Goal: Information Seeking & Learning: Find specific page/section

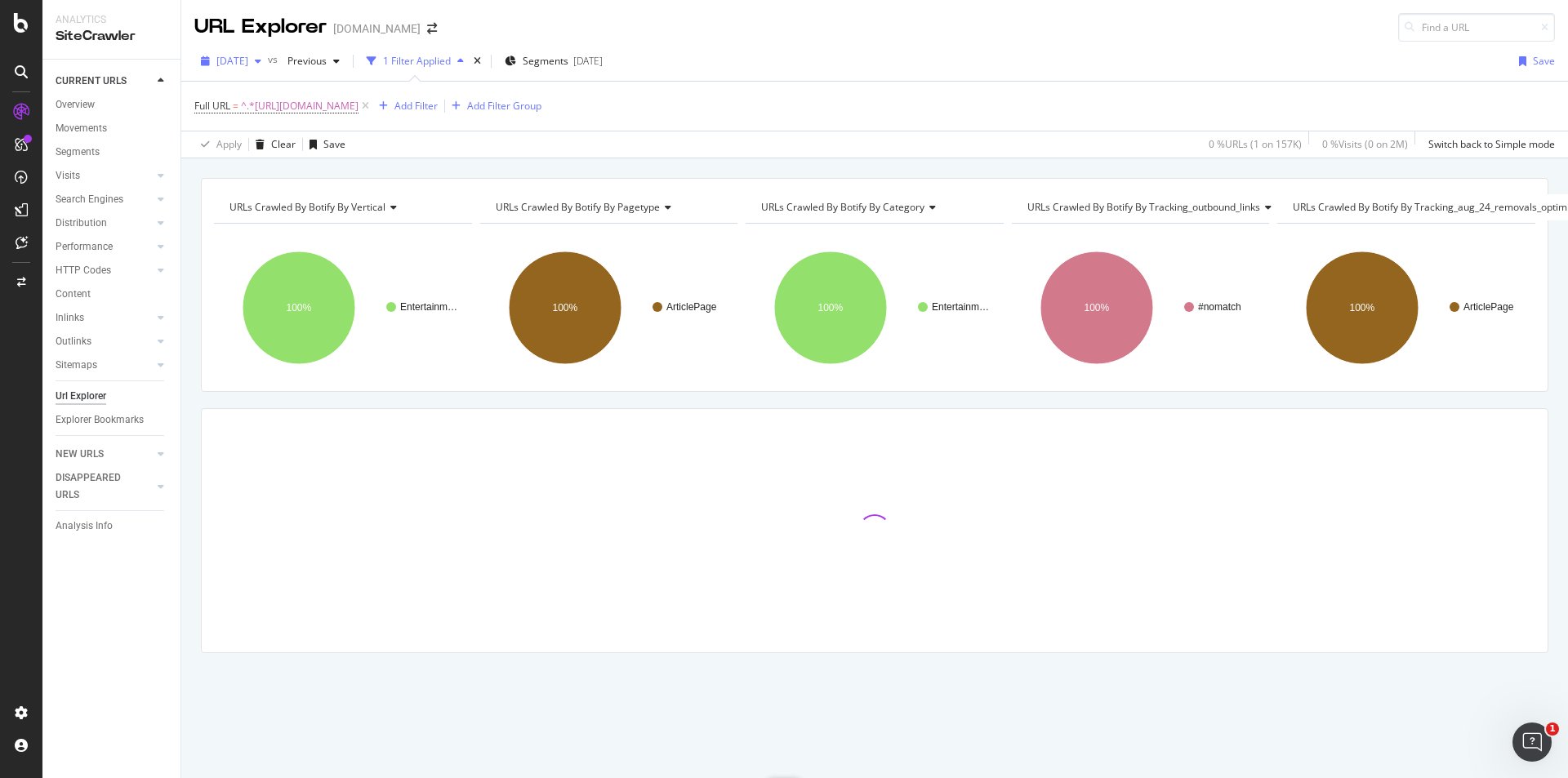
click at [249, 65] on span "[DATE]" at bounding box center [233, 61] width 32 height 14
click at [661, 149] on div "Apply Clear Save 0 % URLs ( 1 on 157K ) 0 % Visits ( 0 on 2M ) Switch back to S…" at bounding box center [874, 144] width 1386 height 27
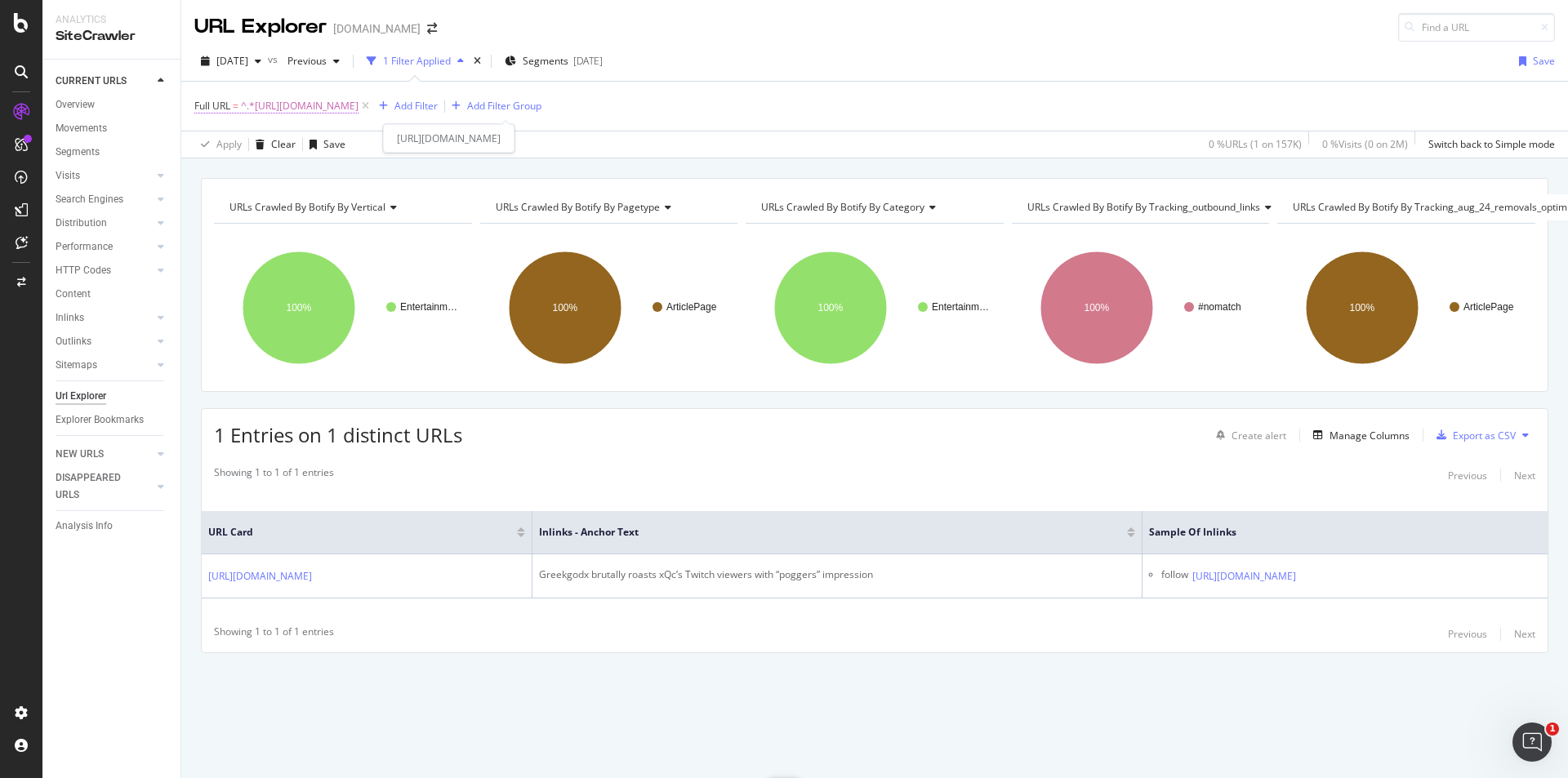
click at [359, 103] on span "^.*[URL][DOMAIN_NAME]" at bounding box center [299, 106] width 117 height 23
click at [343, 176] on input "[URL][DOMAIN_NAME]" at bounding box center [286, 174] width 154 height 26
paste input "twitch-streamers-mom-resubscribes-during-embarrassing-confession-1302838"
type input "[URL][DOMAIN_NAME]"
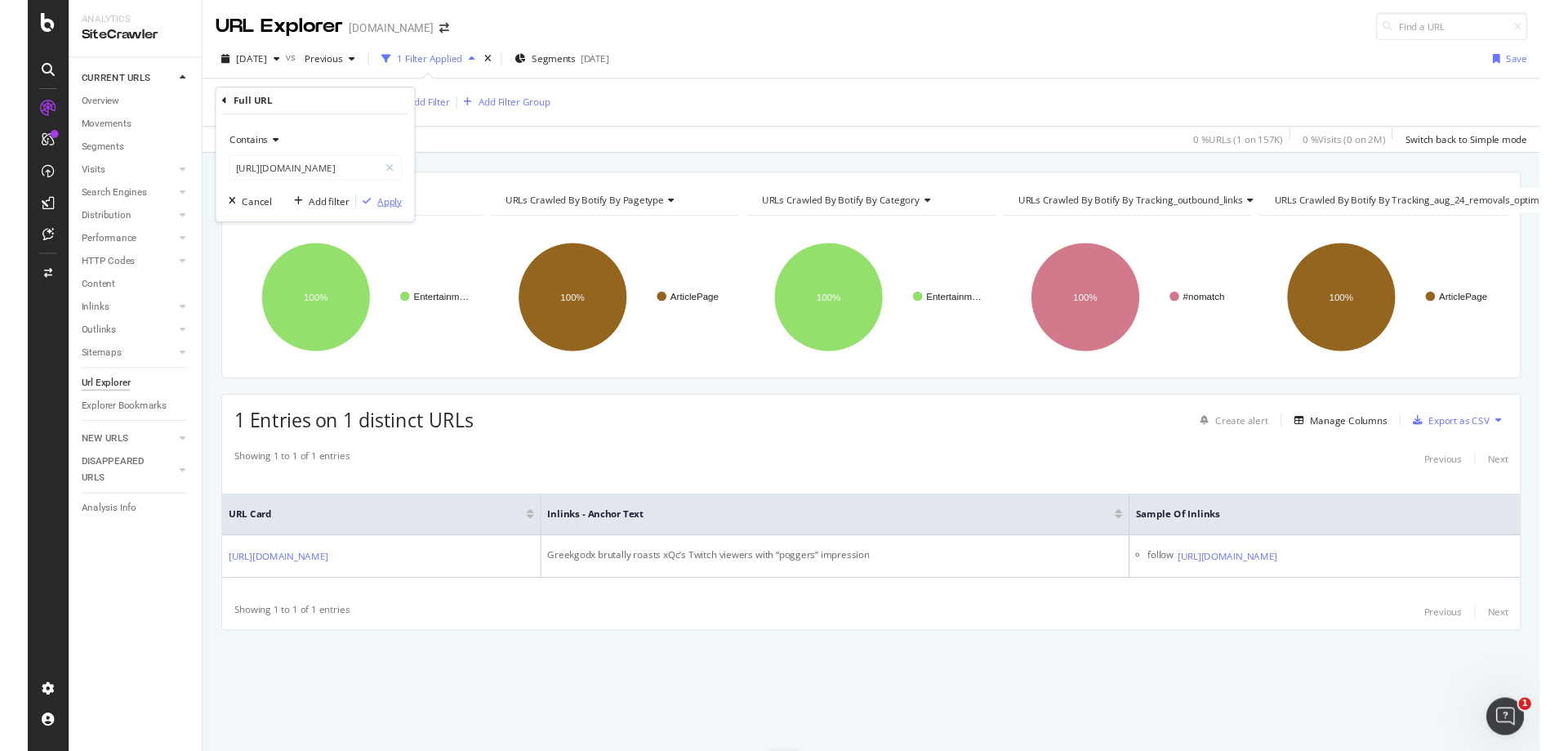
scroll to position [0, 0]
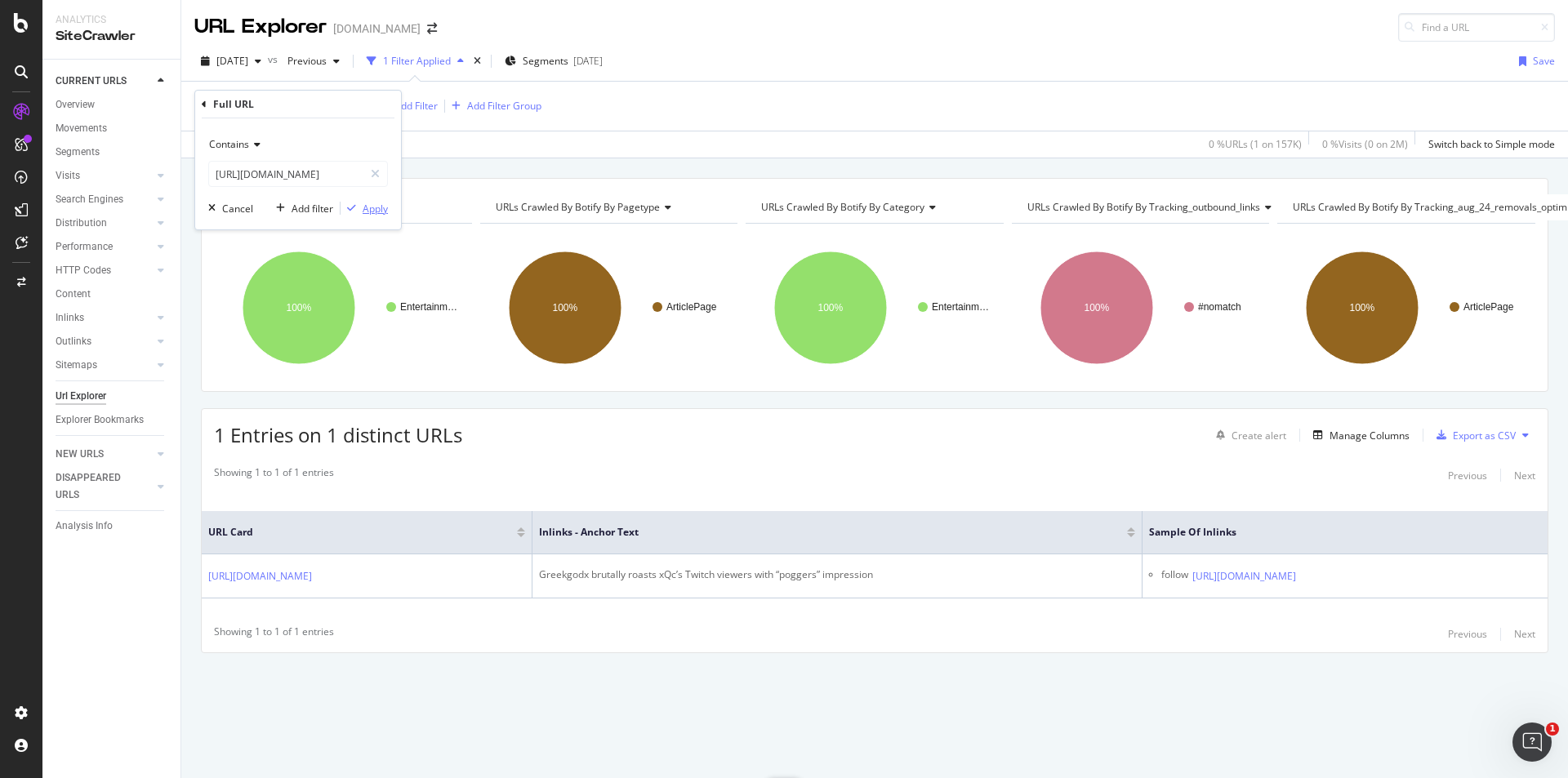
click at [373, 214] on div "Apply" at bounding box center [375, 209] width 26 height 14
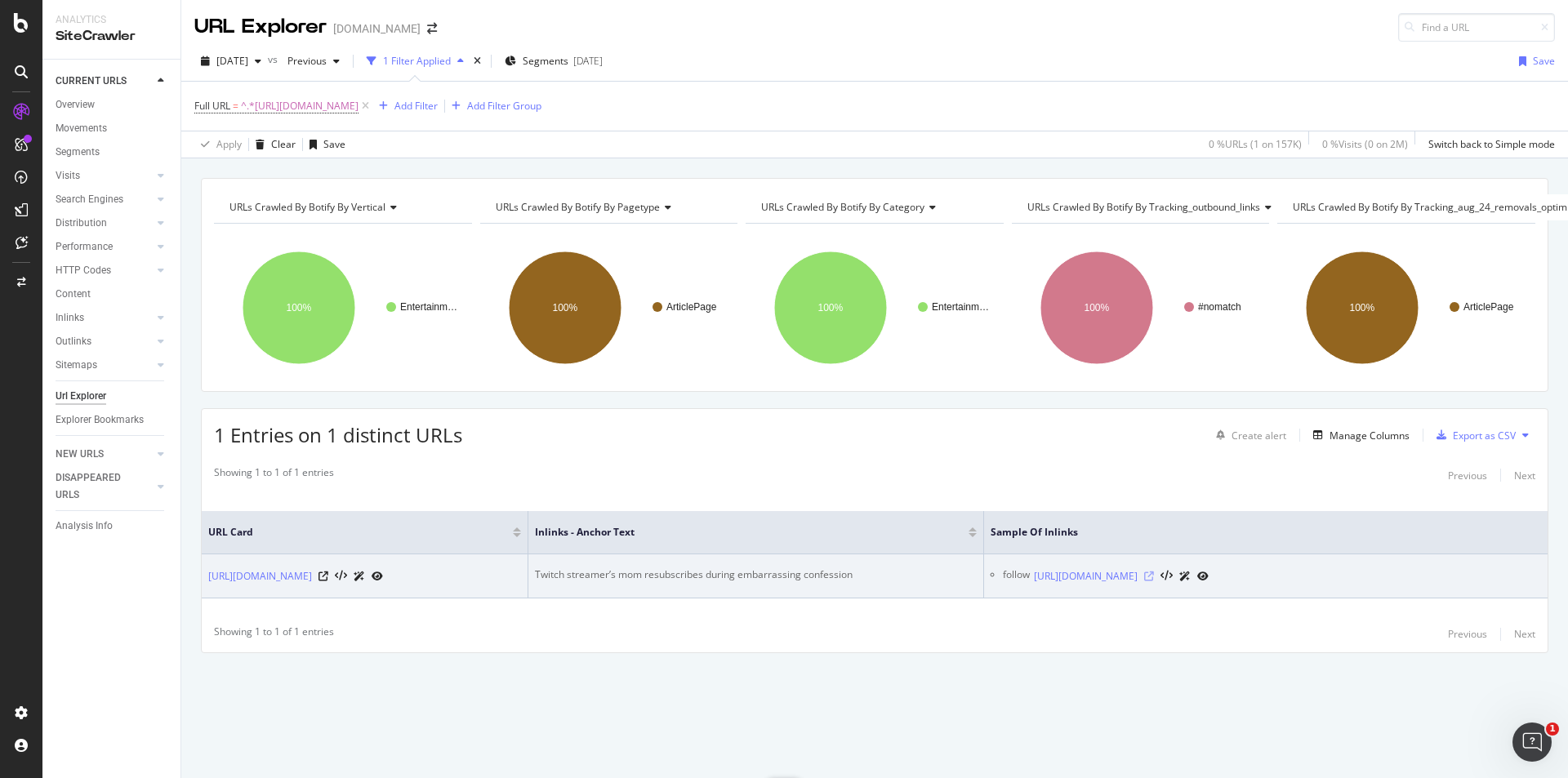
click at [1154, 572] on icon at bounding box center [1148, 576] width 10 height 10
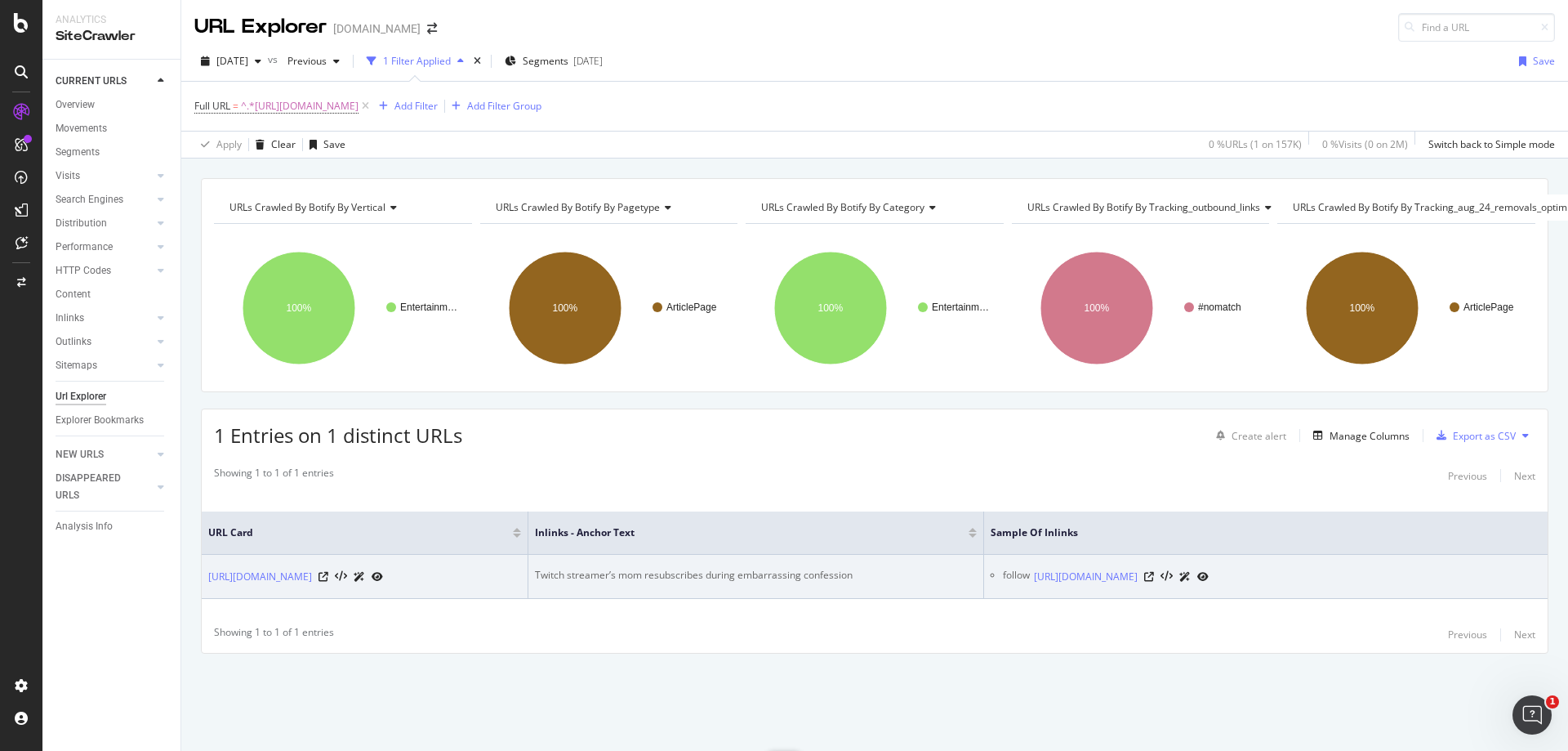
click at [614, 568] on div "Twitch streamer’s mom resubscribes during embarrassing confession" at bounding box center [755, 575] width 442 height 15
click at [613, 568] on div "Twitch streamer’s mom resubscribes during embarrassing confession" at bounding box center [755, 575] width 442 height 15
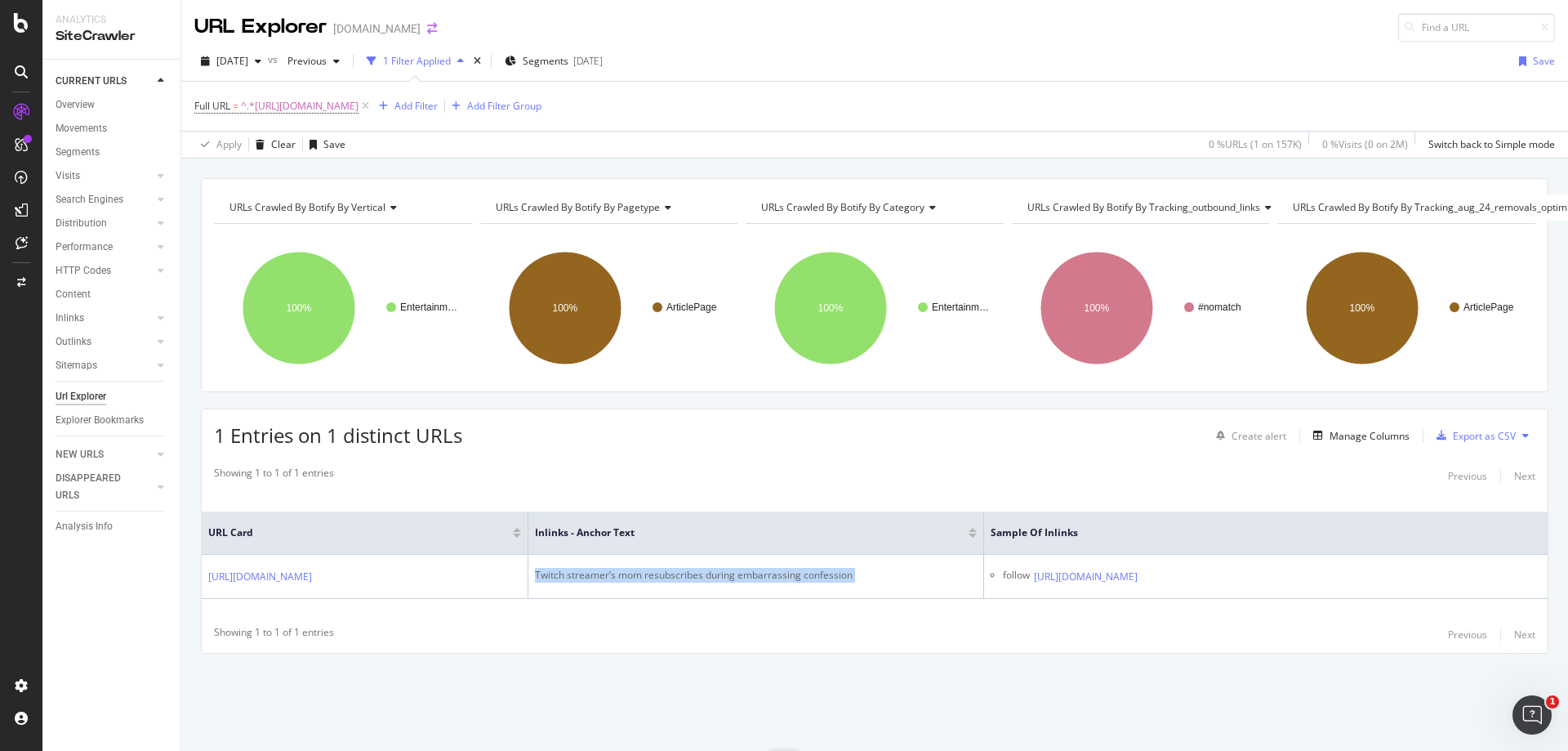
copy div "Twitch streamer’s mom resubscribes during embarrassing confession"
click at [359, 101] on span "^.*[URL][DOMAIN_NAME]" at bounding box center [299, 106] width 117 height 23
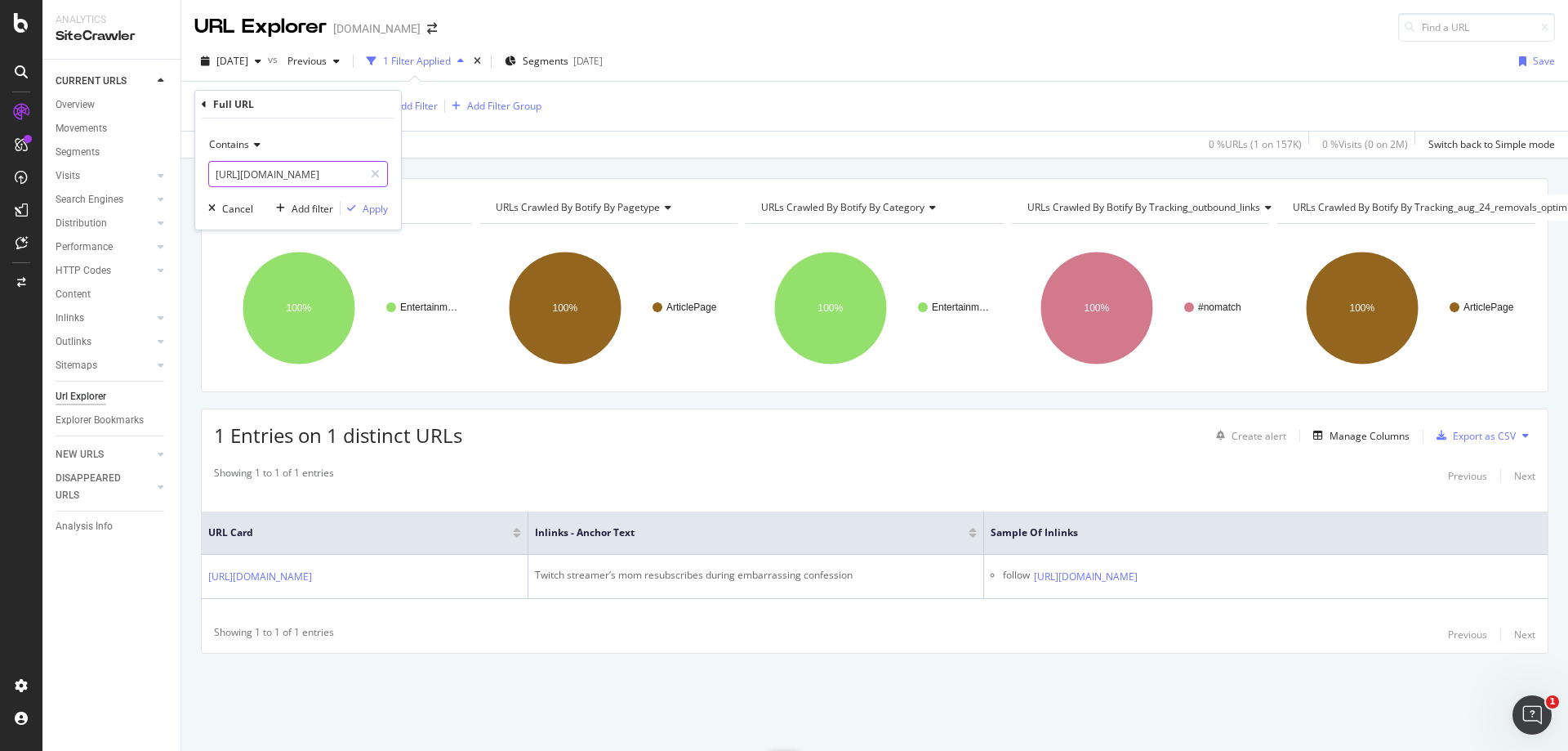
click at [331, 172] on input "[URL][DOMAIN_NAME]" at bounding box center [286, 175] width 154 height 26
paste input "xqc-calls-out-[PERSON_NAME]-for-sympathy-baiting-after-twitter-dispute-201024"
type input "[URL][DOMAIN_NAME]"
drag, startPoint x: 364, startPoint y: 207, endPoint x: 592, endPoint y: 164, distance: 232.0
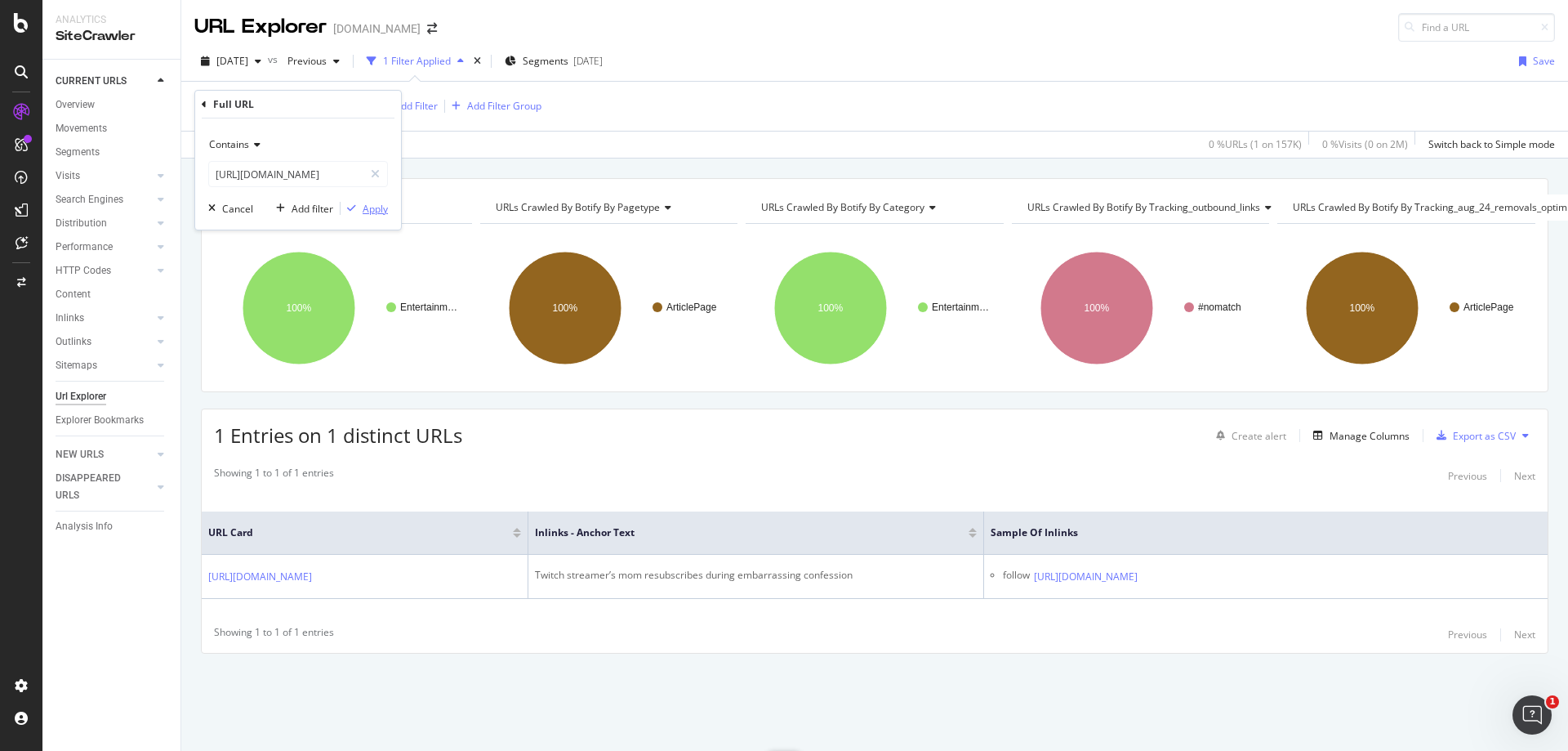
click at [366, 208] on div "Apply" at bounding box center [375, 209] width 26 height 14
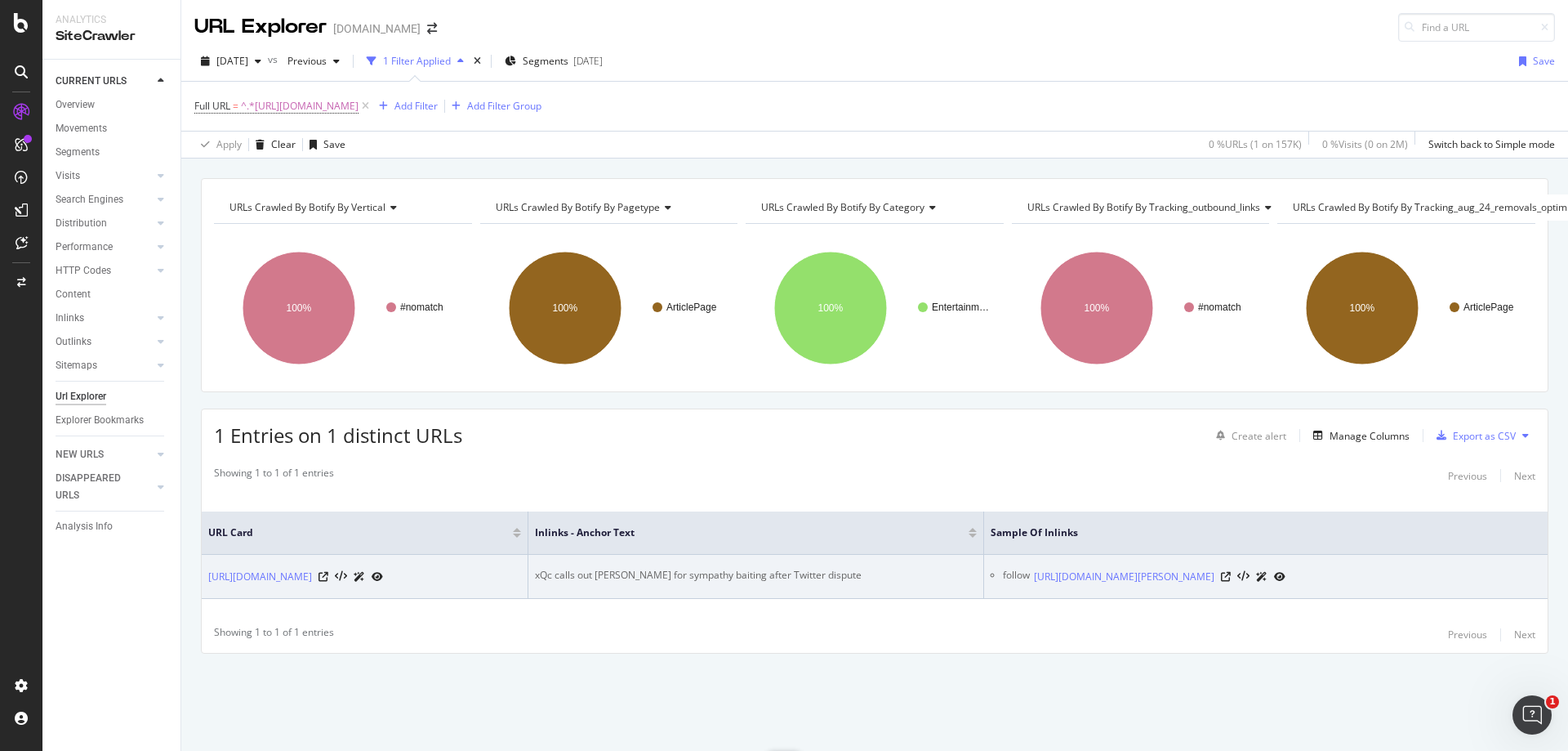
click at [769, 568] on div "xQc calls out [PERSON_NAME] for sympathy baiting after Twitter dispute" at bounding box center [755, 575] width 442 height 15
copy div "xQc calls out [PERSON_NAME] for sympathy baiting after Twitter dispute"
click at [1230, 572] on icon at bounding box center [1225, 576] width 10 height 10
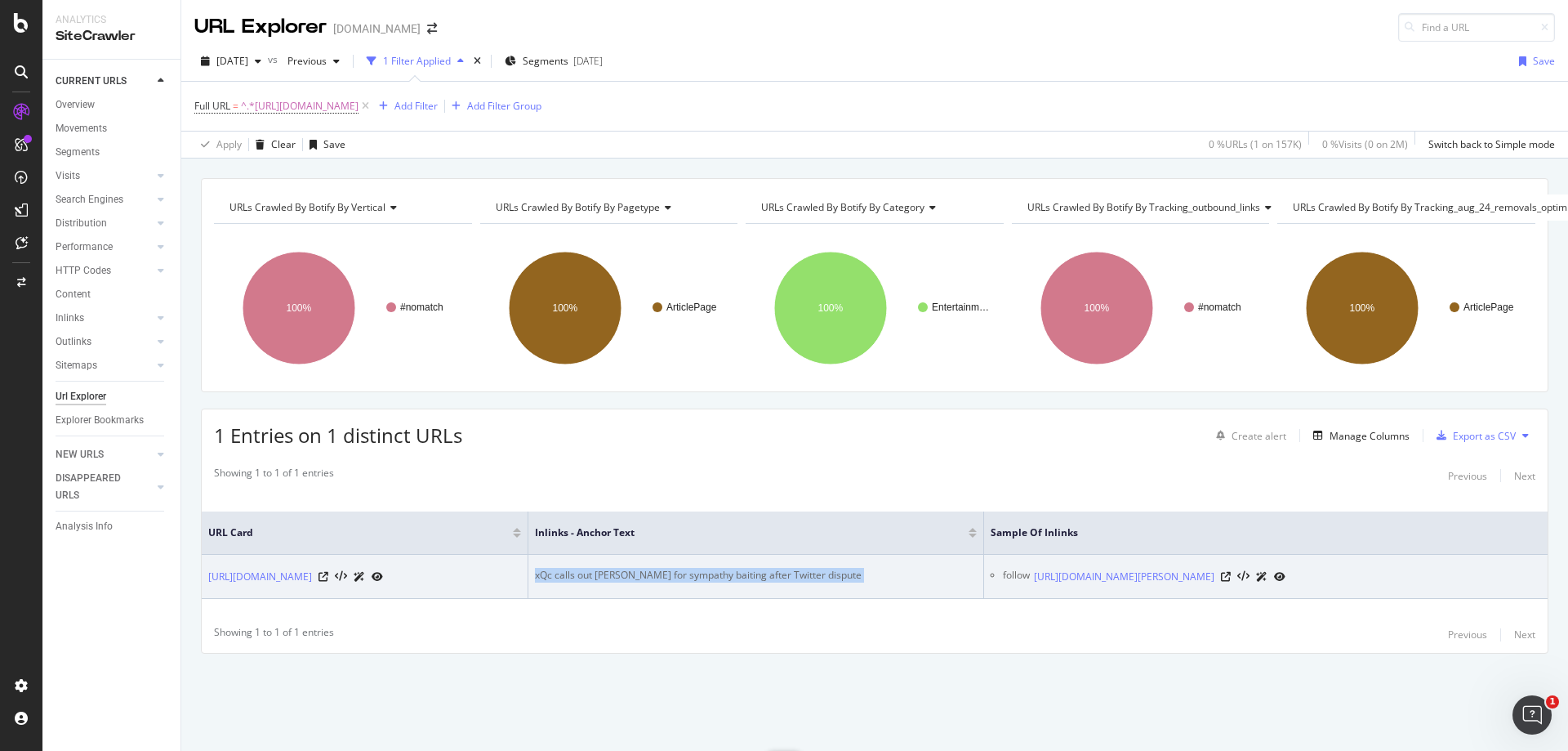
copy div "xQc calls out [PERSON_NAME] for sympathy baiting after Twitter dispute"
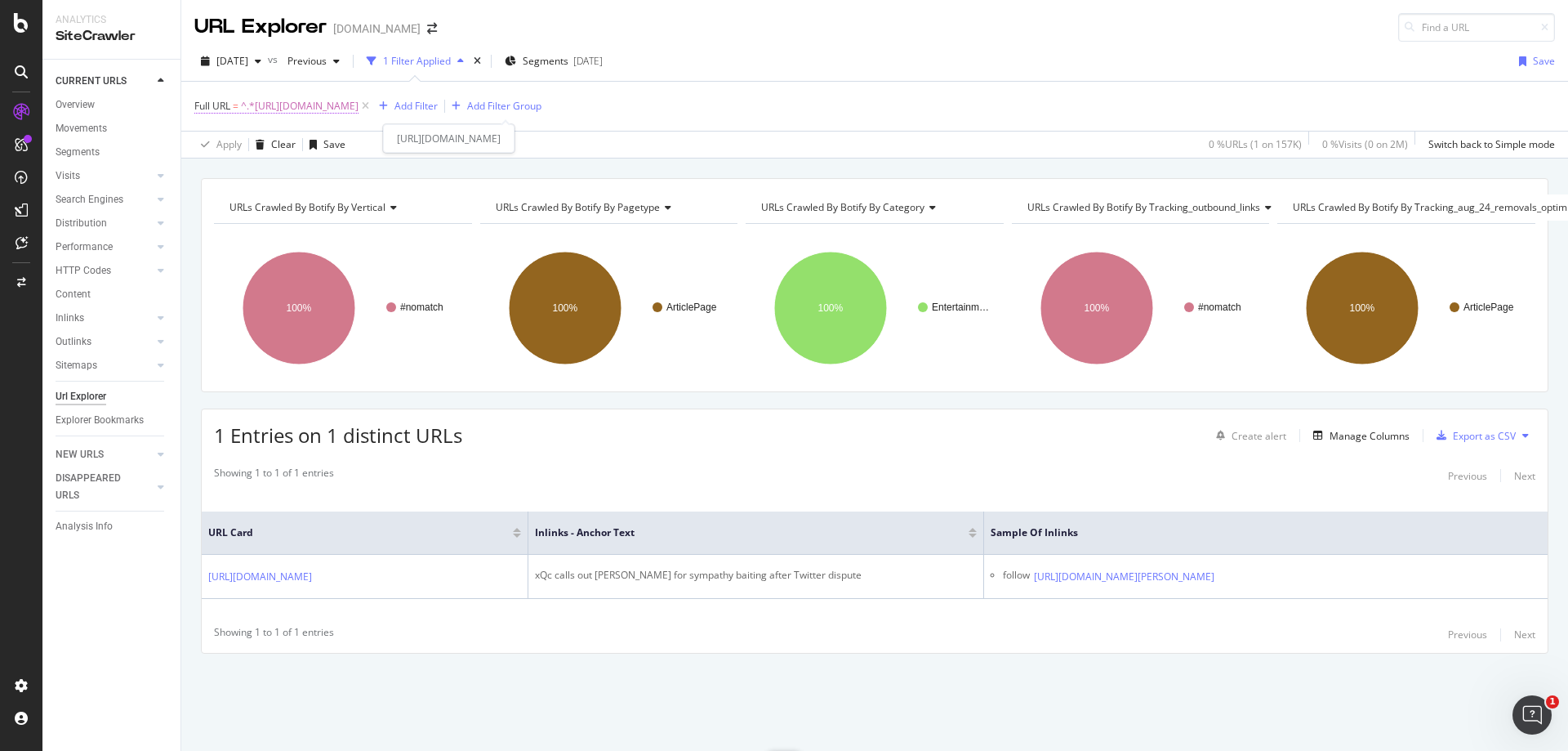
click at [359, 97] on span "^.*[URL][DOMAIN_NAME]" at bounding box center [299, 106] width 117 height 23
click at [273, 171] on input "[URL][DOMAIN_NAME]" at bounding box center [286, 175] width 154 height 26
paste input "overwatch/los-angeles-valiant-player-goes-on-crazy-overwatch-kill-streak-to-cle…"
type input "[URL][DOMAIN_NAME]"
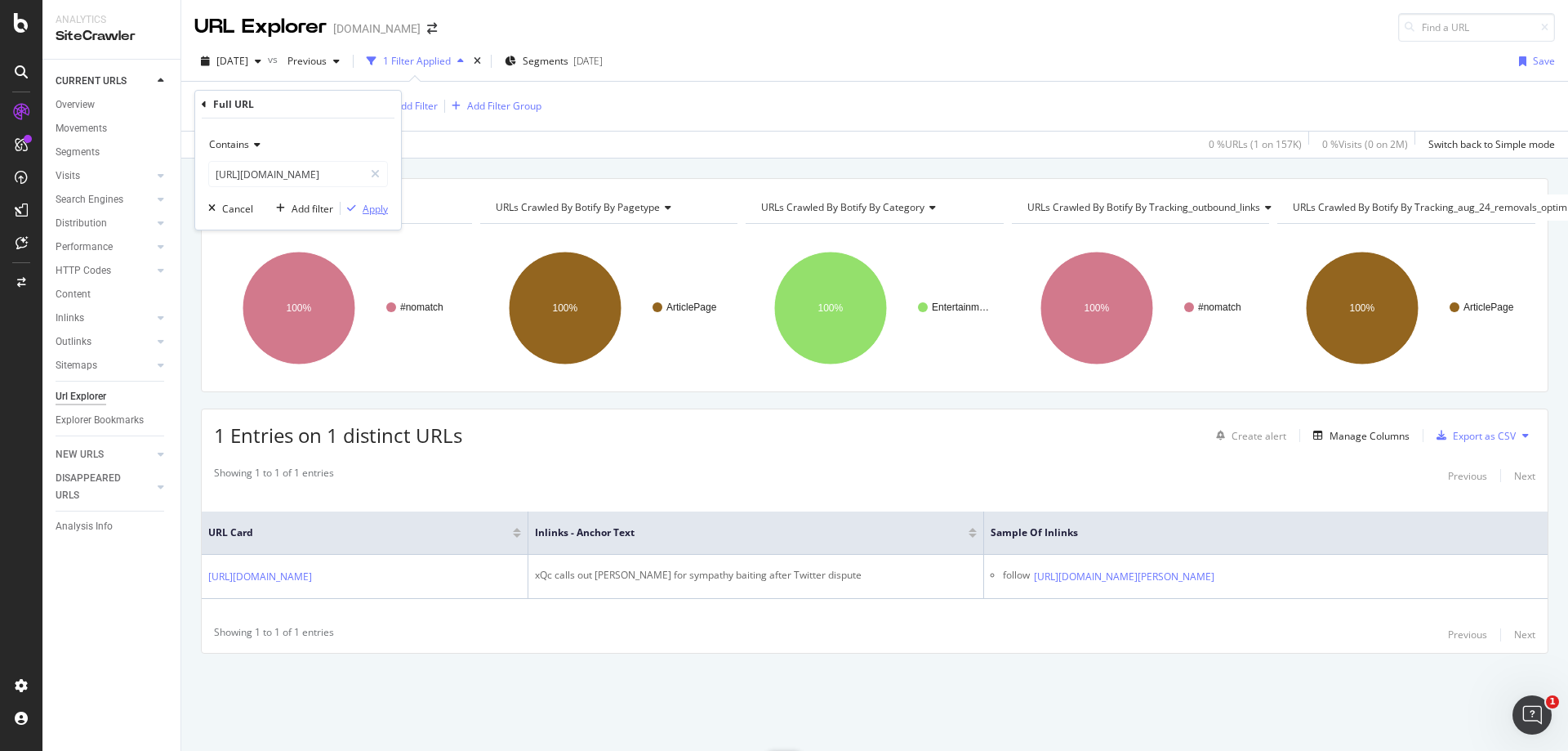
scroll to position [0, 0]
click at [378, 212] on div "Apply" at bounding box center [375, 209] width 26 height 14
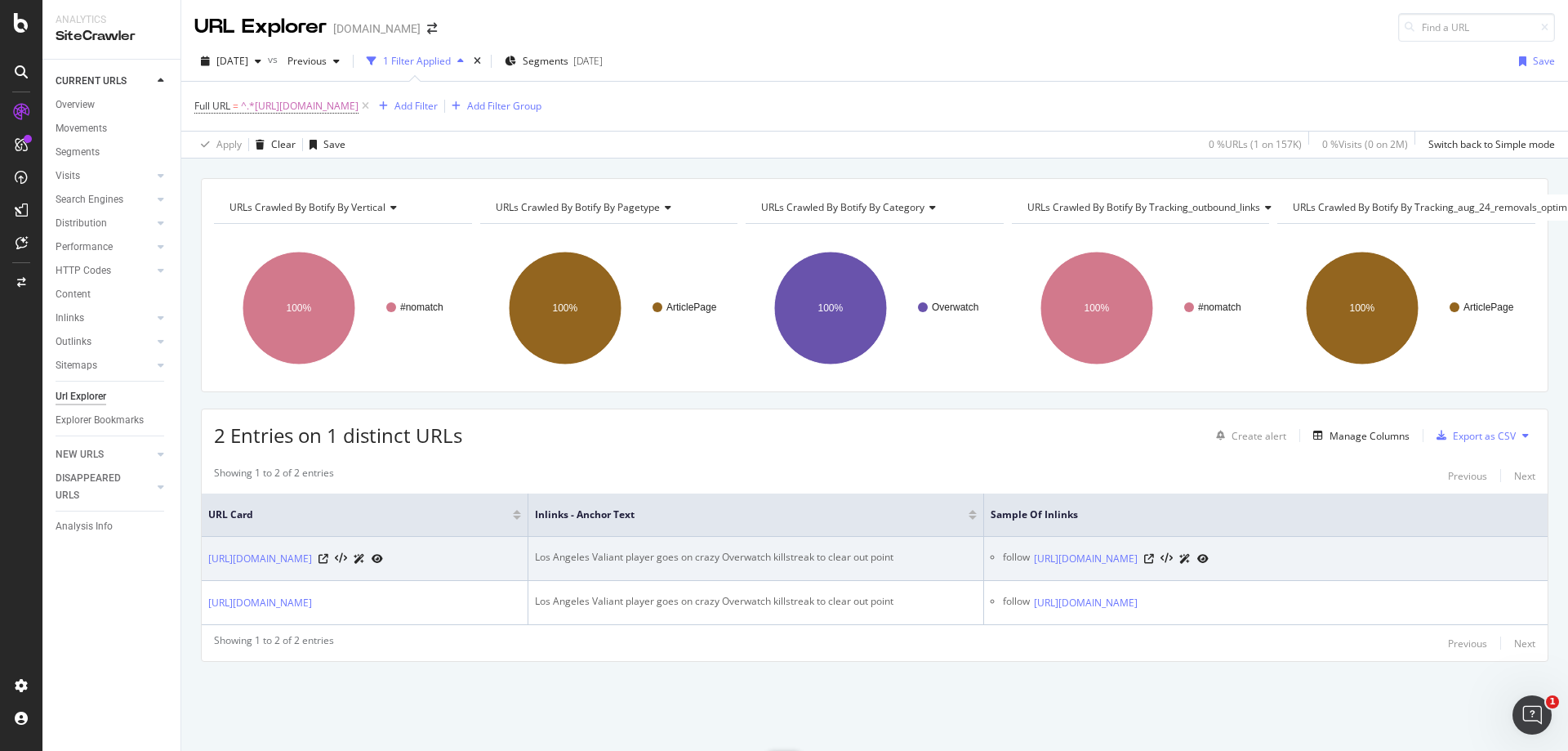
click at [1208, 567] on div at bounding box center [1176, 558] width 64 height 17
click at [1154, 563] on icon at bounding box center [1148, 558] width 10 height 10
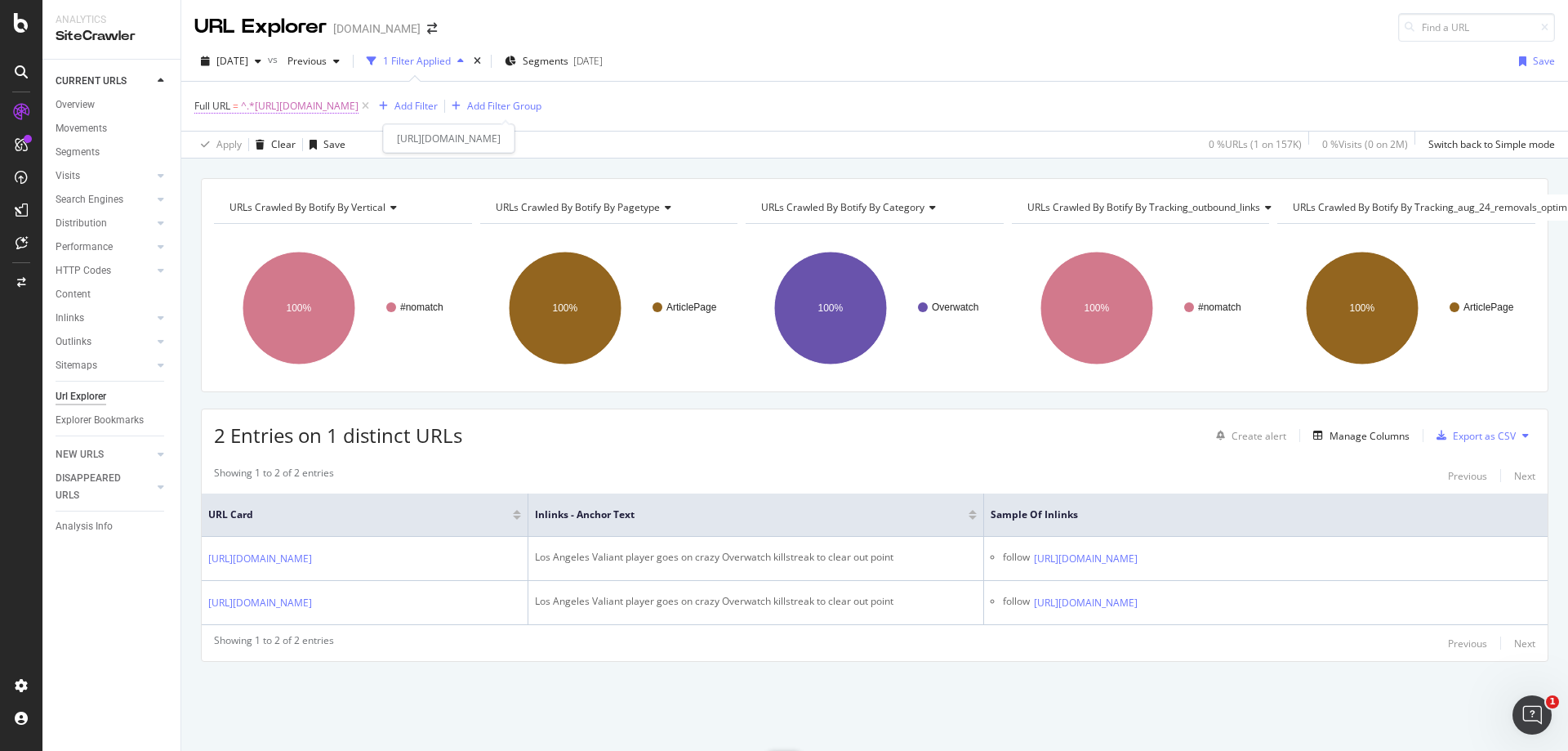
click at [359, 112] on span "^.*[URL][DOMAIN_NAME]" at bounding box center [299, 106] width 117 height 23
click at [294, 181] on input "[URL][DOMAIN_NAME]" at bounding box center [286, 175] width 154 height 26
paste input "this-overwatch-streamer-got-some-help-with-his-ultimate-from-the-enemy-team-195…"
type input "[URL][DOMAIN_NAME]"
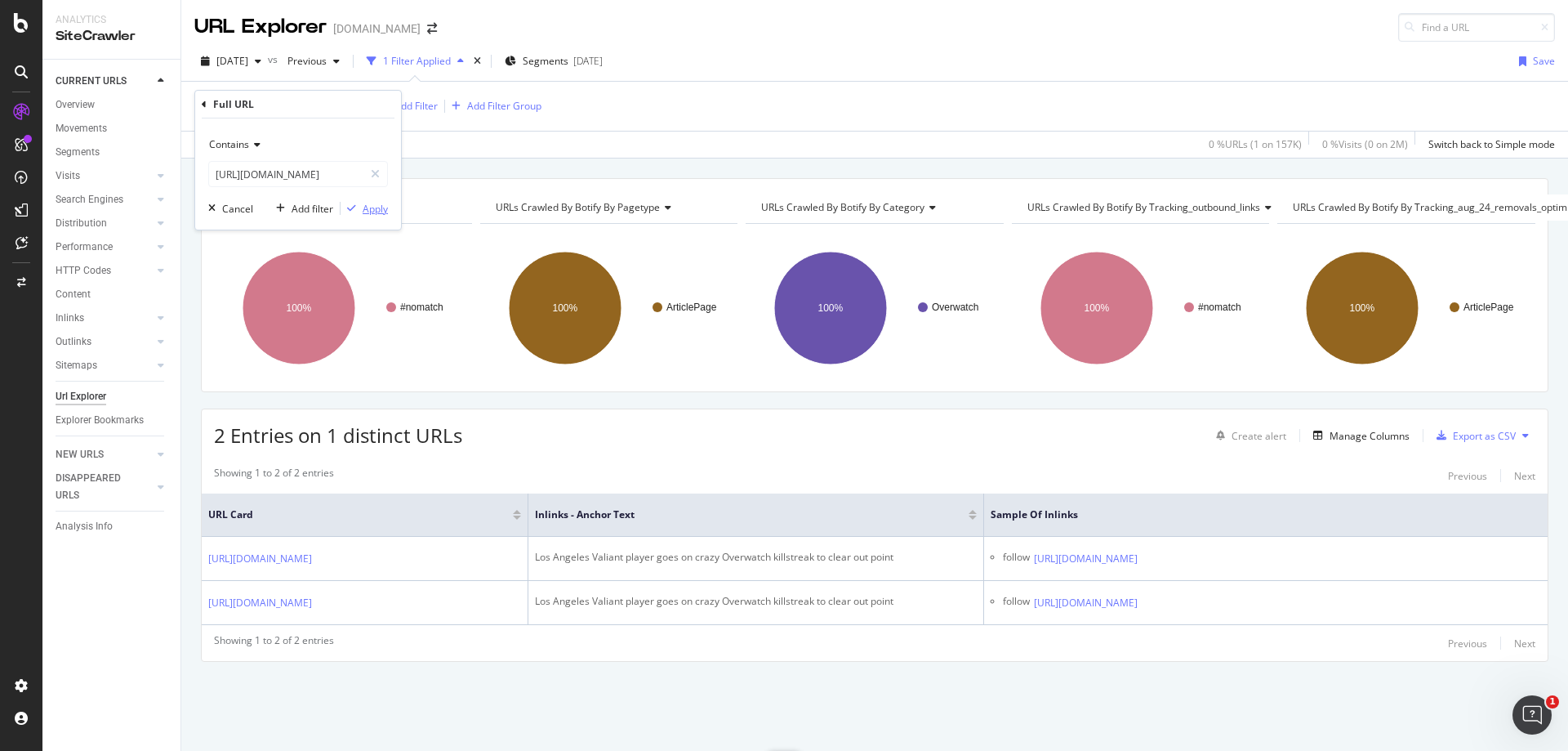
click at [375, 213] on div "Apply" at bounding box center [375, 209] width 26 height 14
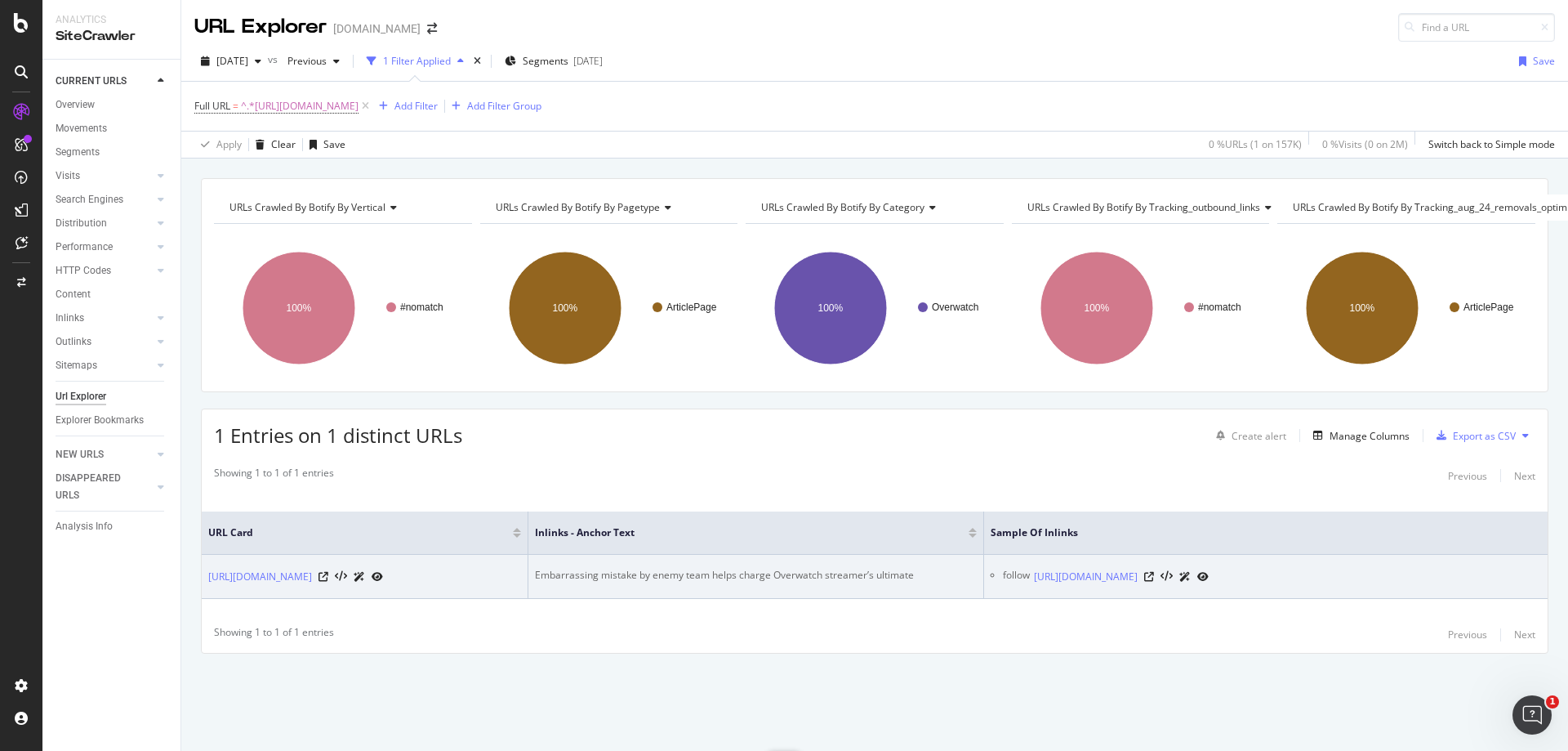
click at [774, 570] on td "Embarrassing mistake by enemy team helps charge Overwatch streamer’s ultimate" at bounding box center [756, 576] width 456 height 44
click at [794, 568] on div "Embarrassing mistake by enemy team helps charge Overwatch streamer’s ultimate" at bounding box center [755, 575] width 442 height 15
copy div "Embarrassing mistake by enemy team helps charge Overwatch streamer’s ultimate"
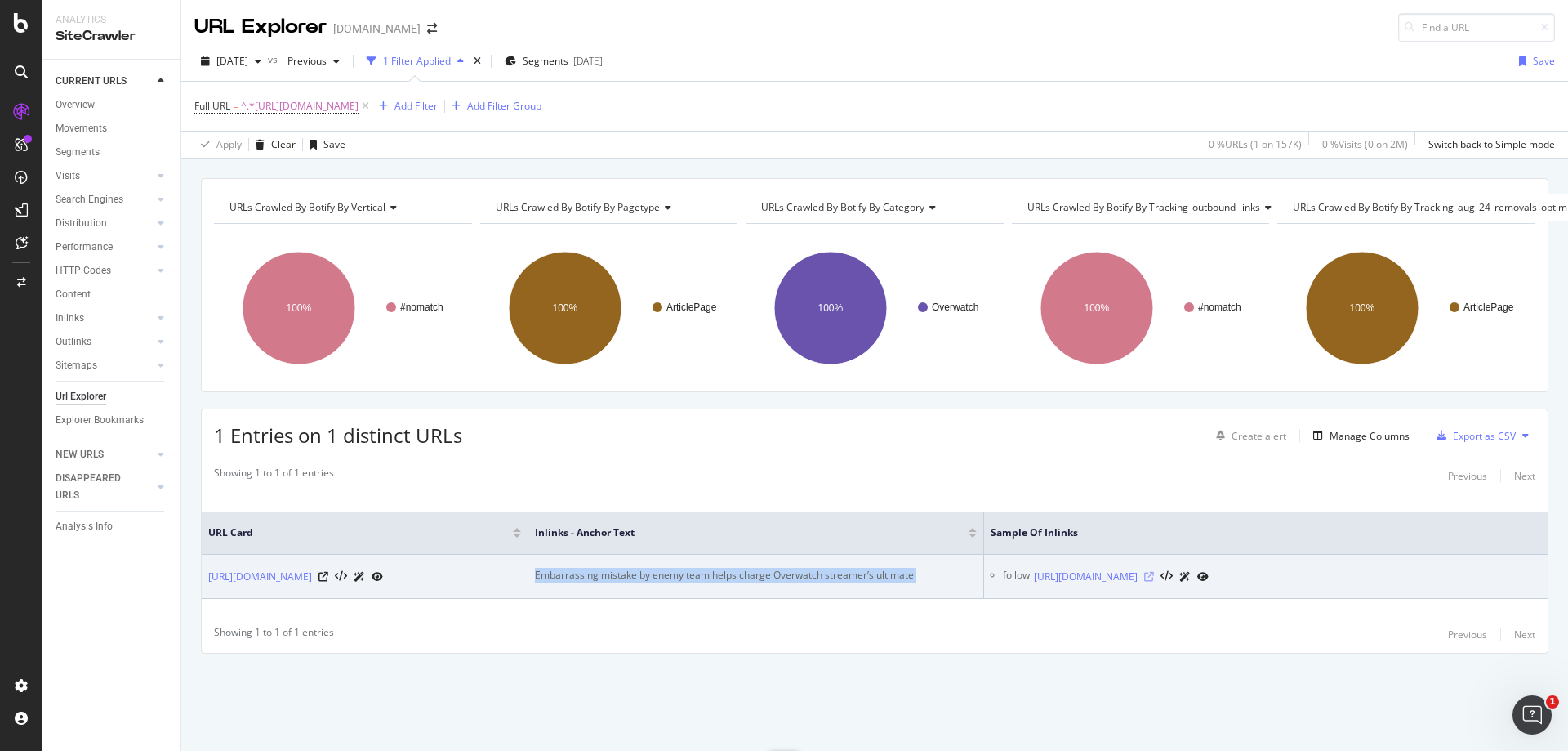
click at [1154, 572] on icon at bounding box center [1148, 576] width 10 height 10
click at [658, 590] on td "Embarrassing mistake by enemy team helps charge Overwatch streamer’s ultimate" at bounding box center [756, 576] width 456 height 44
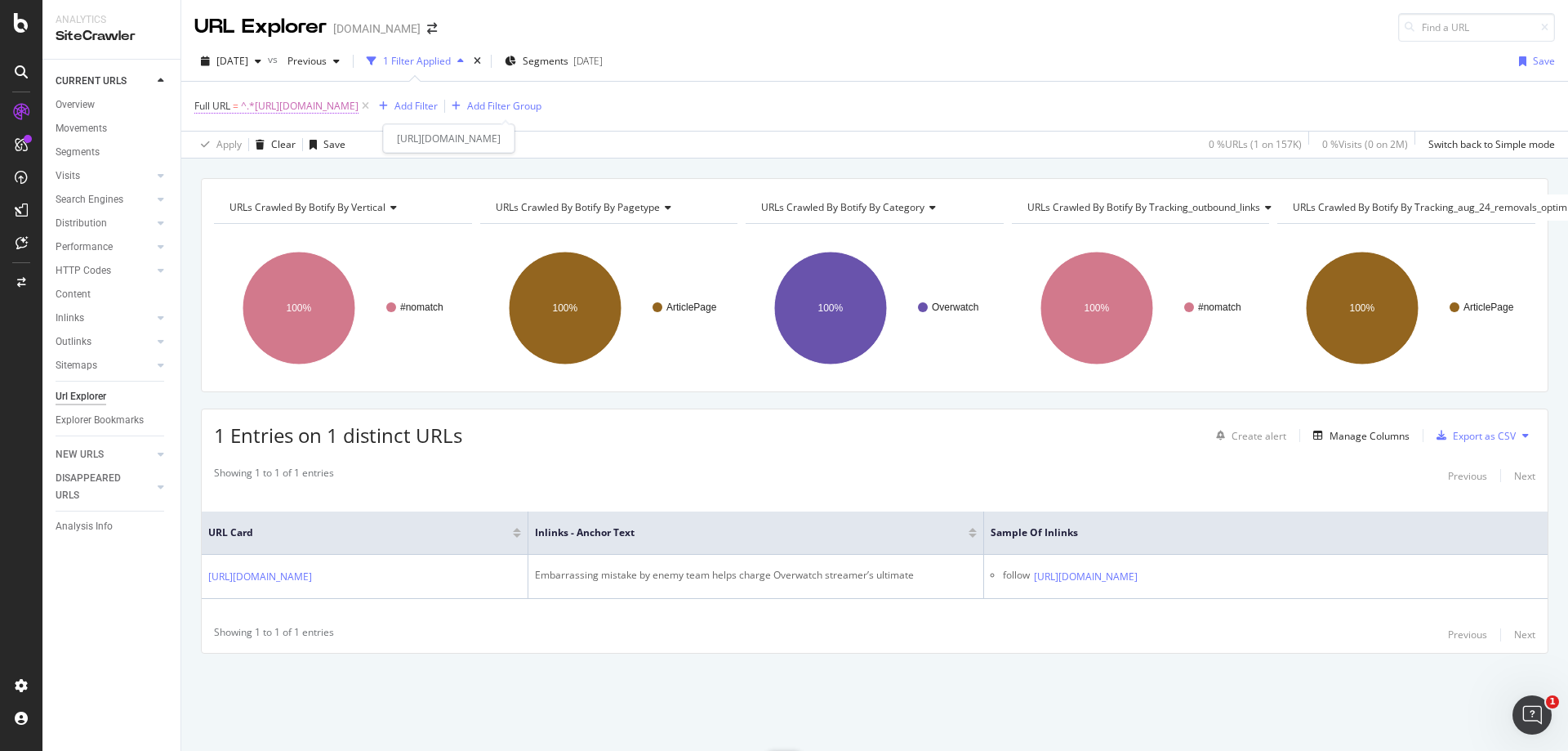
click at [359, 105] on span "^.*[URL][DOMAIN_NAME]" at bounding box center [299, 106] width 117 height 23
click at [303, 167] on input "[URL][DOMAIN_NAME]" at bounding box center [286, 175] width 154 height 26
paste input "entertainment/twitch-streamers-mom-resubscribes-during-embarrassing-confession-…"
type input "[URL][DOMAIN_NAME]"
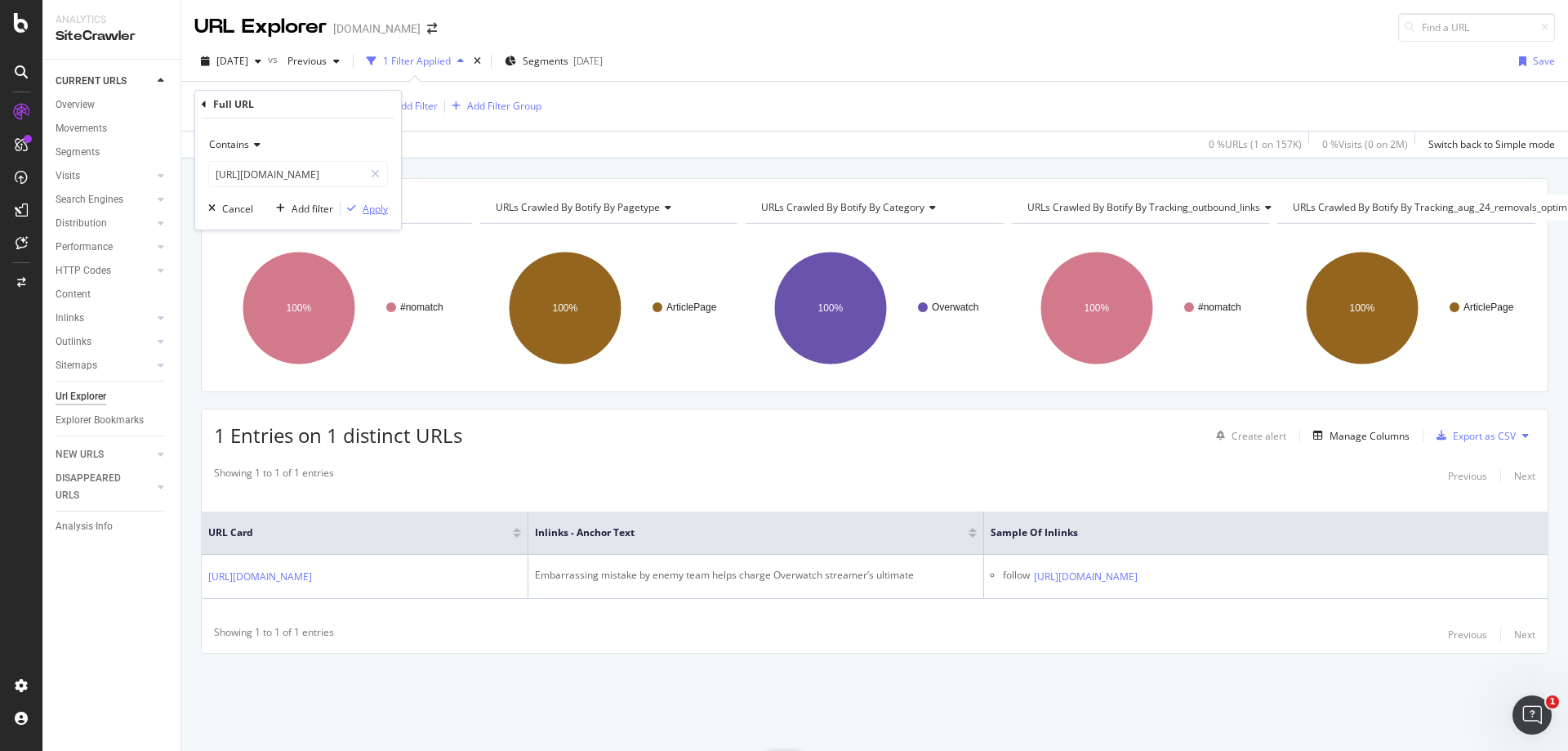
scroll to position [0, 0]
click at [362, 213] on div "Apply" at bounding box center [375, 209] width 26 height 14
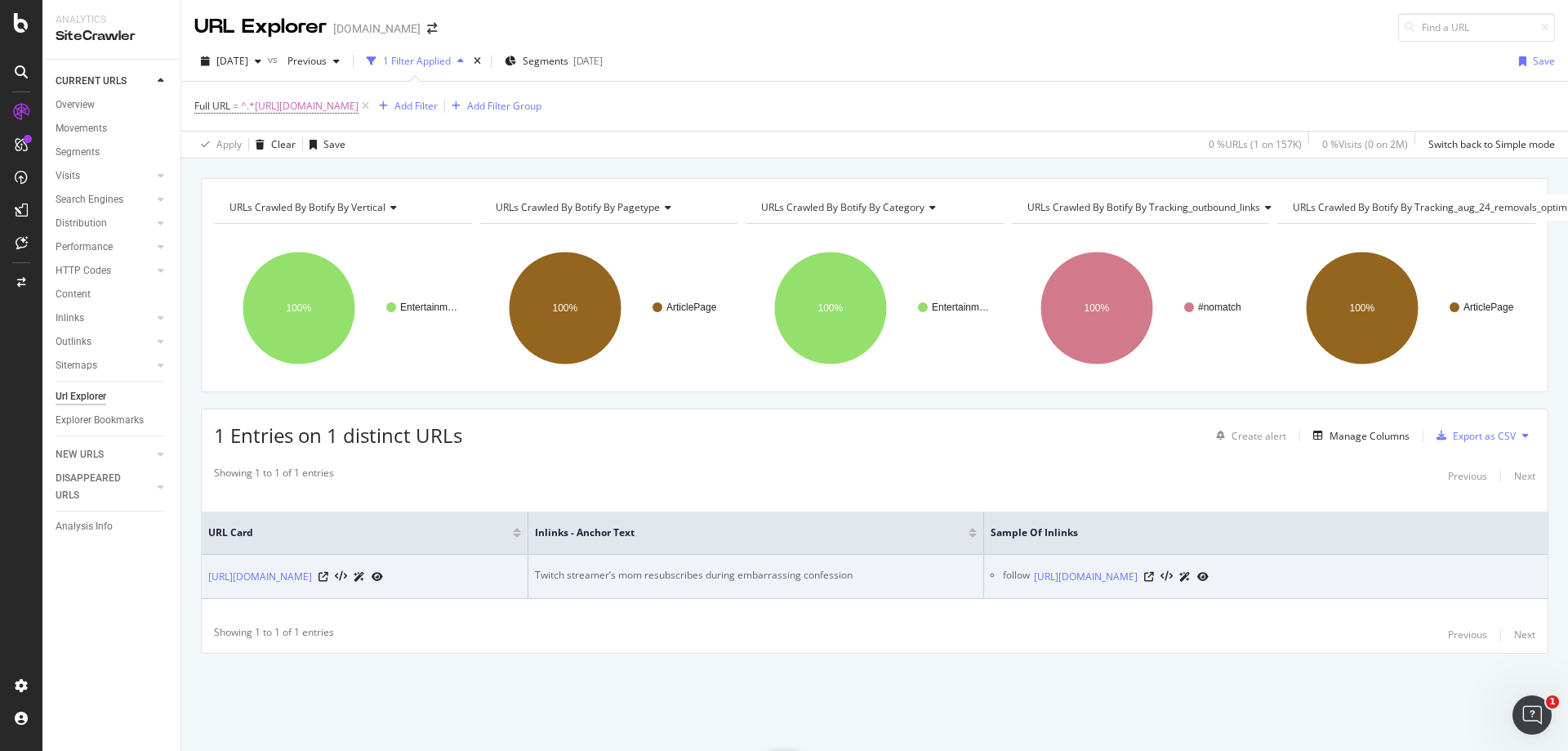
click at [691, 554] on td "Twitch streamer’s mom resubscribes during embarrassing confession" at bounding box center [756, 576] width 456 height 44
click at [697, 568] on div "Twitch streamer’s mom resubscribes during embarrassing confession" at bounding box center [755, 575] width 442 height 15
copy div "Twitch streamer’s mom resubscribes during embarrassing confession"
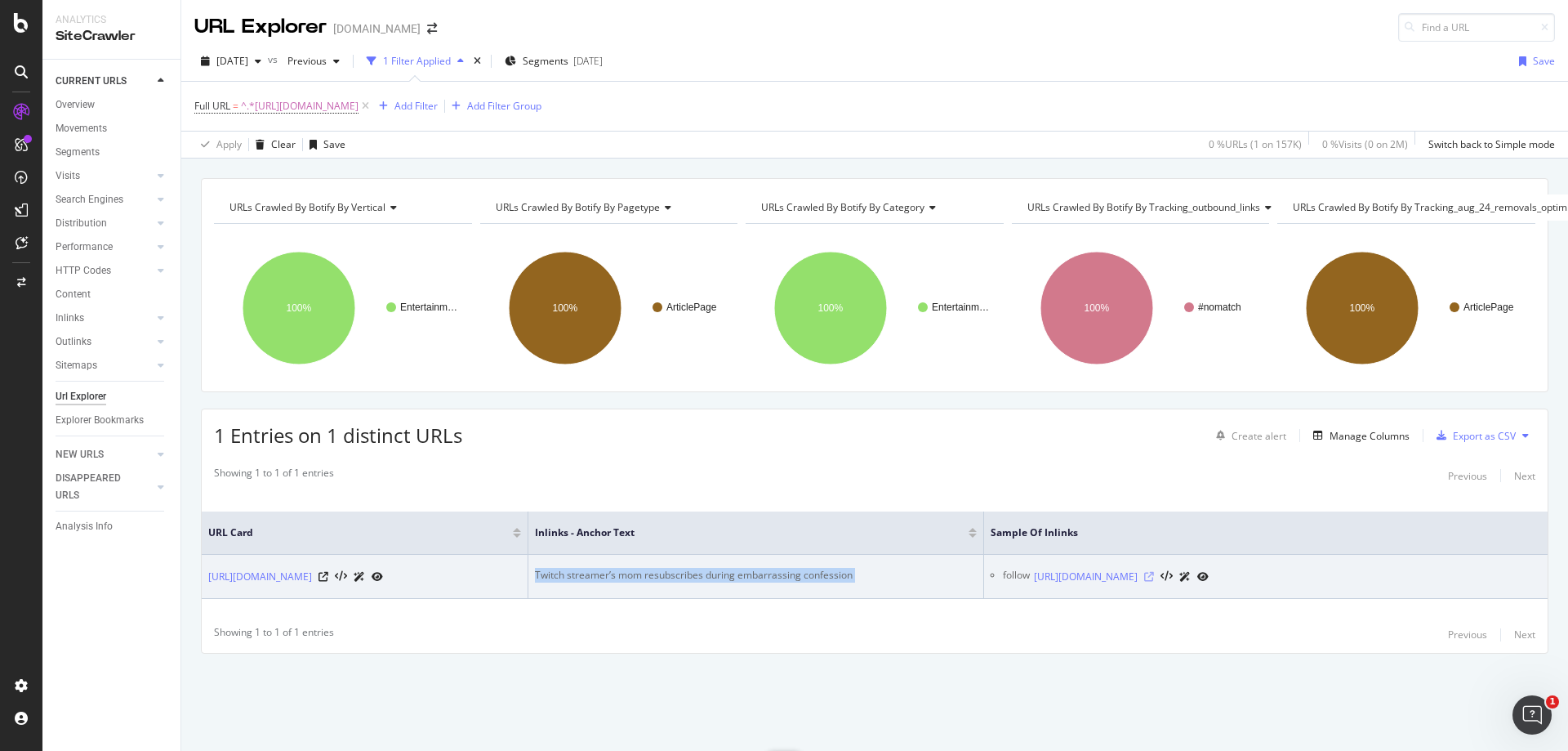
click at [1154, 572] on icon at bounding box center [1148, 576] width 10 height 10
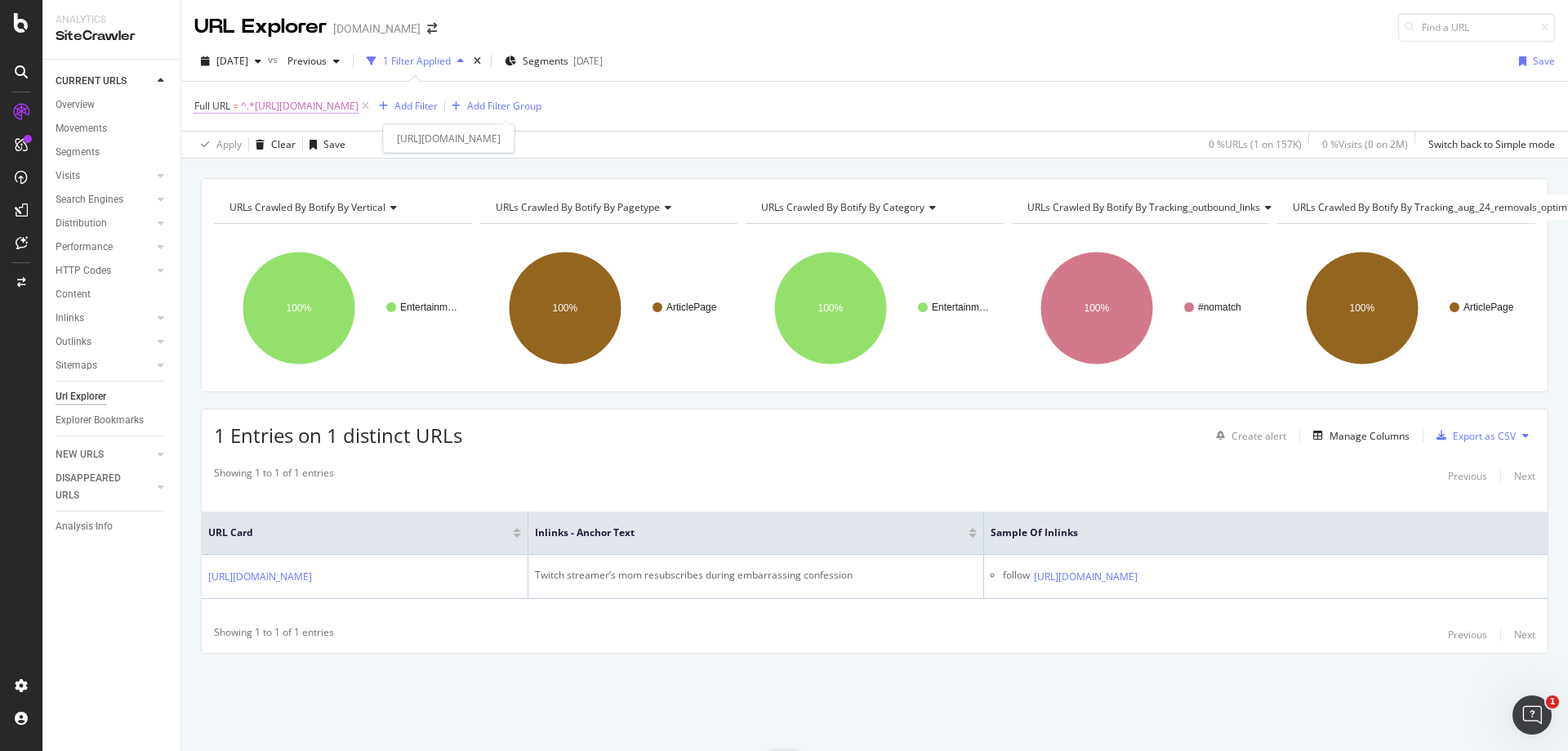
click at [328, 112] on span "^.*[URL][DOMAIN_NAME]" at bounding box center [299, 106] width 117 height 23
click at [315, 174] on input "[URL][DOMAIN_NAME]" at bounding box center [286, 175] width 154 height 26
paste input "xqc-calls-out-[PERSON_NAME]-for-sympathy-baiting-after-twitter-dispute-201024"
type input "[URL][DOMAIN_NAME]"
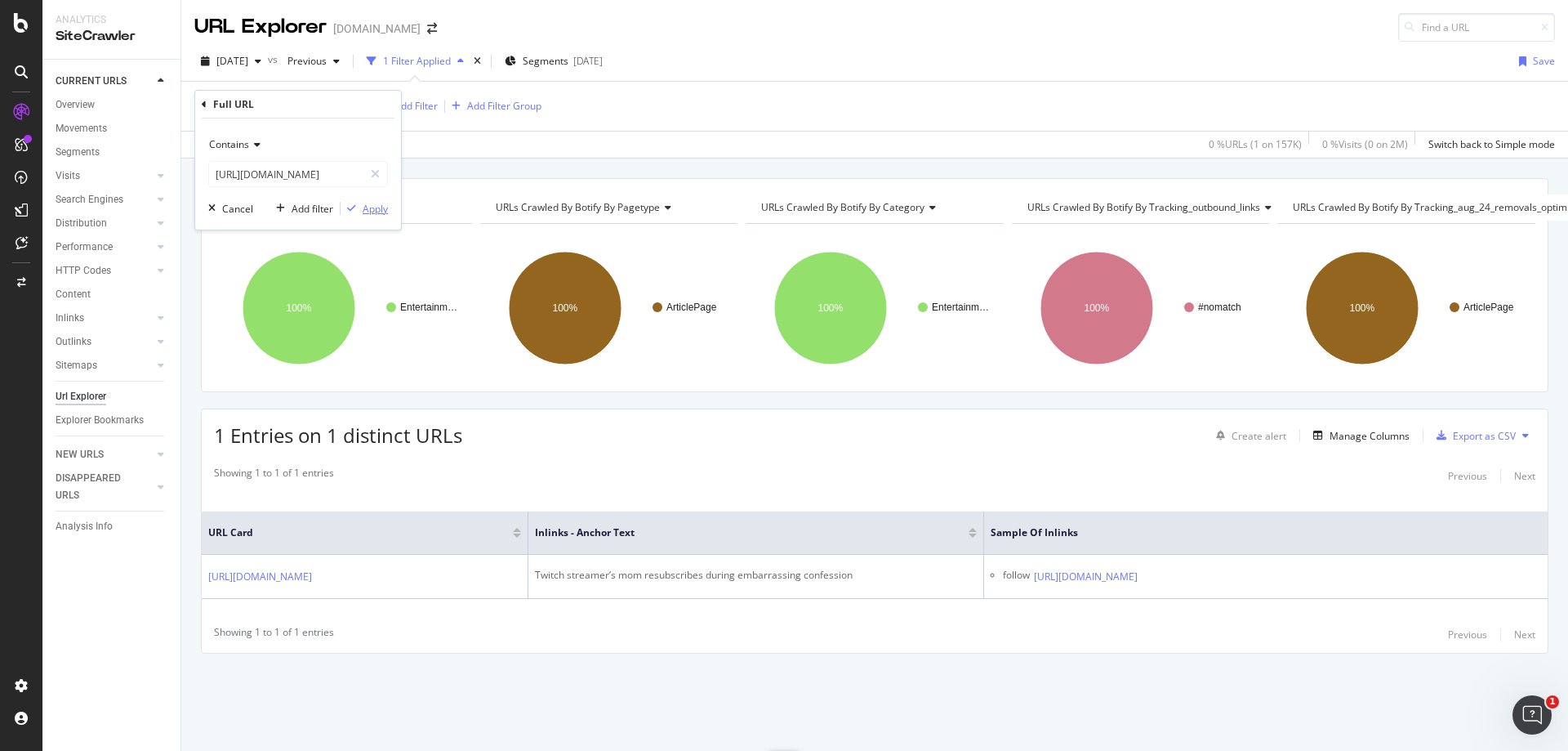
scroll to position [0, 0]
click at [371, 214] on div "Apply" at bounding box center [375, 209] width 26 height 14
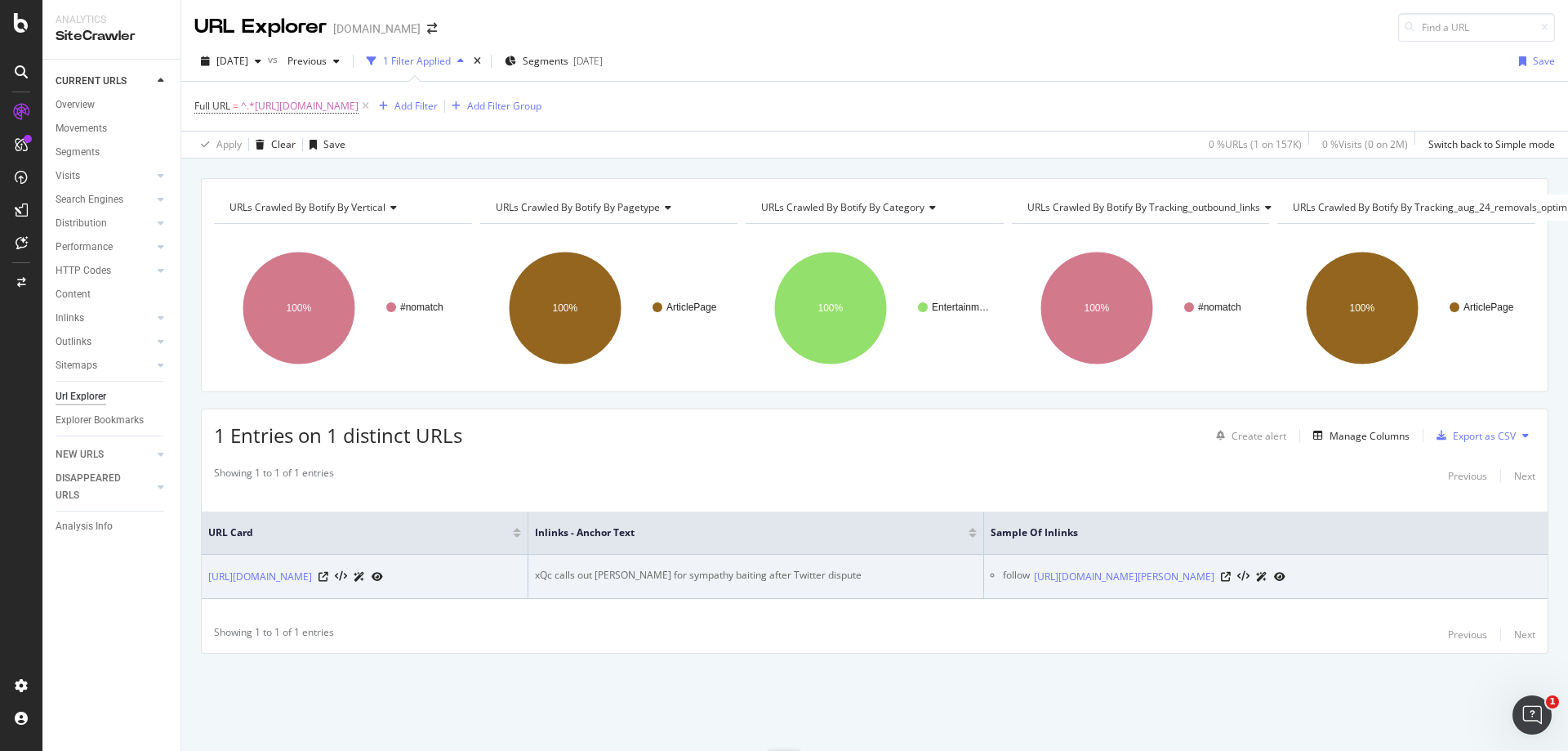
click at [727, 568] on div "xQc calls out [PERSON_NAME] for sympathy baiting after Twitter dispute" at bounding box center [755, 575] width 442 height 15
copy div "xQc calls out [PERSON_NAME] for sympathy baiting after Twitter dispute"
click at [1230, 572] on icon at bounding box center [1225, 576] width 10 height 10
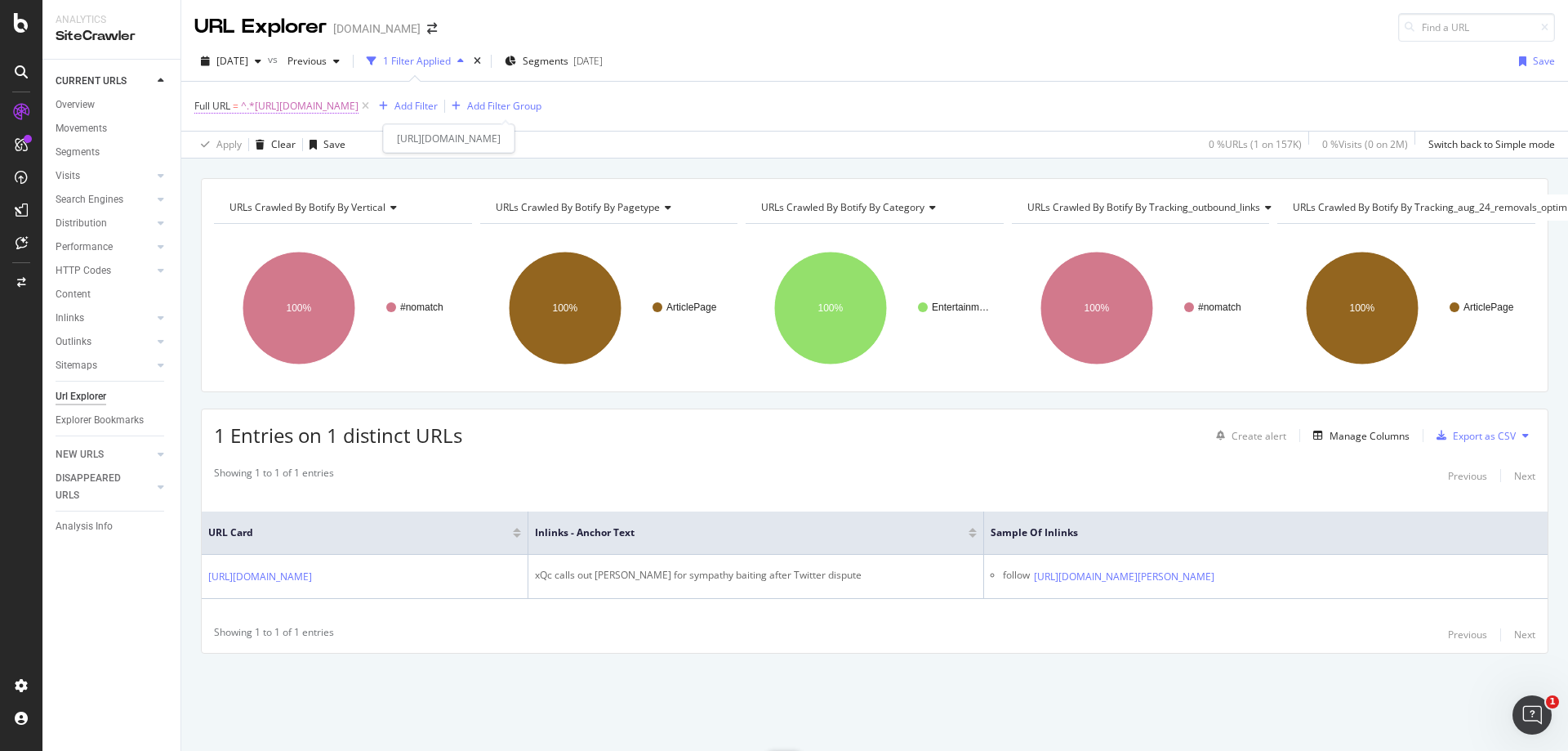
click at [359, 106] on span "^.*[URL][DOMAIN_NAME]" at bounding box center [299, 106] width 117 height 23
click at [325, 170] on input "[URL][DOMAIN_NAME]" at bounding box center [286, 175] width 154 height 26
paste input "sodapoppin-blasts-viewers-care-about-twitch-view-counts-803163"
type input "[URL][DOMAIN_NAME]"
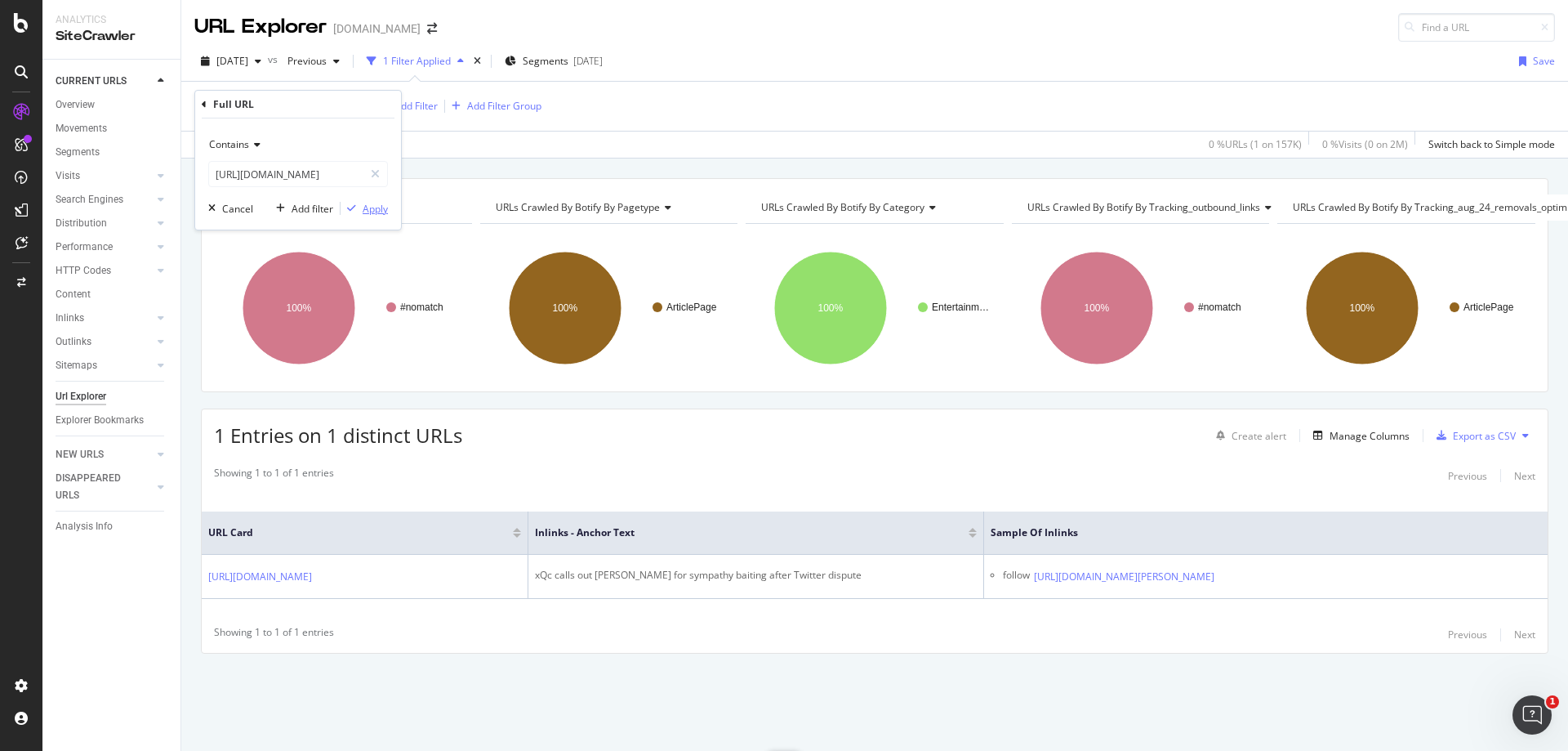
scroll to position [0, 0]
click at [379, 211] on div "Apply" at bounding box center [375, 209] width 26 height 14
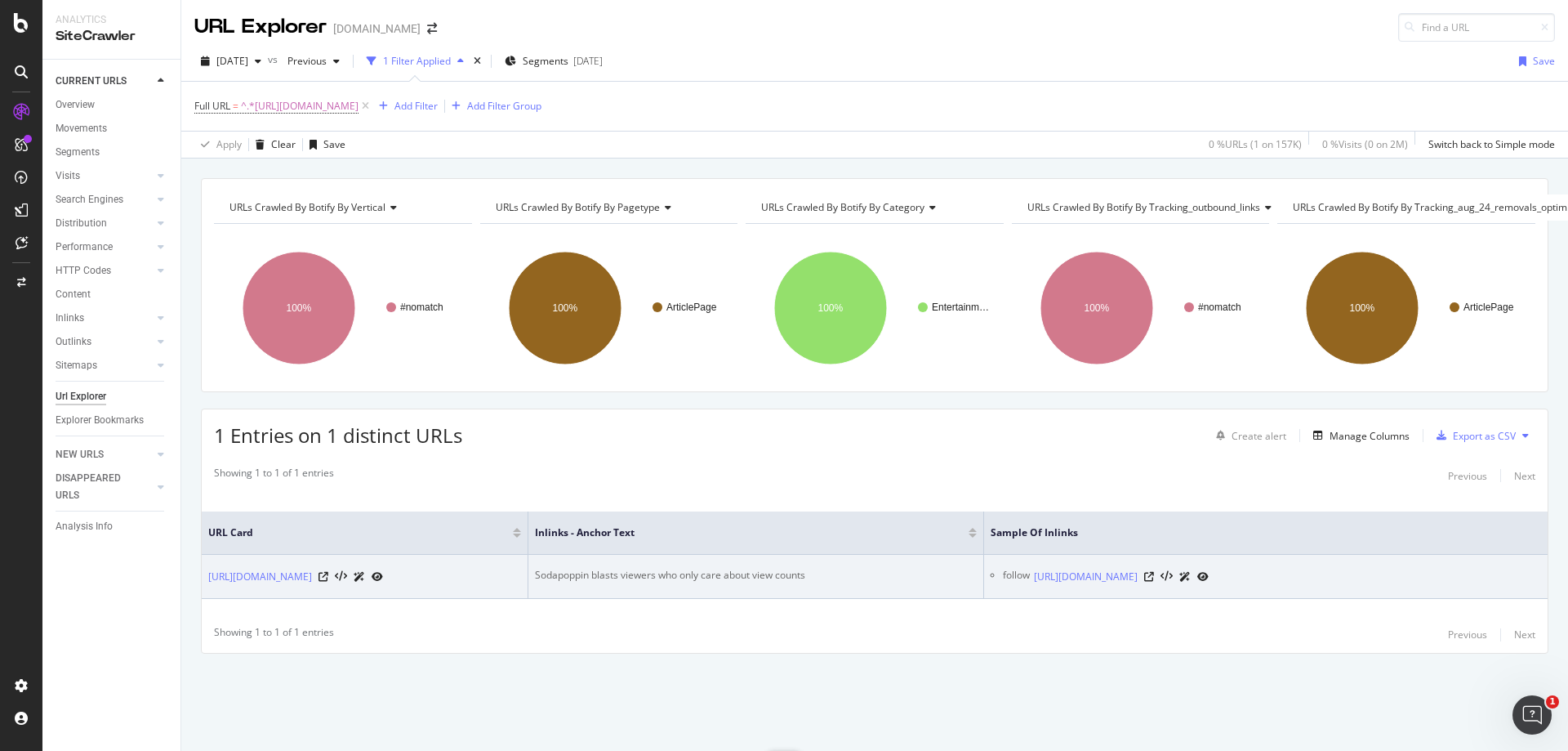
click at [642, 568] on div "Sodapoppin blasts viewers who only care about view counts" at bounding box center [755, 575] width 442 height 15
copy div "Sodapoppin blasts viewers who only care about view counts"
click at [1154, 572] on icon at bounding box center [1148, 576] width 10 height 10
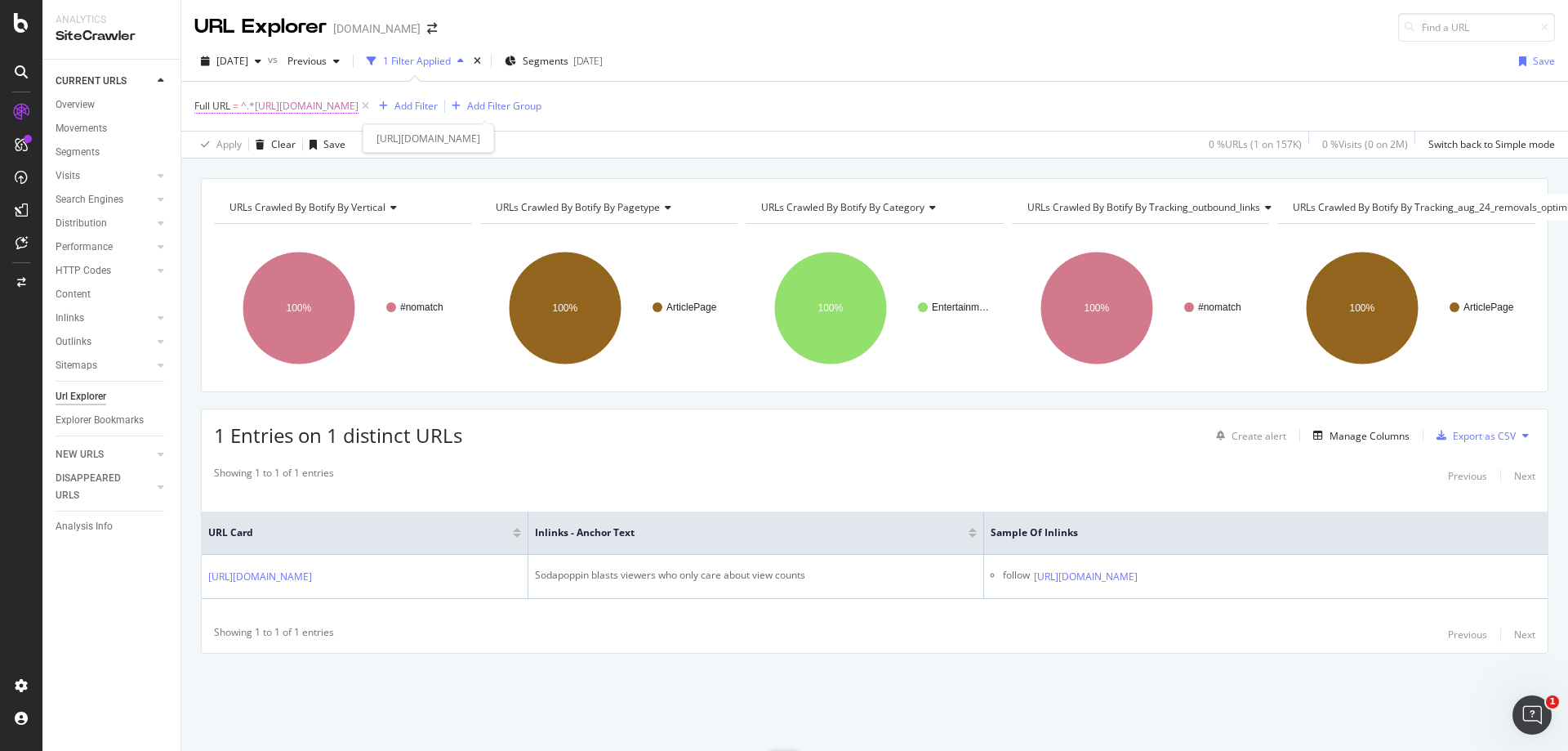
click at [359, 107] on span "^.*[URL][DOMAIN_NAME]" at bounding box center [299, 106] width 117 height 23
click at [272, 165] on input "[URL][DOMAIN_NAME]" at bounding box center [286, 175] width 154 height 26
paste input "ninja-is-partering-up-with-detroit-lions-nfl-team-to-host-special-ninja-night-f…"
type input "[URL][DOMAIN_NAME]"
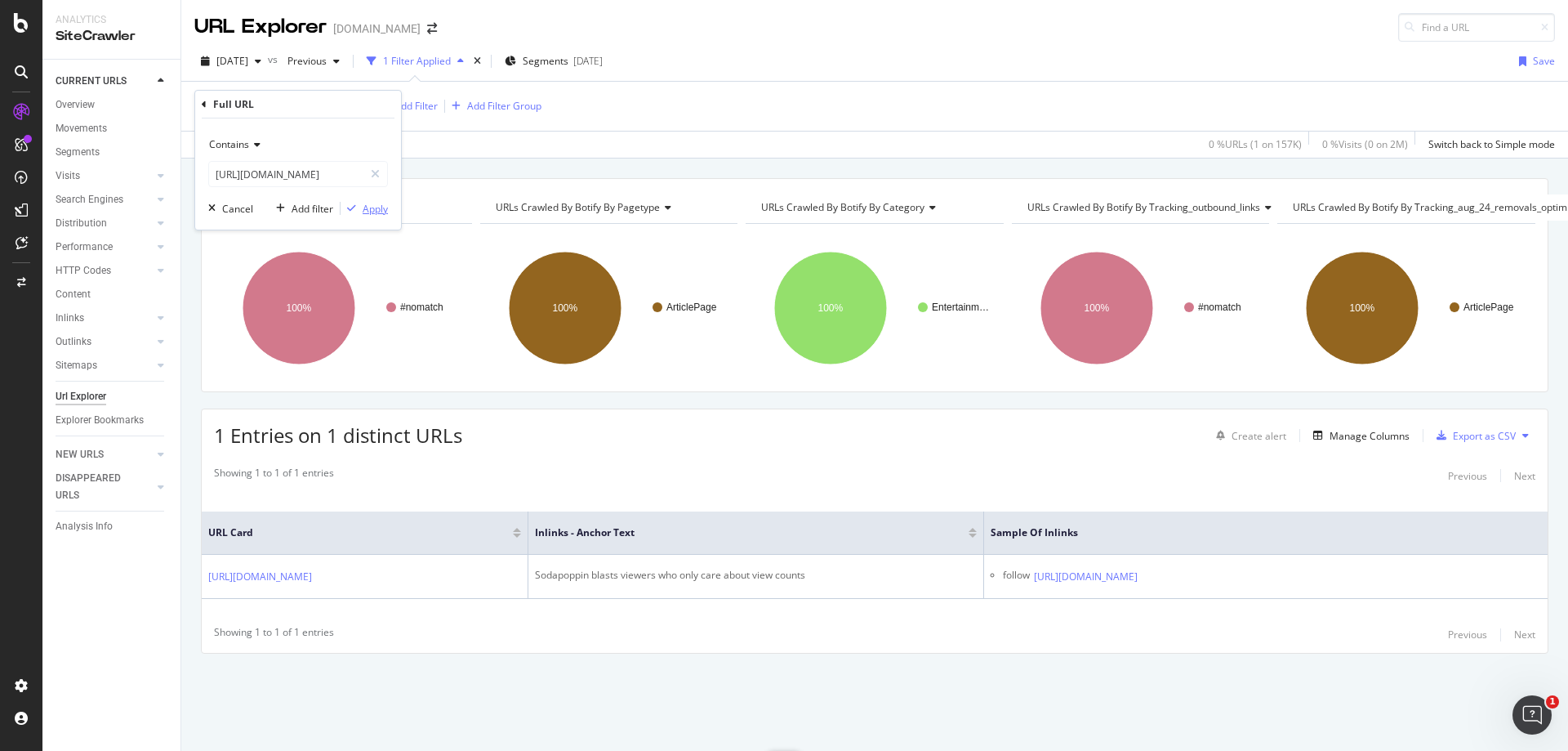
scroll to position [0, 0]
click at [368, 204] on div "Apply" at bounding box center [375, 209] width 26 height 14
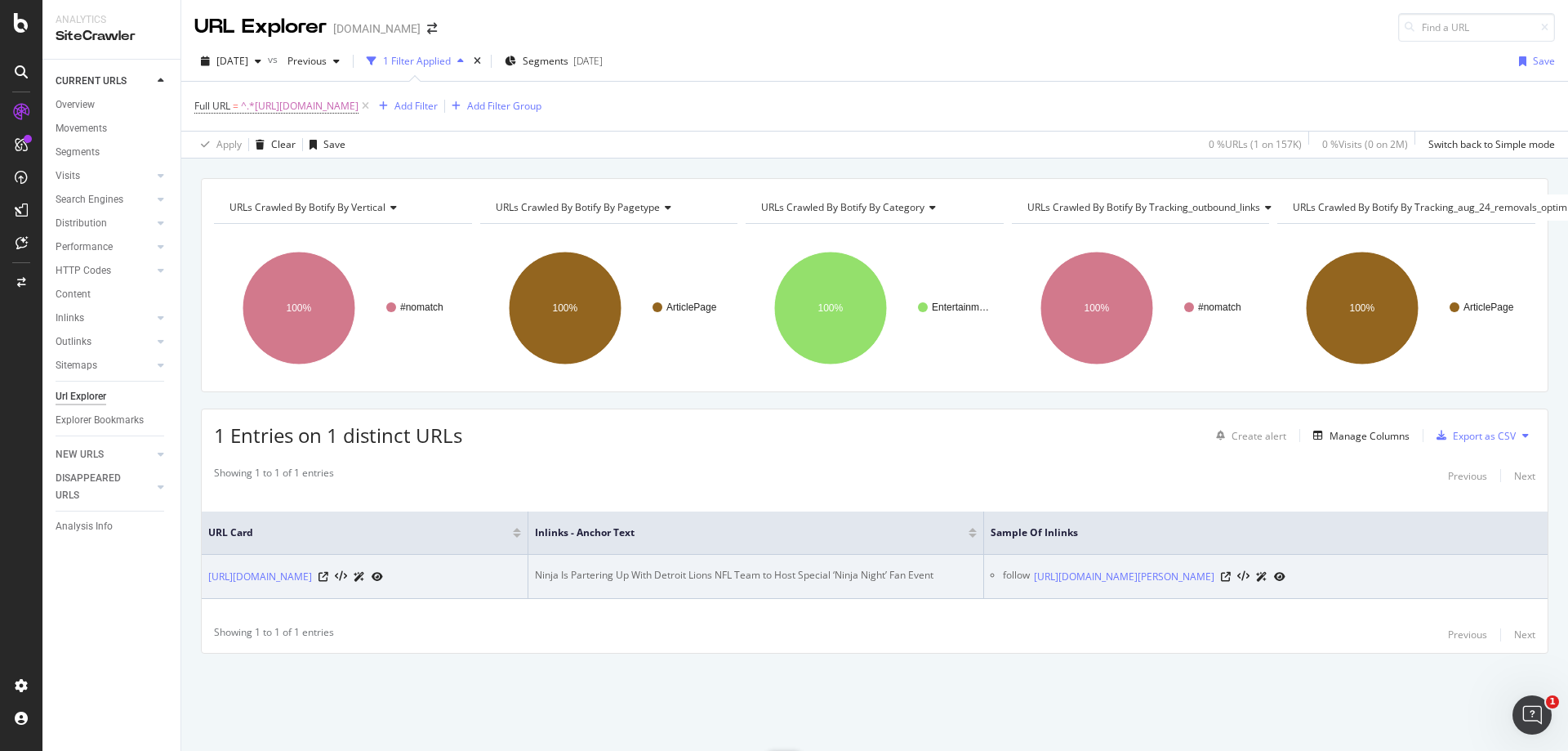
click at [688, 568] on div "Ninja Is Partering Up With Detroit Lions NFL Team to Host Special ‘Ninja Night’…" at bounding box center [755, 575] width 442 height 15
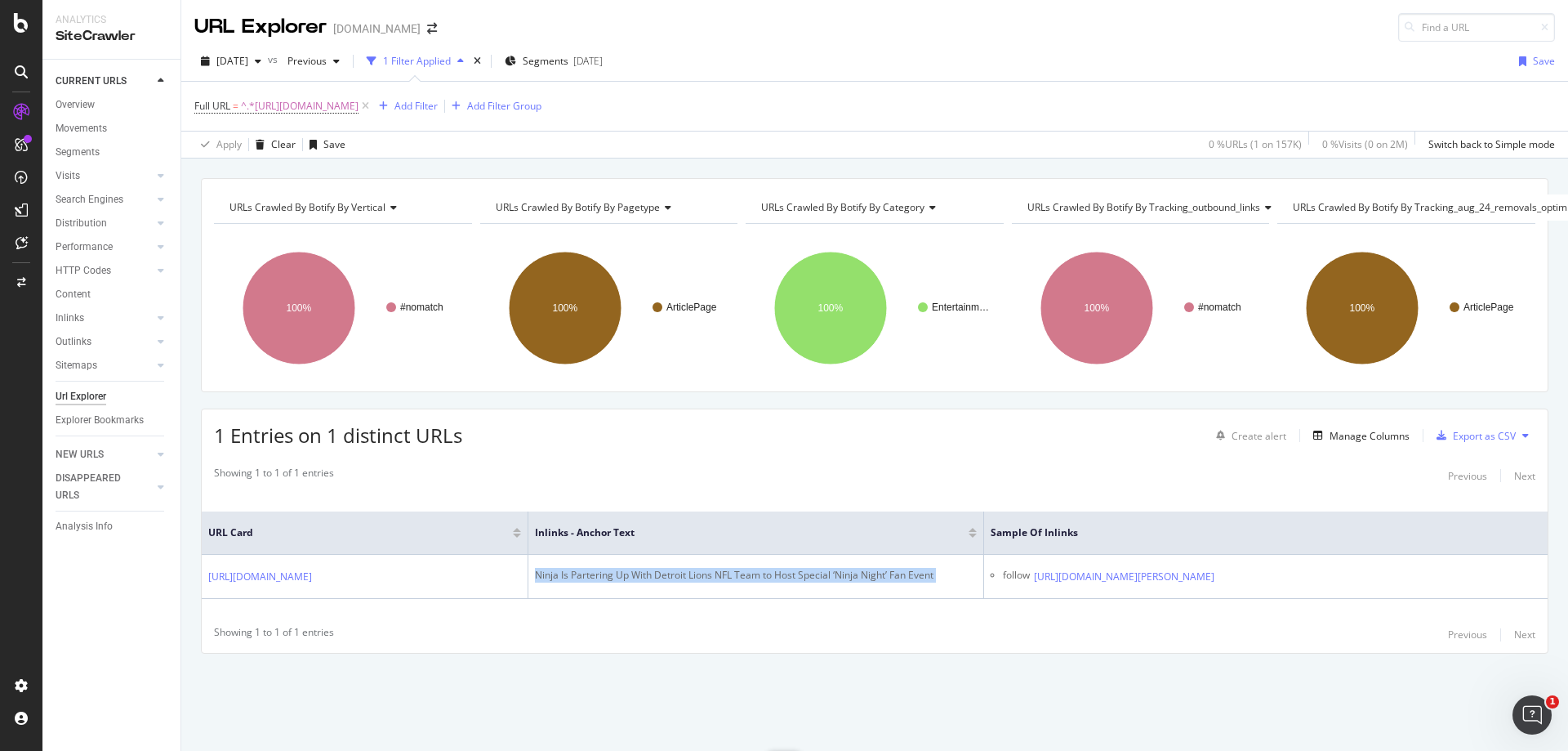
copy div "Ninja Is Partering Up With Detroit Lions NFL Team to Host Special ‘Ninja Night’…"
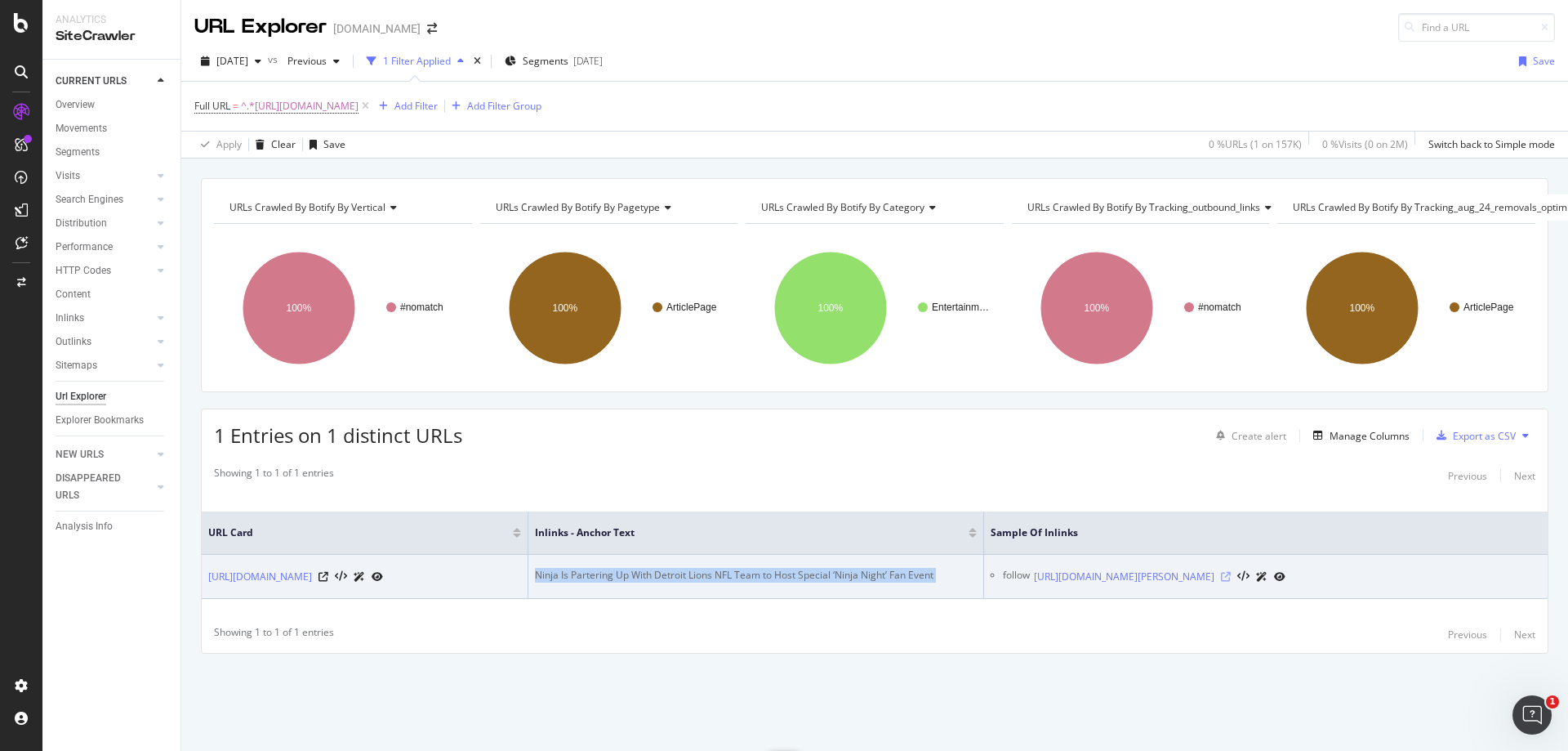
click at [1230, 572] on icon at bounding box center [1225, 576] width 10 height 10
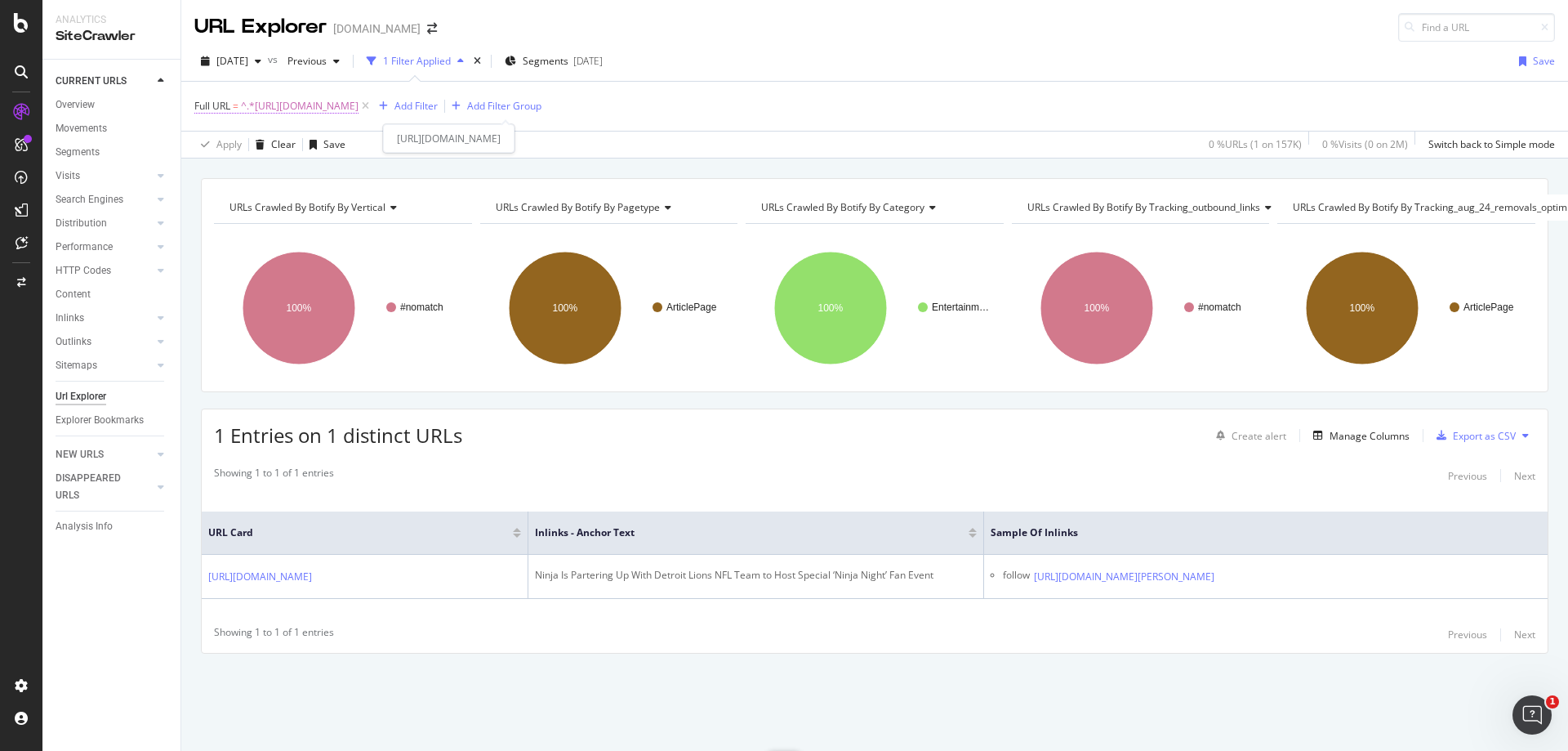
click at [359, 114] on span "^.*[URL][DOMAIN_NAME]" at bounding box center [299, 106] width 117 height 23
click at [299, 170] on input "[URL][DOMAIN_NAME]" at bounding box center [286, 175] width 154 height 26
paste input "csgo/the-g2-csgo-roster-saga-continues-as-player-reportedly-tips-the-scale-in-s…"
type input "[URL][DOMAIN_NAME]"
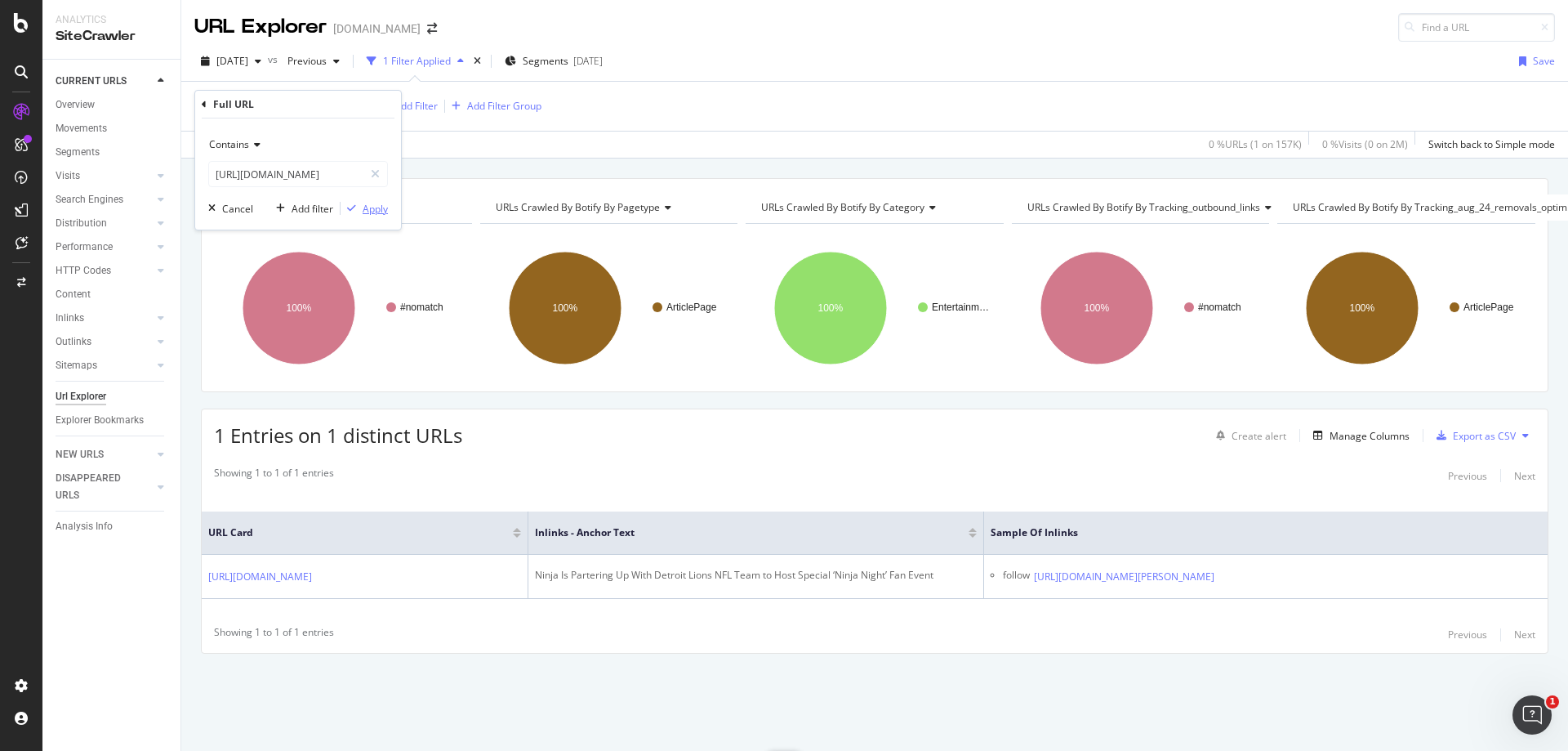
scroll to position [0, 0]
click at [371, 216] on div "Apply" at bounding box center [364, 208] width 48 height 15
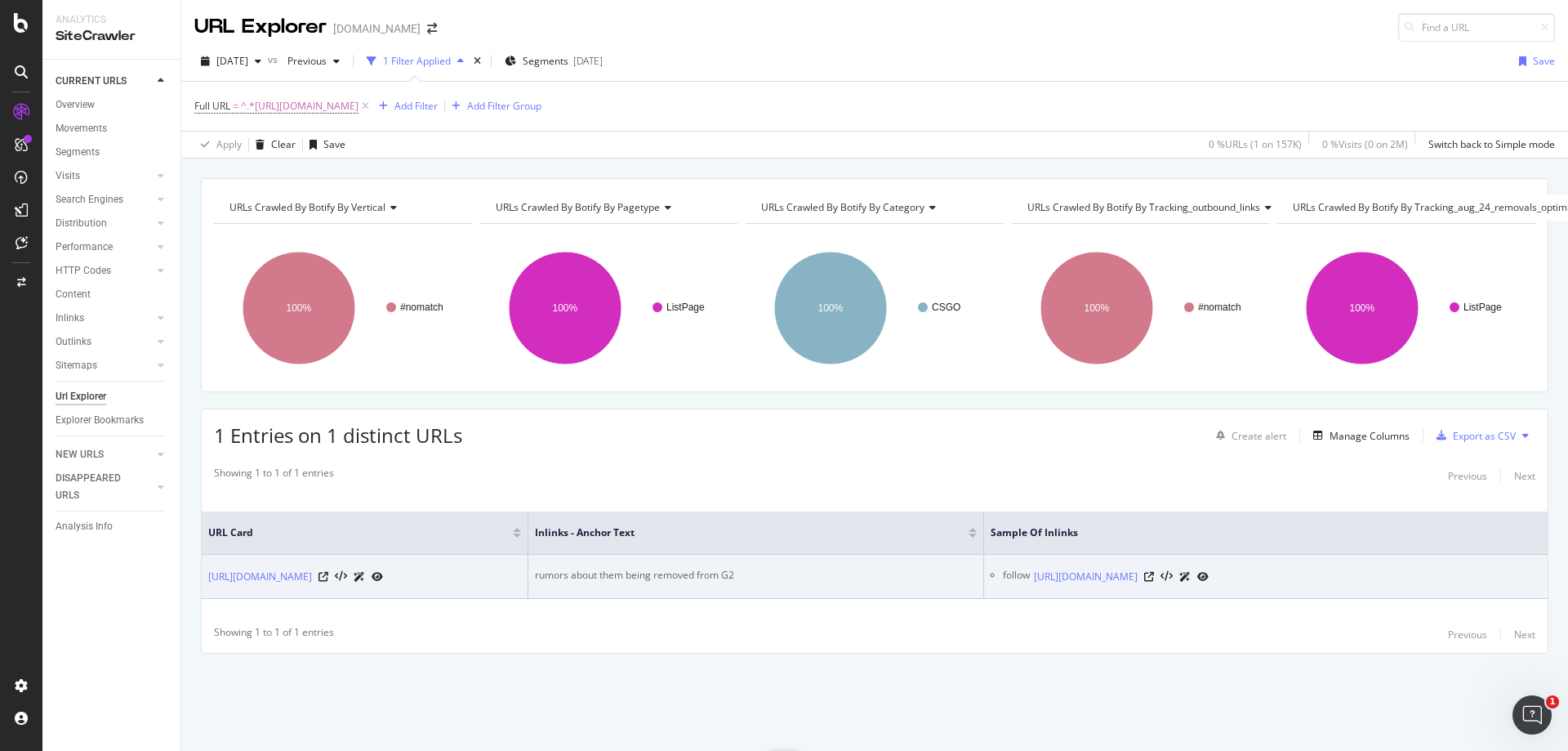
click at [705, 568] on div "rumors about them being removed from G2" at bounding box center [755, 575] width 442 height 15
copy div "rumors about them being removed from G2"
click at [1154, 572] on icon at bounding box center [1148, 576] width 10 height 10
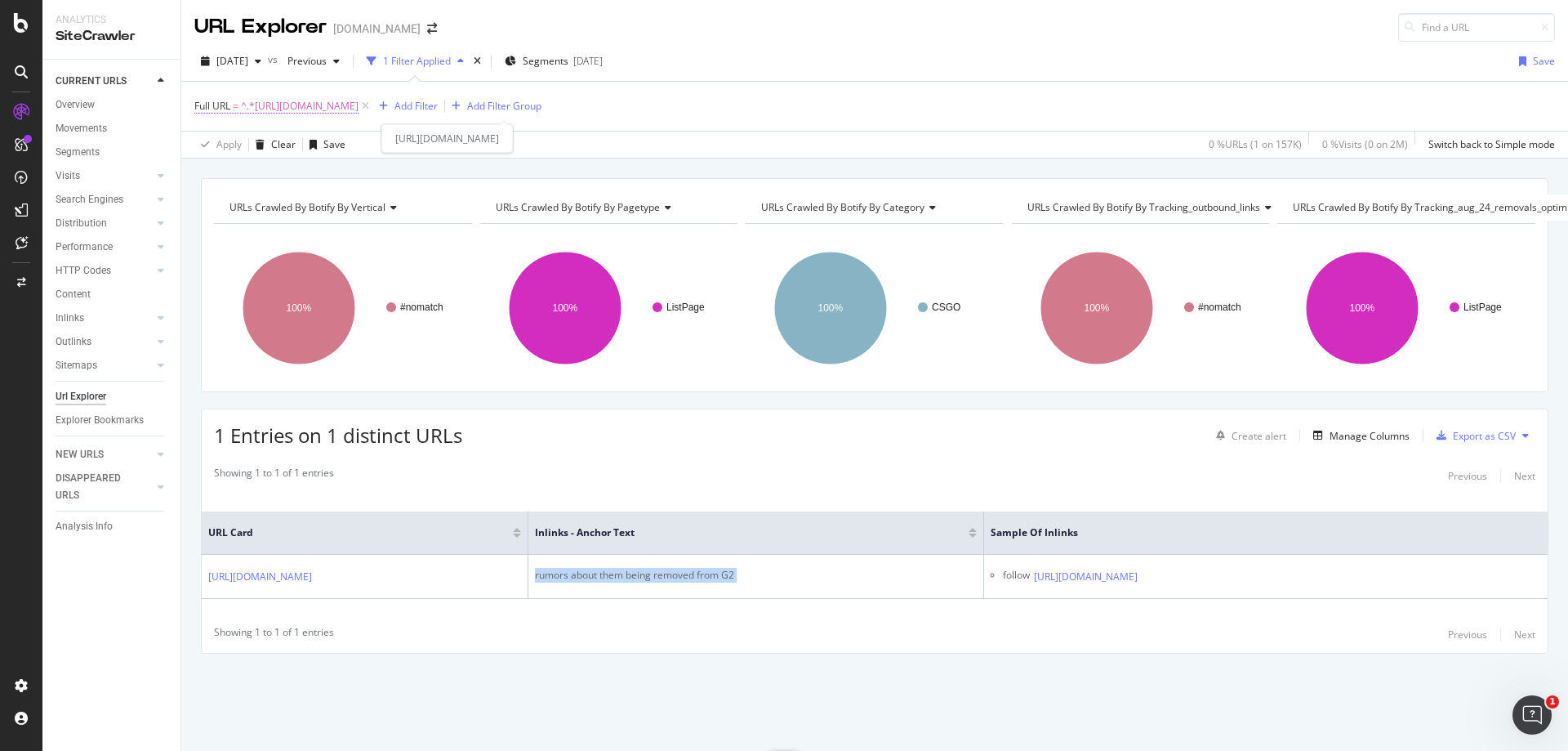
click at [359, 100] on span "^.*[URL][DOMAIN_NAME]" at bounding box center [299, 106] width 117 height 23
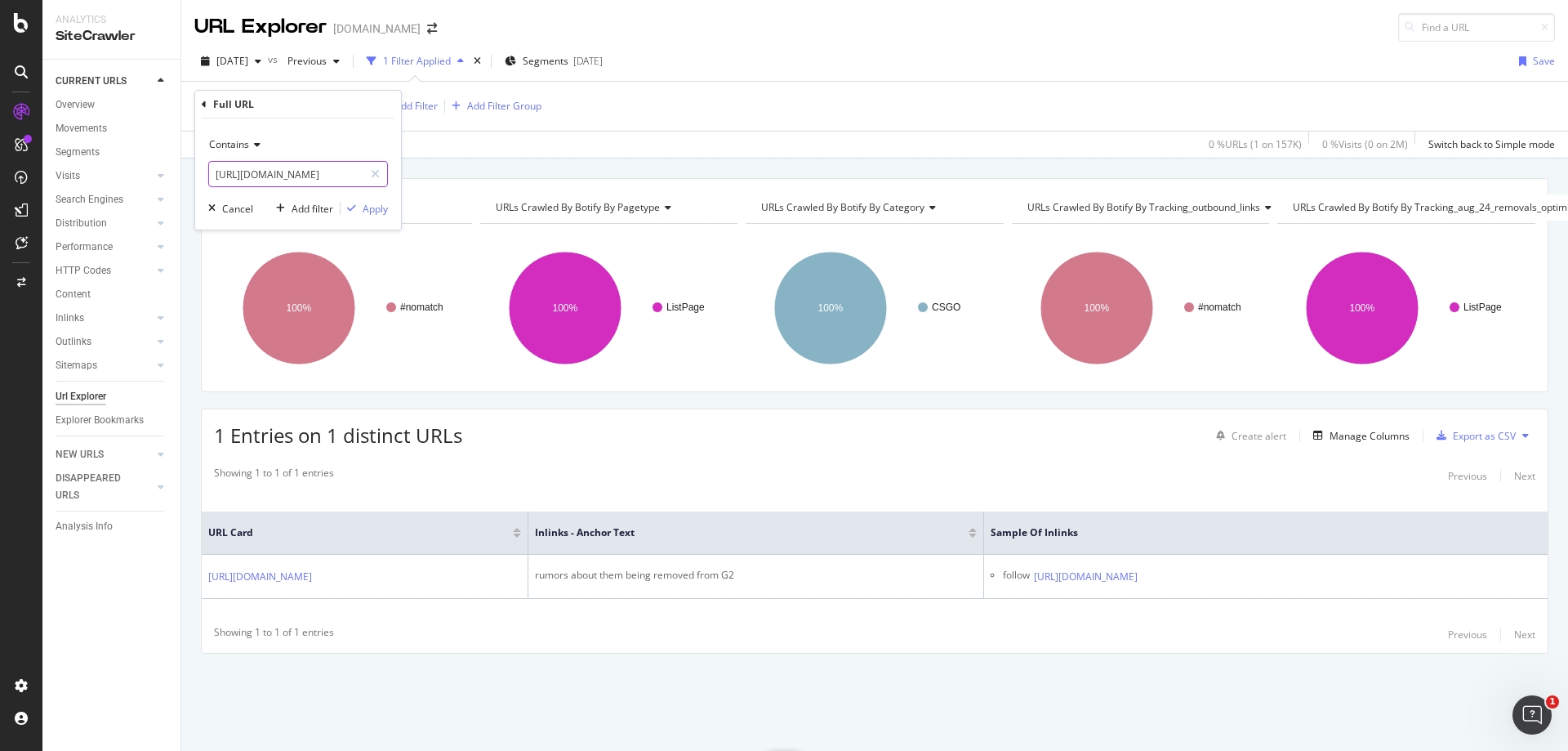
click at [313, 178] on input "[URL][DOMAIN_NAME]" at bounding box center [286, 175] width 154 height 26
paste input "apex-legends/apex-legends-pro-dizzy-encounters-flying-glitch-wins-match-anyway-…"
type input "[URL][DOMAIN_NAME]"
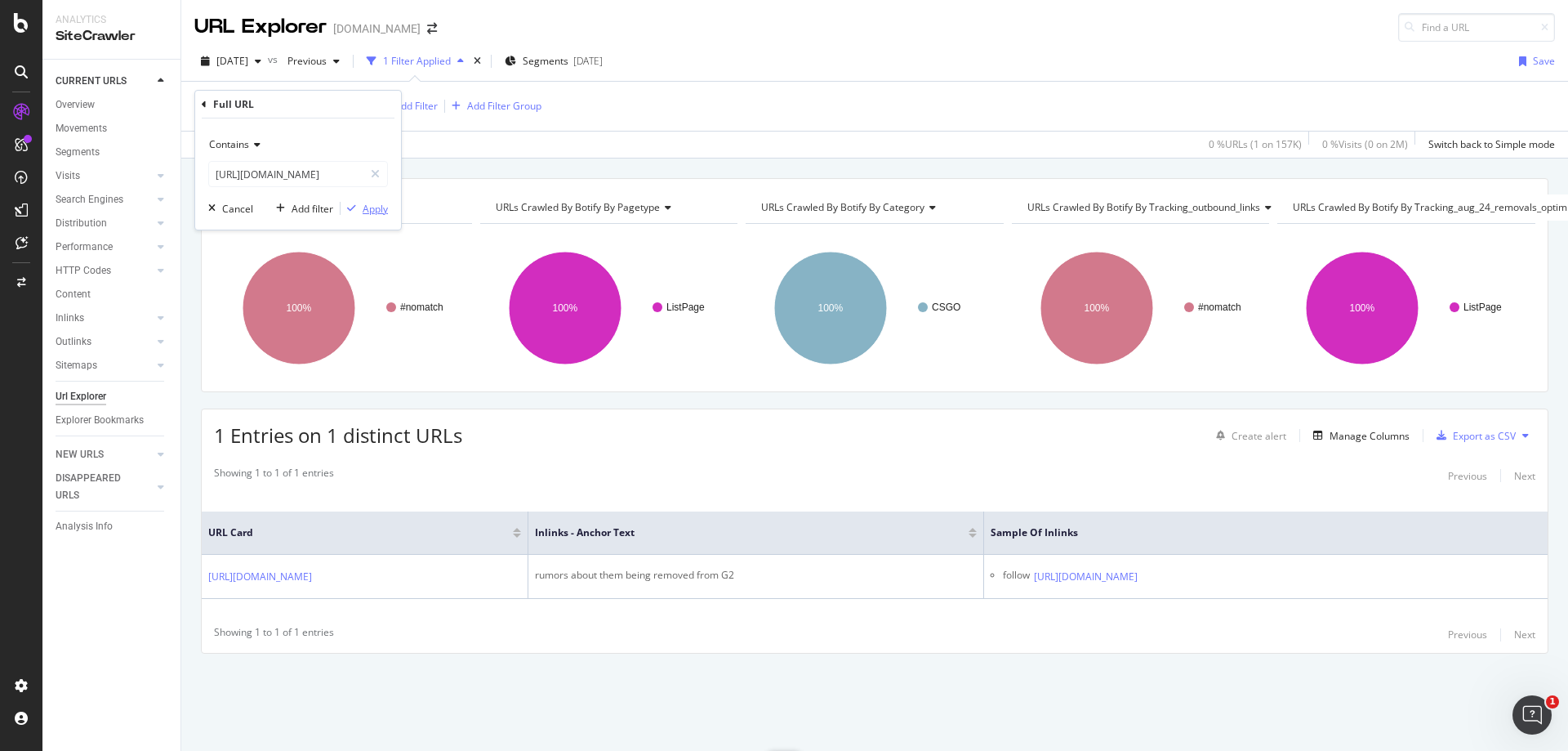
click at [375, 207] on div "Apply" at bounding box center [375, 209] width 26 height 14
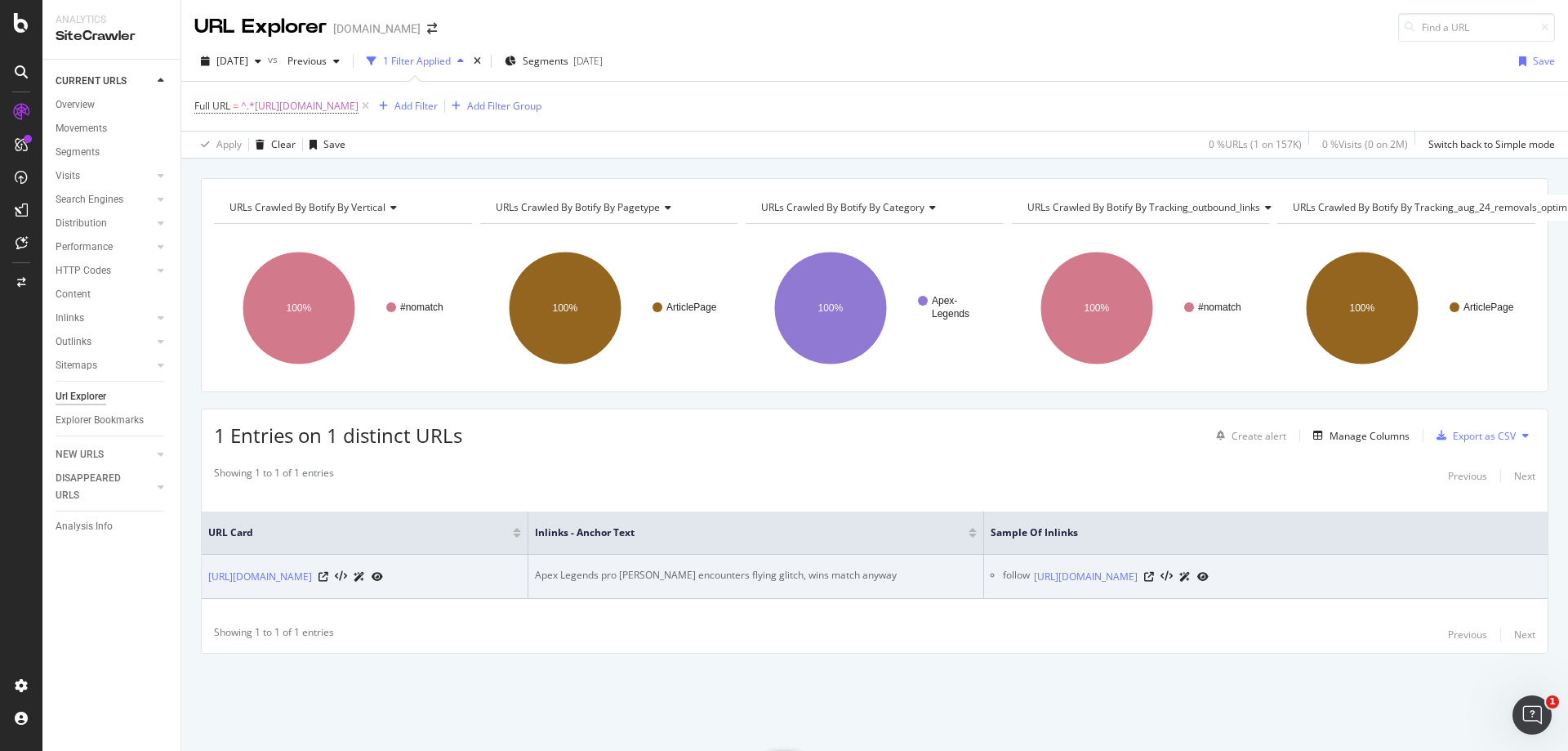
click at [772, 568] on div "Apex Legends pro [PERSON_NAME] encounters flying glitch, wins match anyway" at bounding box center [755, 575] width 442 height 15
copy div "Apex Legends pro [PERSON_NAME] encounters flying glitch, wins match anyway"
click at [1154, 572] on icon at bounding box center [1148, 576] width 10 height 10
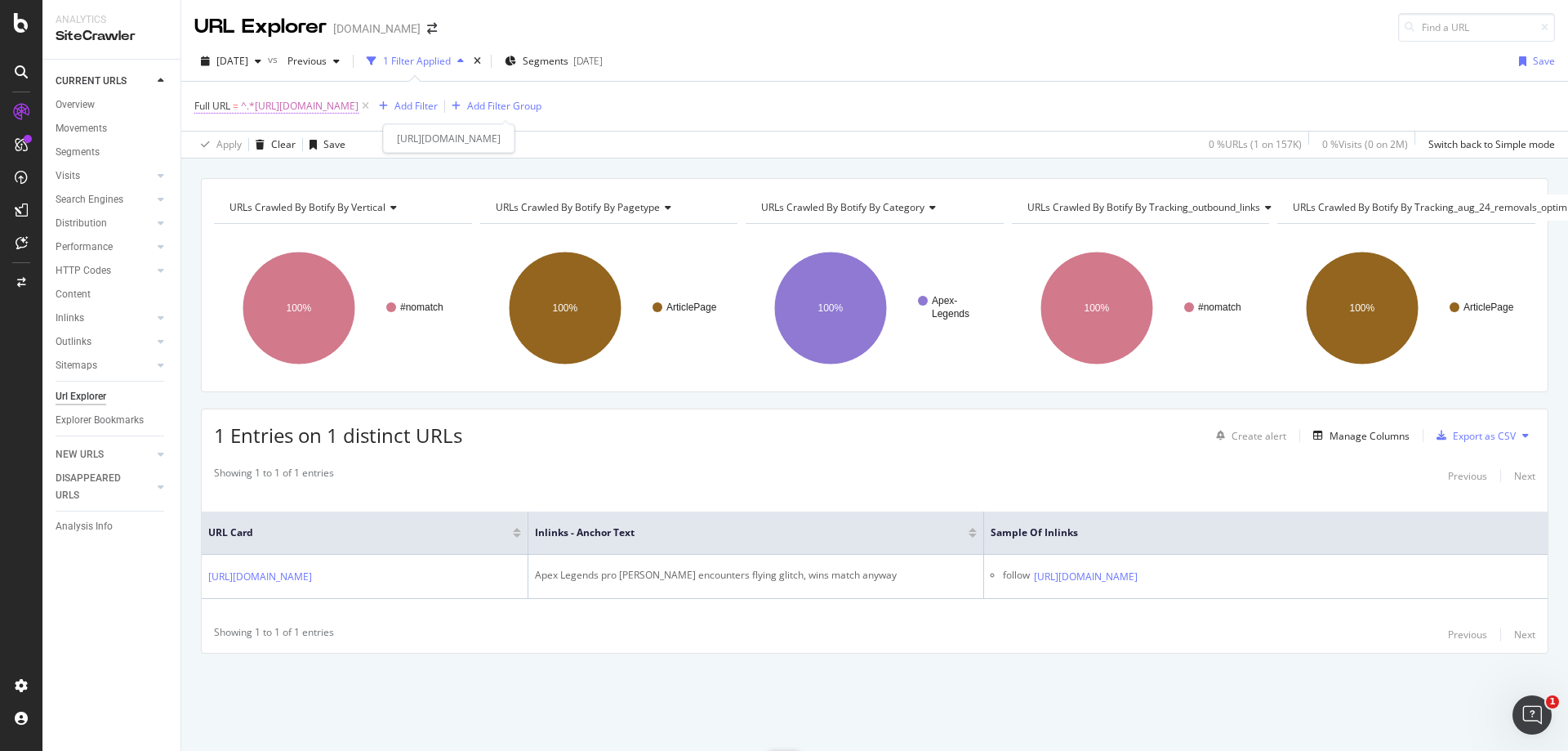
click at [359, 111] on span "^.*[URL][DOMAIN_NAME]" at bounding box center [299, 106] width 117 height 23
click at [323, 172] on input "[URL][DOMAIN_NAME]" at bounding box center [286, 175] width 154 height 26
paste input "entertainment/tyler1-finally-explains-sad-twitch-stream-ending-998213"
type input "[URL][DOMAIN_NAME]"
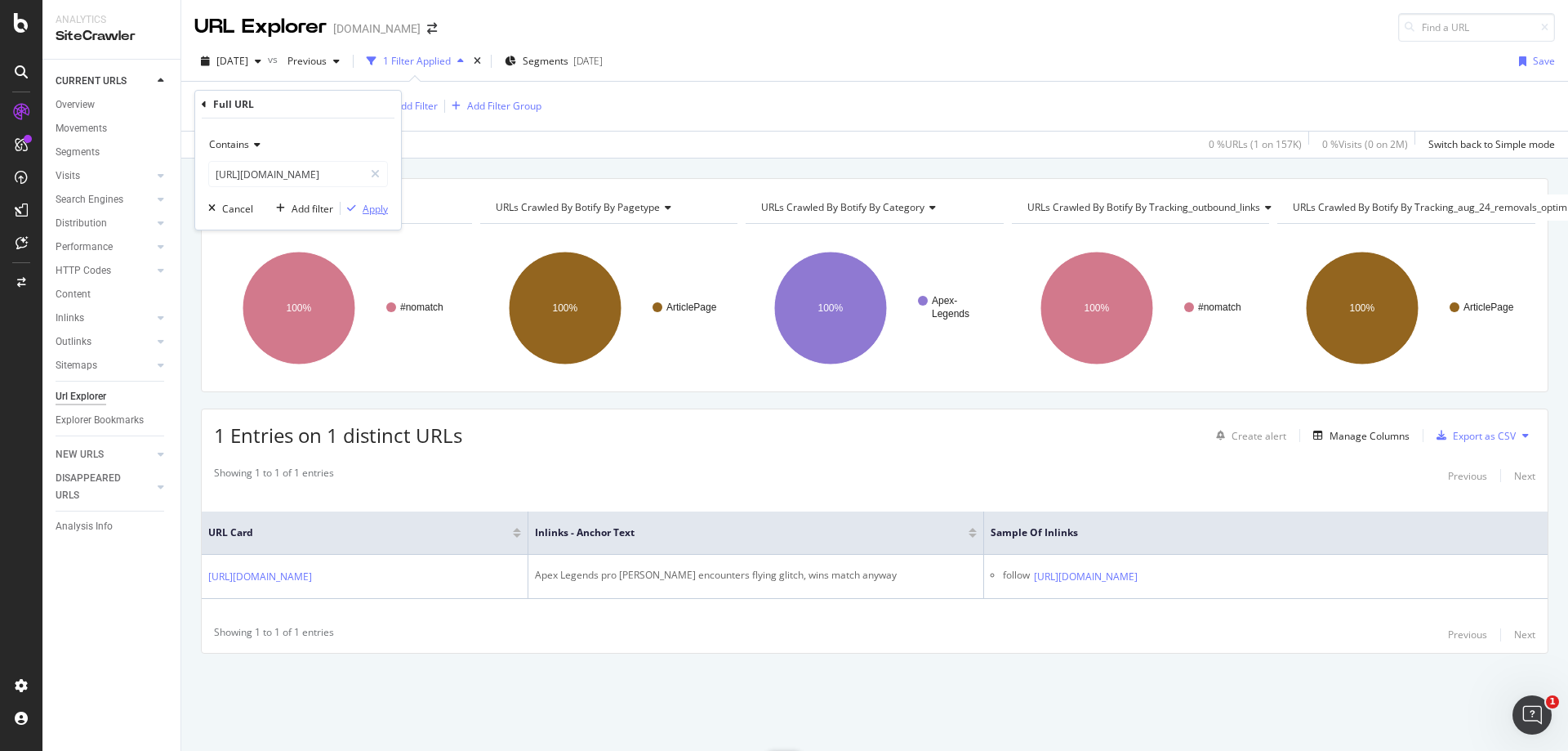
scroll to position [0, 0]
click at [373, 204] on div "Apply" at bounding box center [375, 209] width 26 height 14
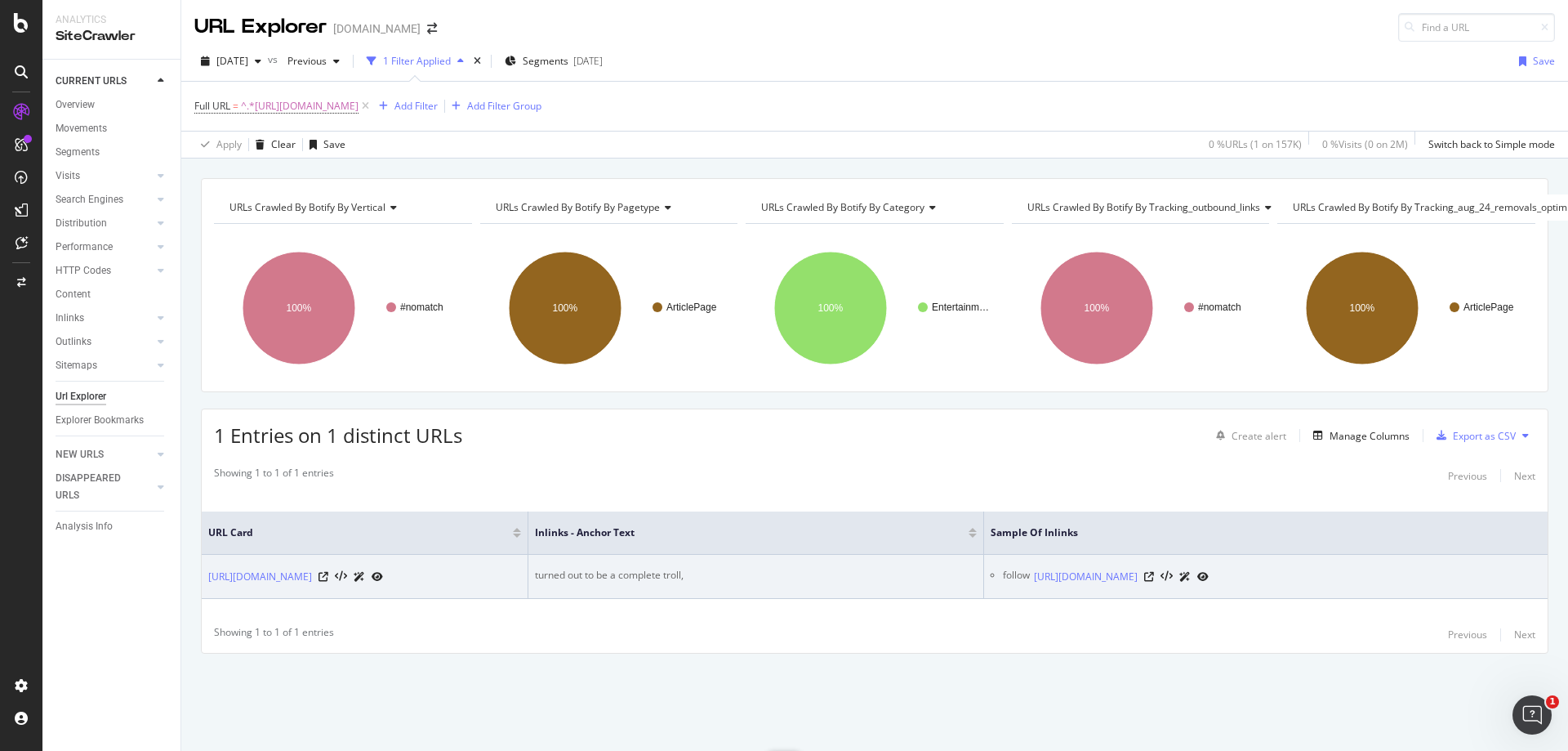
click at [627, 569] on div "turned out to be a complete troll," at bounding box center [755, 575] width 442 height 15
click at [1154, 572] on icon at bounding box center [1148, 576] width 10 height 10
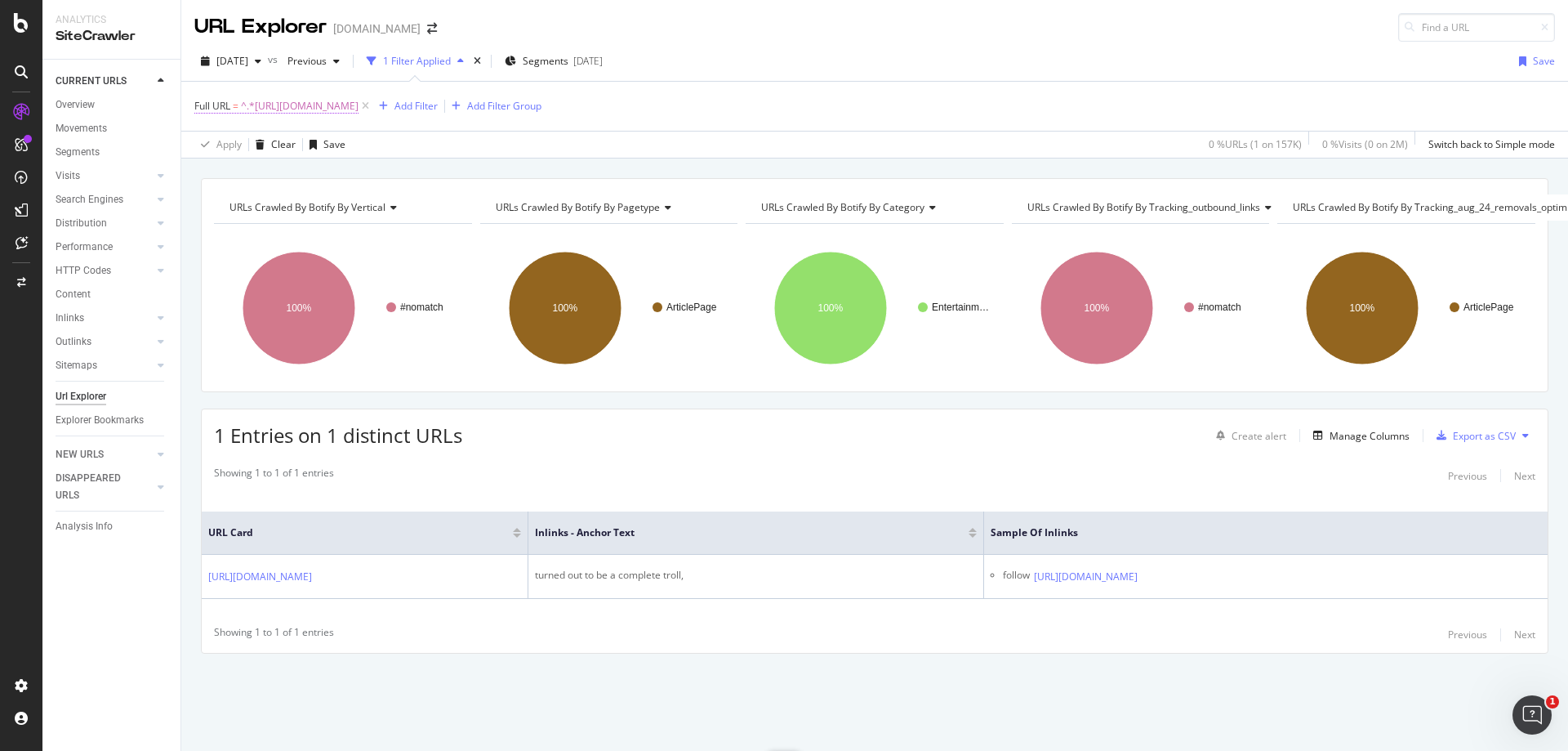
click at [359, 106] on span "^.*[URL][DOMAIN_NAME]" at bounding box center [299, 106] width 117 height 23
click at [306, 178] on input "[URL][DOMAIN_NAME]" at bounding box center [286, 175] width 154 height 26
paste input "witch-streamer-catches-tattoo-artists-big-mistake-too-late-1316412"
type input "[URL][DOMAIN_NAME]"
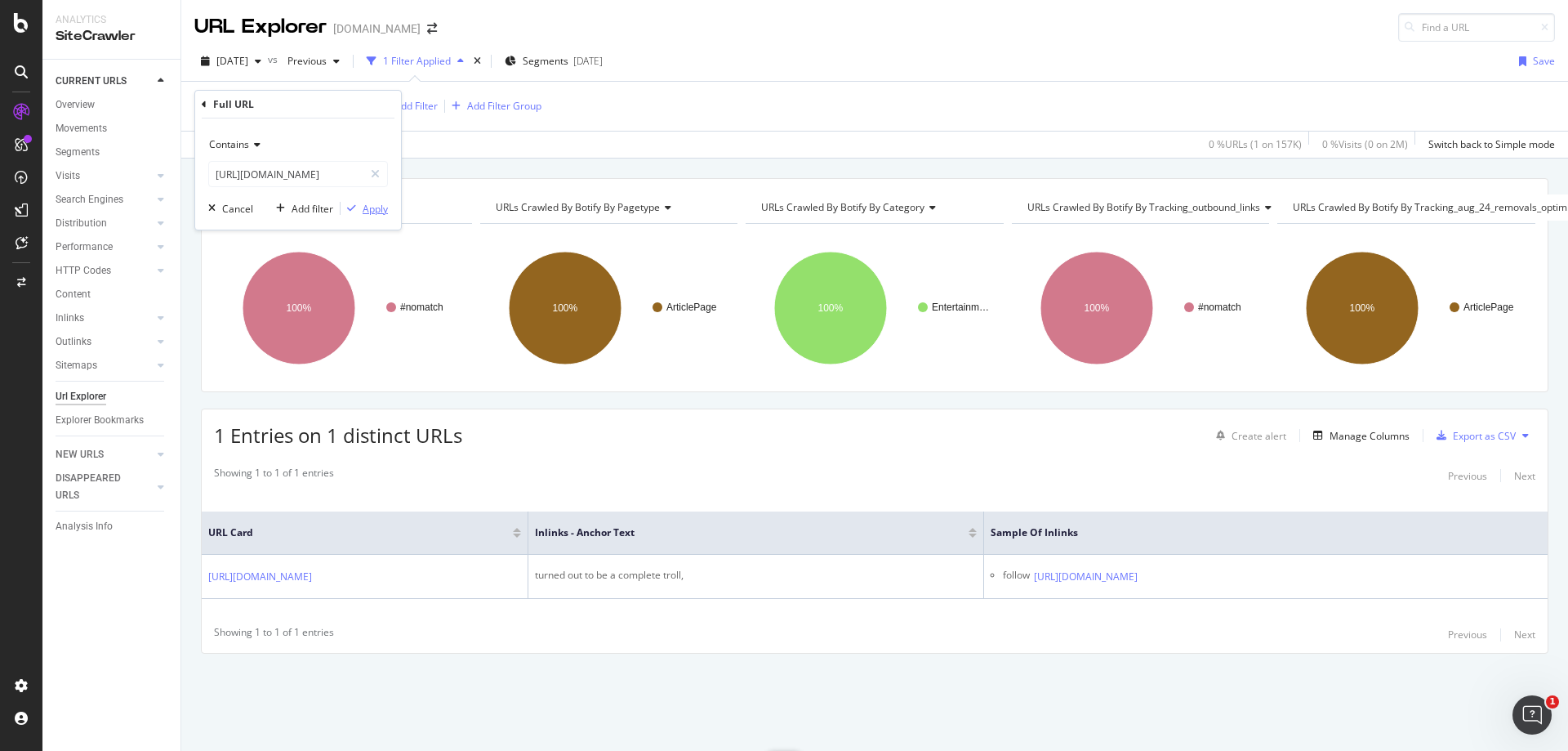
scroll to position [0, 0]
click at [377, 216] on div "Apply" at bounding box center [364, 208] width 48 height 15
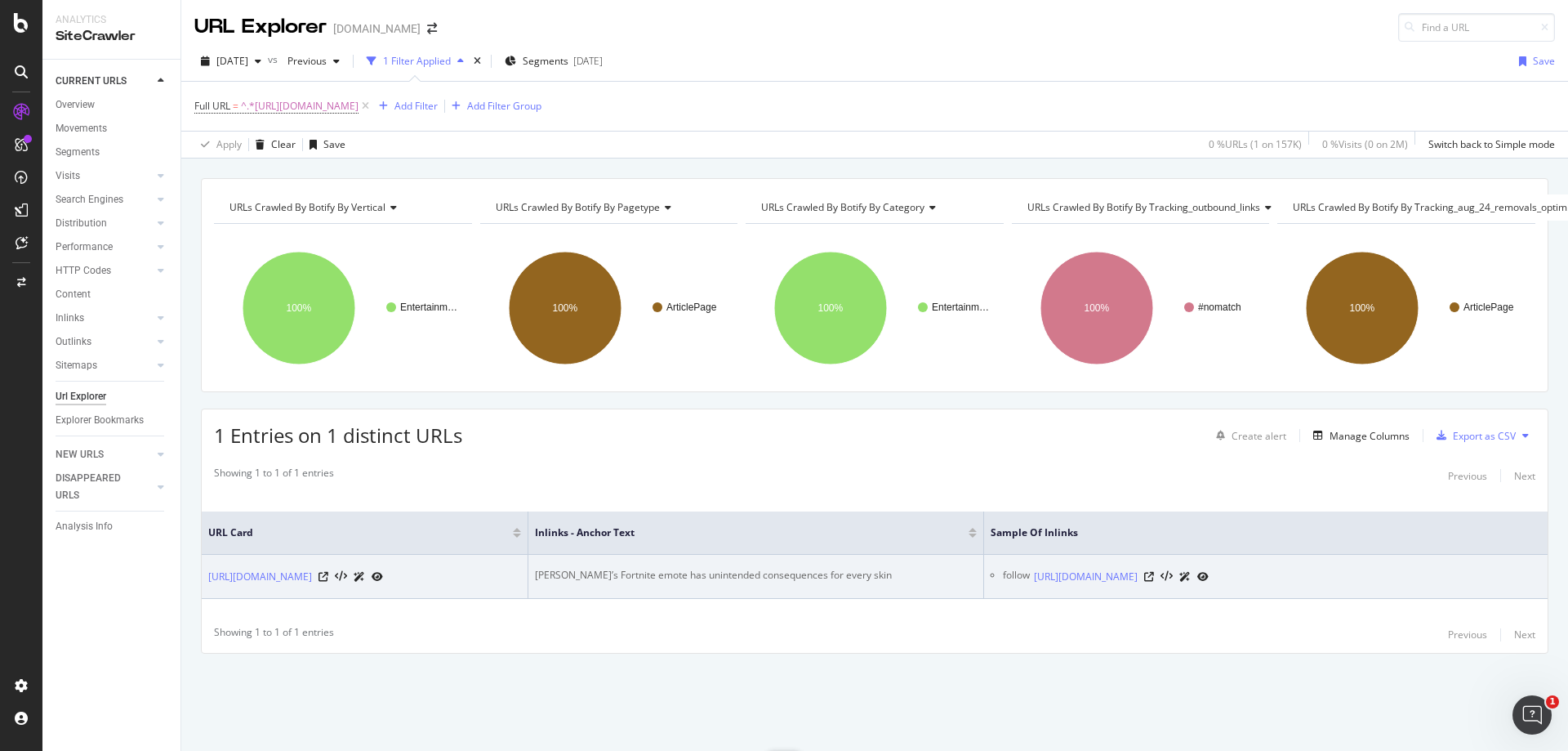
click at [661, 568] on div "[PERSON_NAME]’s Fortnite emote has unintended consequences for every skin" at bounding box center [755, 575] width 442 height 15
click at [1154, 572] on icon at bounding box center [1148, 576] width 10 height 10
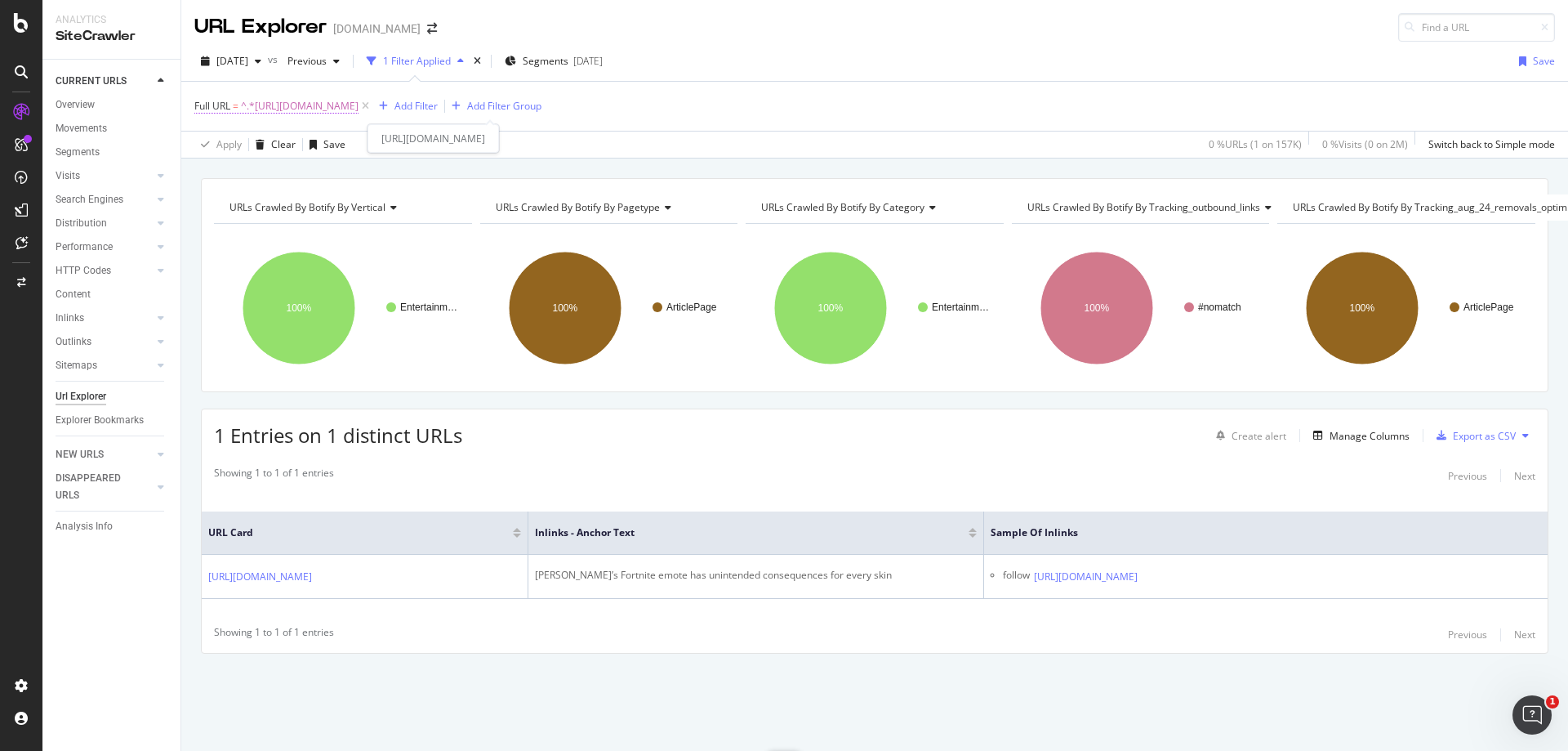
click at [359, 97] on span "^.*[URL][DOMAIN_NAME]" at bounding box center [299, 106] width 117 height 23
click at [317, 182] on input "[URL][DOMAIN_NAME]" at bounding box center [286, 175] width 154 height 26
paste input "overwatch/former-san-francisco-shock-analyst-[PERSON_NAME]-explains-how-[PERSON…"
type input "[URL][DOMAIN_NAME][PERSON_NAME]"
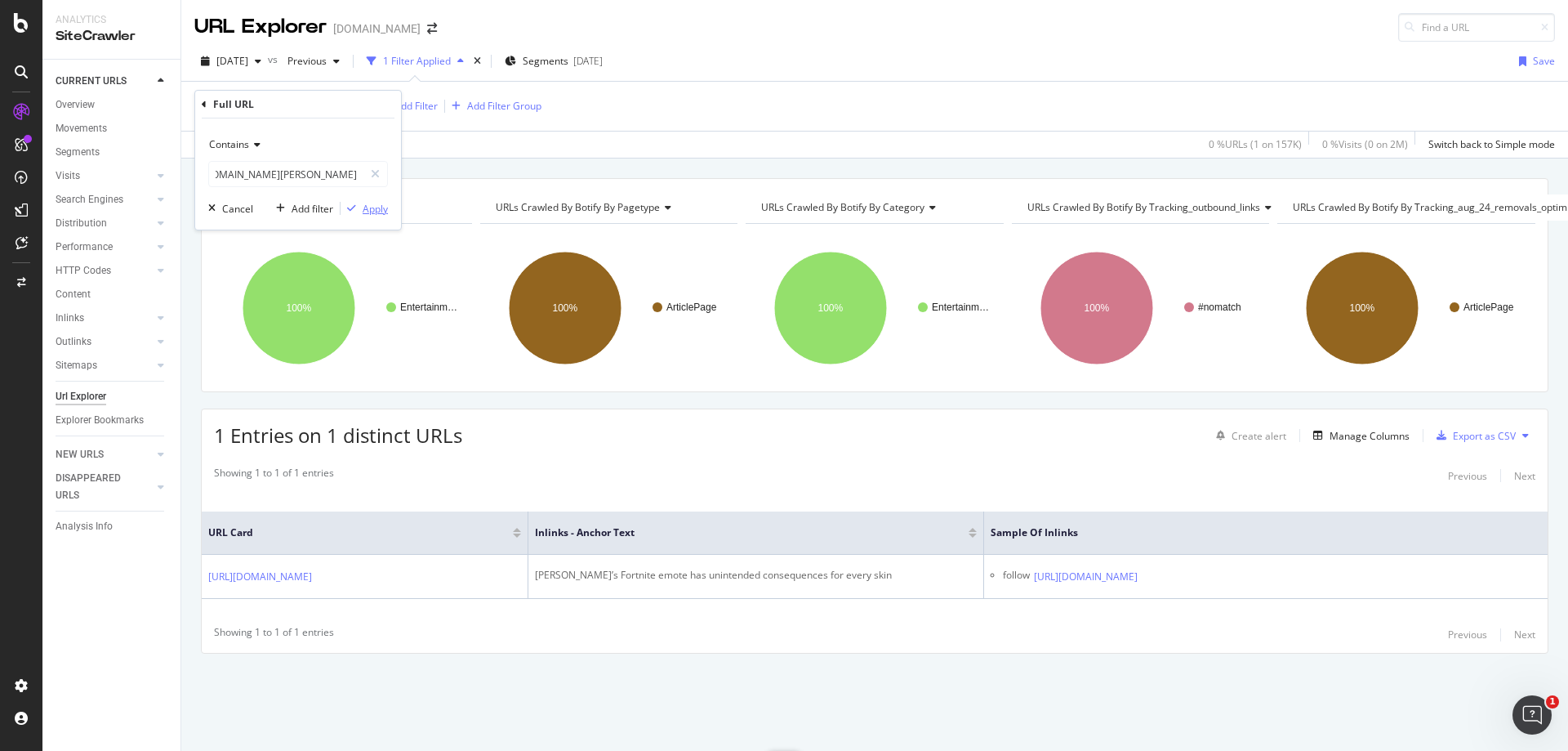
scroll to position [0, 0]
click at [377, 209] on div "Apply" at bounding box center [375, 209] width 26 height 14
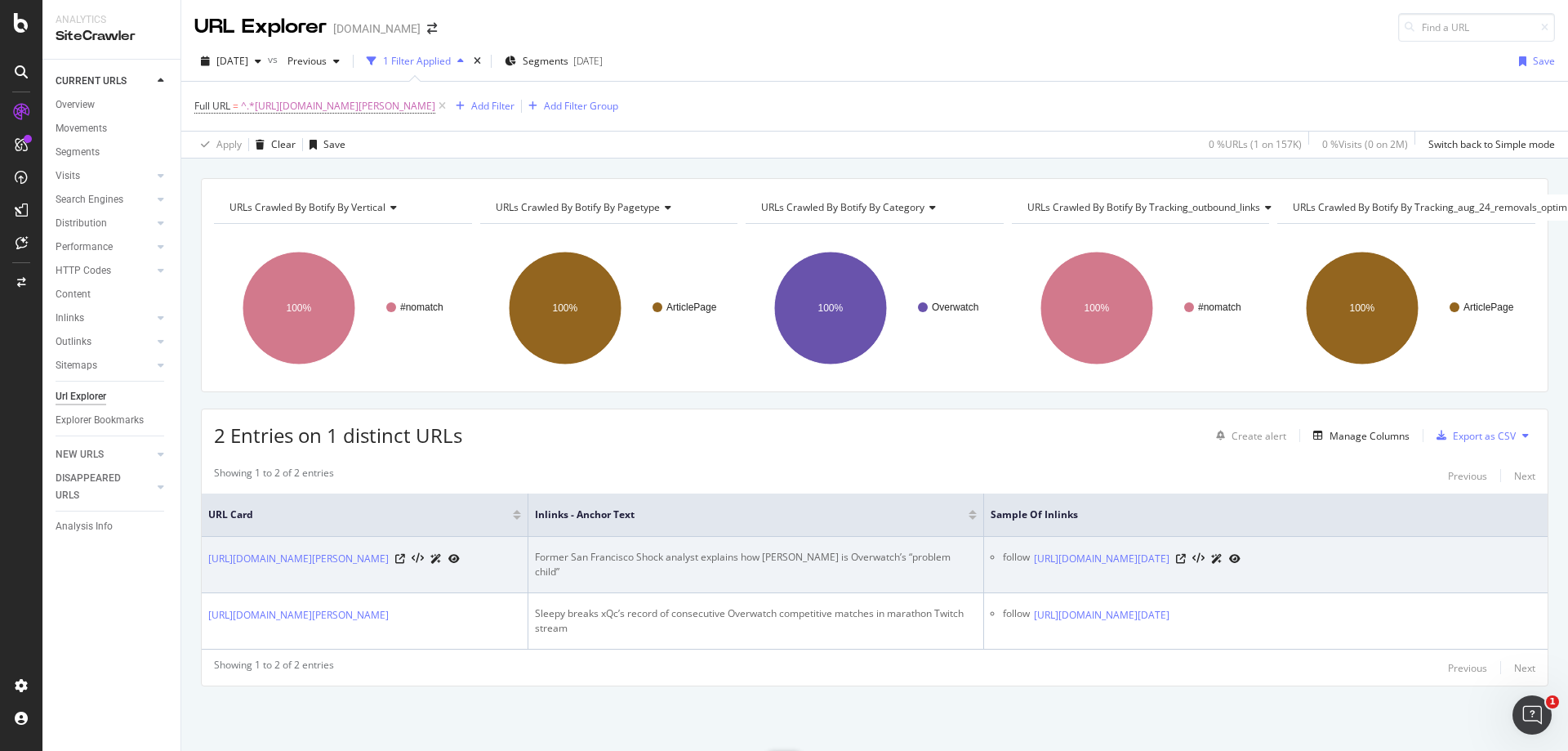
click at [879, 550] on div "Former San Francisco Shock analyst explains how [PERSON_NAME] is Overwatch’s “p…" at bounding box center [755, 564] width 442 height 29
click at [1186, 563] on icon at bounding box center [1180, 558] width 10 height 10
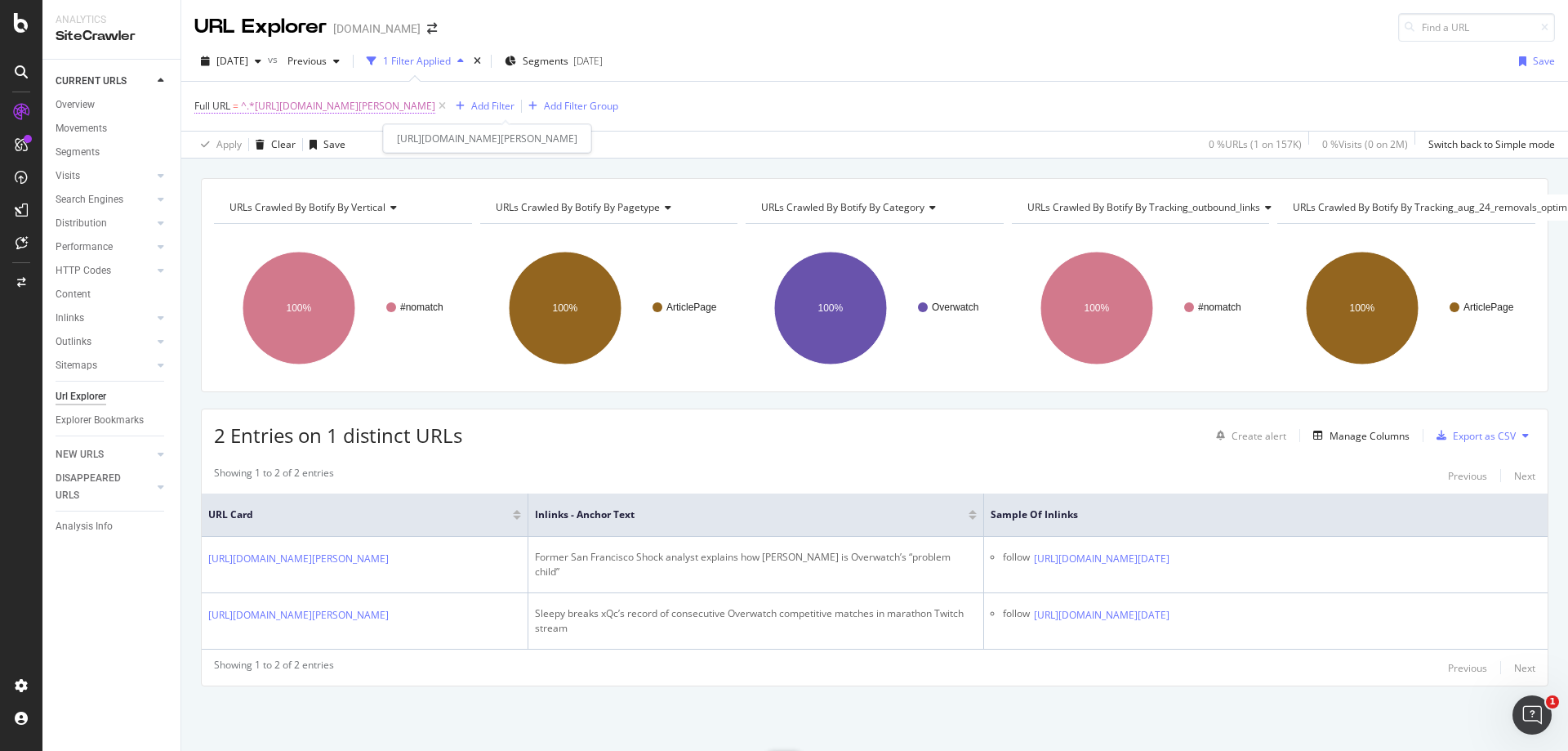
click at [420, 96] on span "^.*[URL][DOMAIN_NAME][PERSON_NAME]" at bounding box center [338, 106] width 195 height 23
click at [315, 166] on input "[URL][DOMAIN_NAME][PERSON_NAME]" at bounding box center [286, 175] width 154 height 26
paste input "entertainment/kaceytron-mocked-during-irl-twitch-stream-stranger-racist-464955"
type input "[URL][DOMAIN_NAME]"
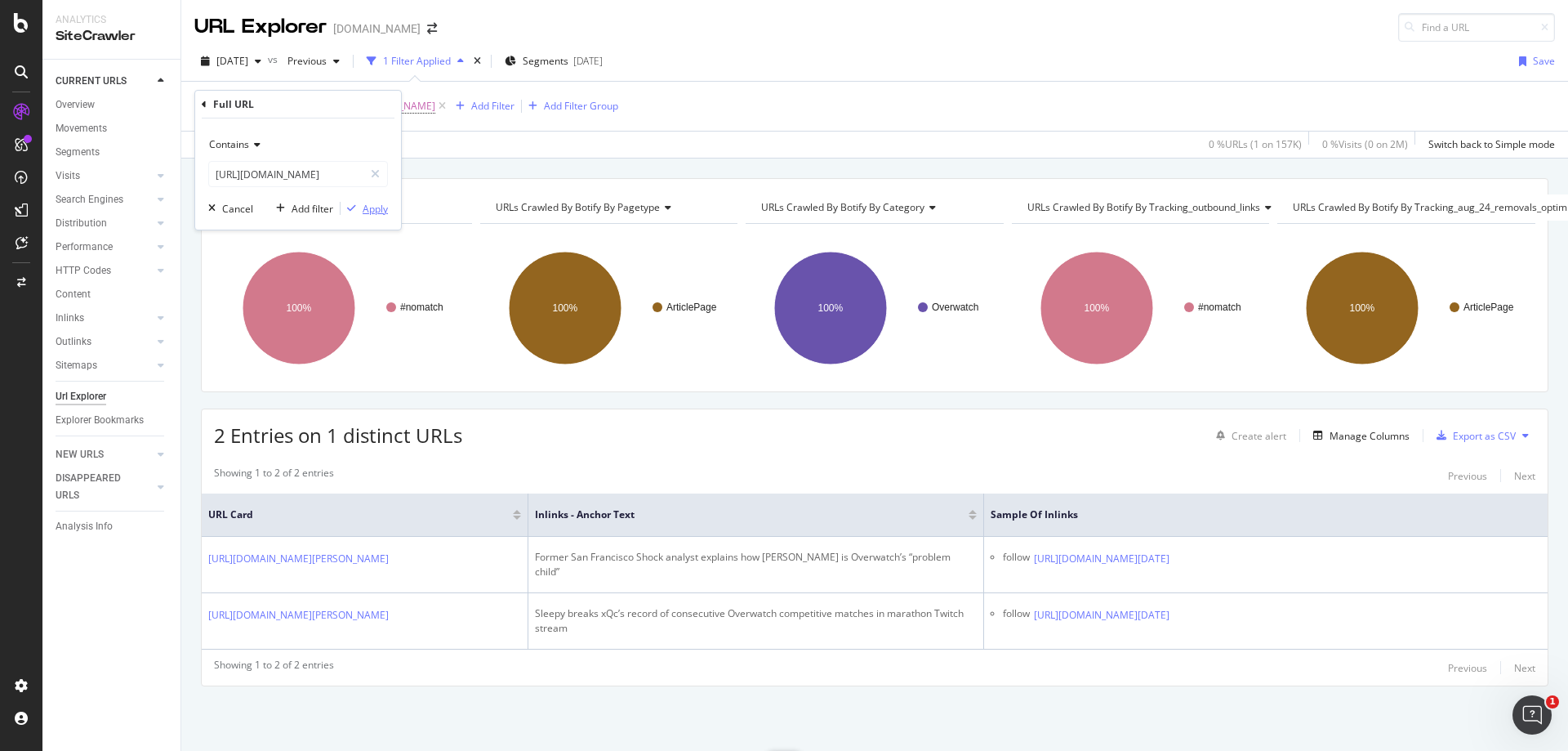
click at [366, 209] on div "Apply" at bounding box center [375, 209] width 26 height 14
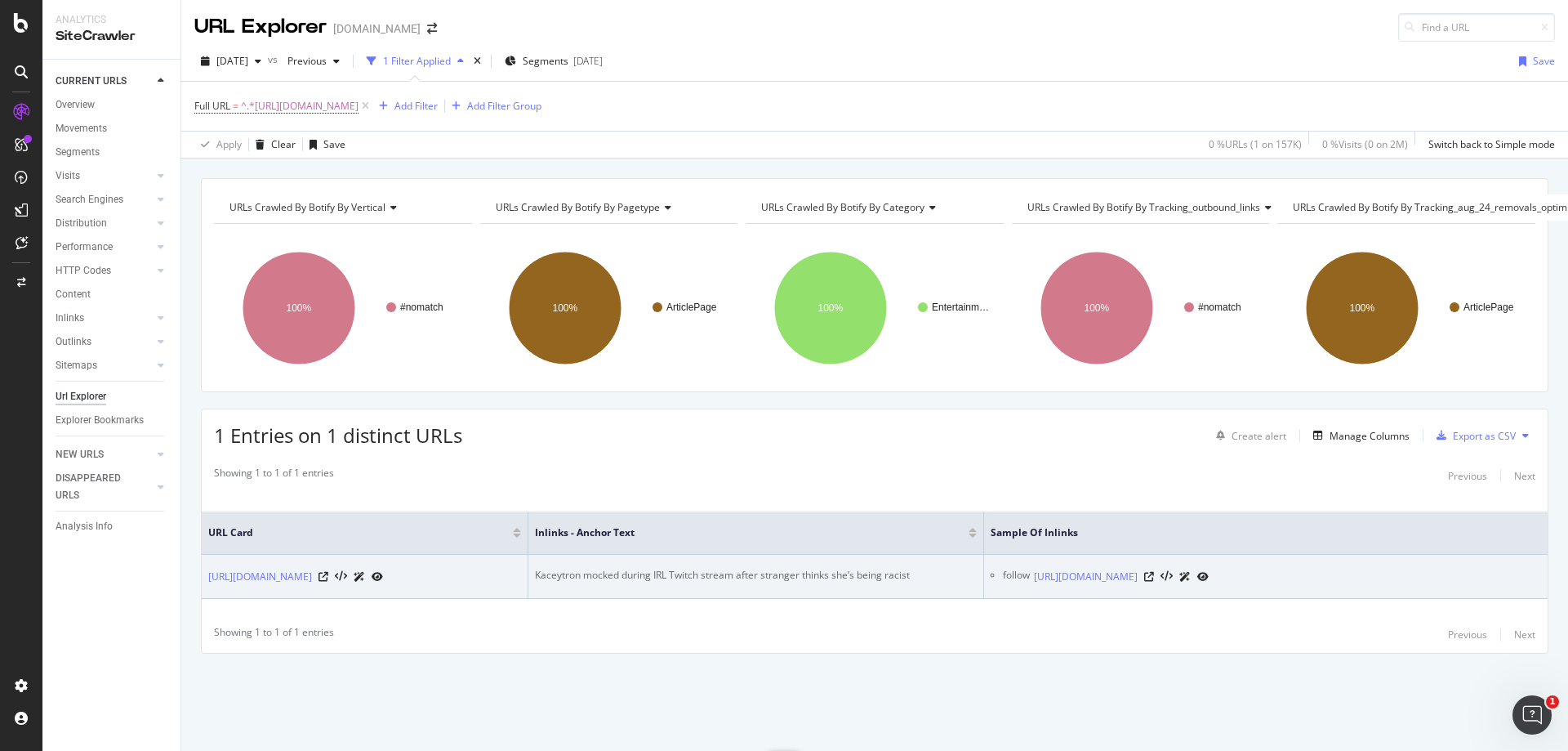
click at [730, 568] on div "Kaceytron mocked during IRL Twitch stream after stranger thinks she’s being rac…" at bounding box center [755, 575] width 442 height 15
click at [1154, 572] on icon at bounding box center [1148, 576] width 10 height 10
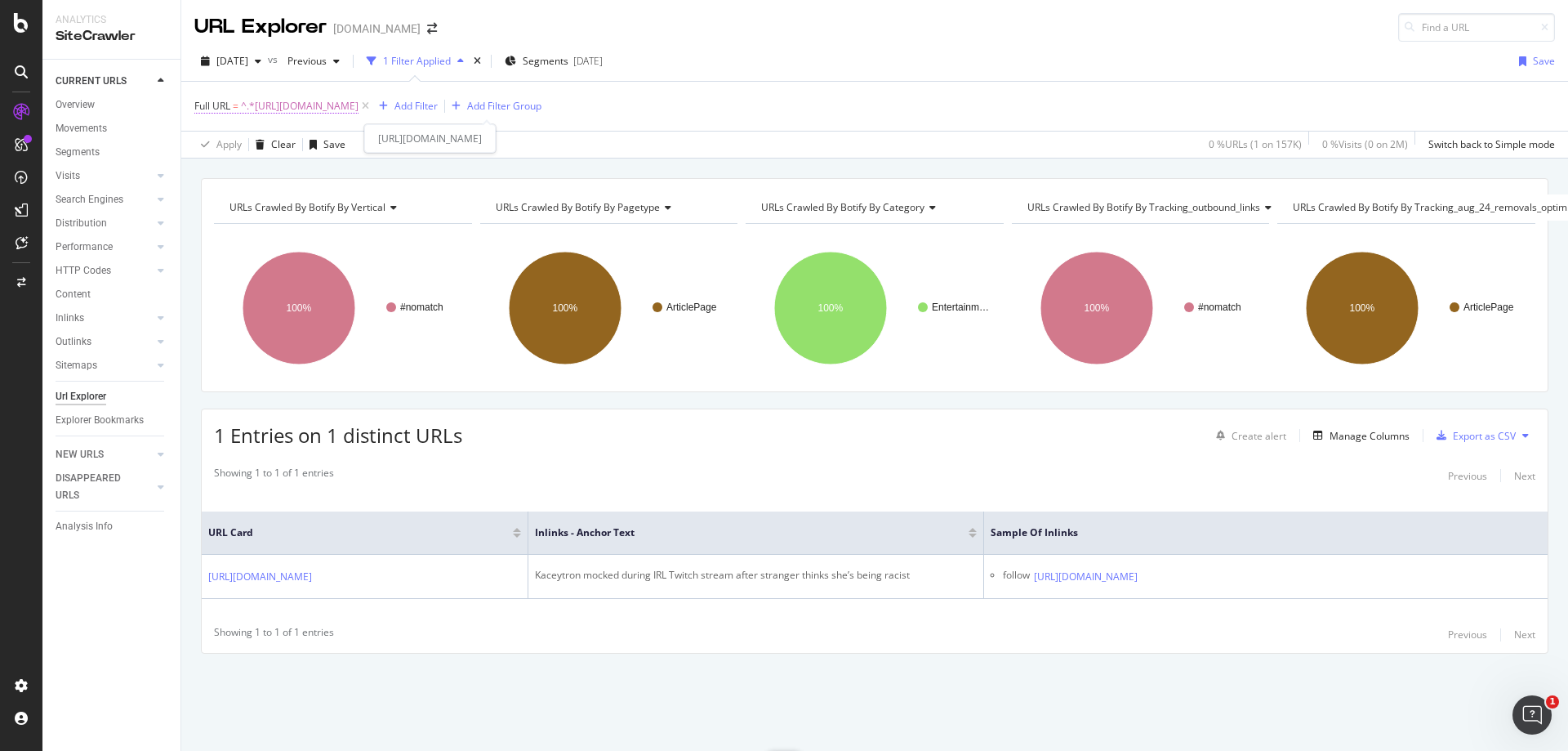
click at [359, 112] on span "^.*[URL][DOMAIN_NAME]" at bounding box center [299, 106] width 117 height 23
click at [312, 178] on input "[URL][DOMAIN_NAME]" at bounding box center [286, 175] width 154 height 26
paste input "twitch-streamer-discovers-why-cant-eat-bananas-around-dog-1306818"
type input "[URL][DOMAIN_NAME]"
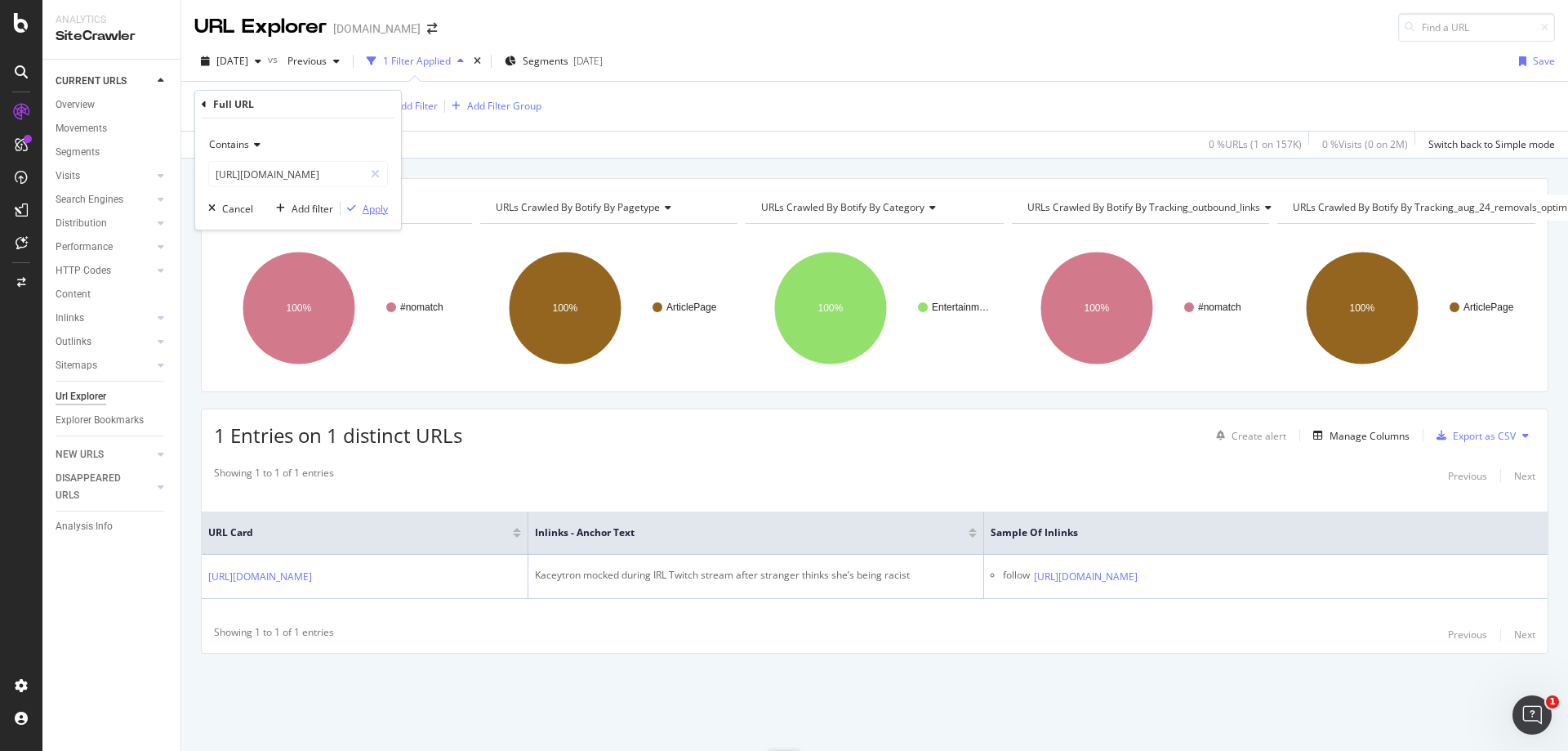
scroll to position [0, 0]
click at [378, 204] on div "Apply" at bounding box center [375, 209] width 26 height 14
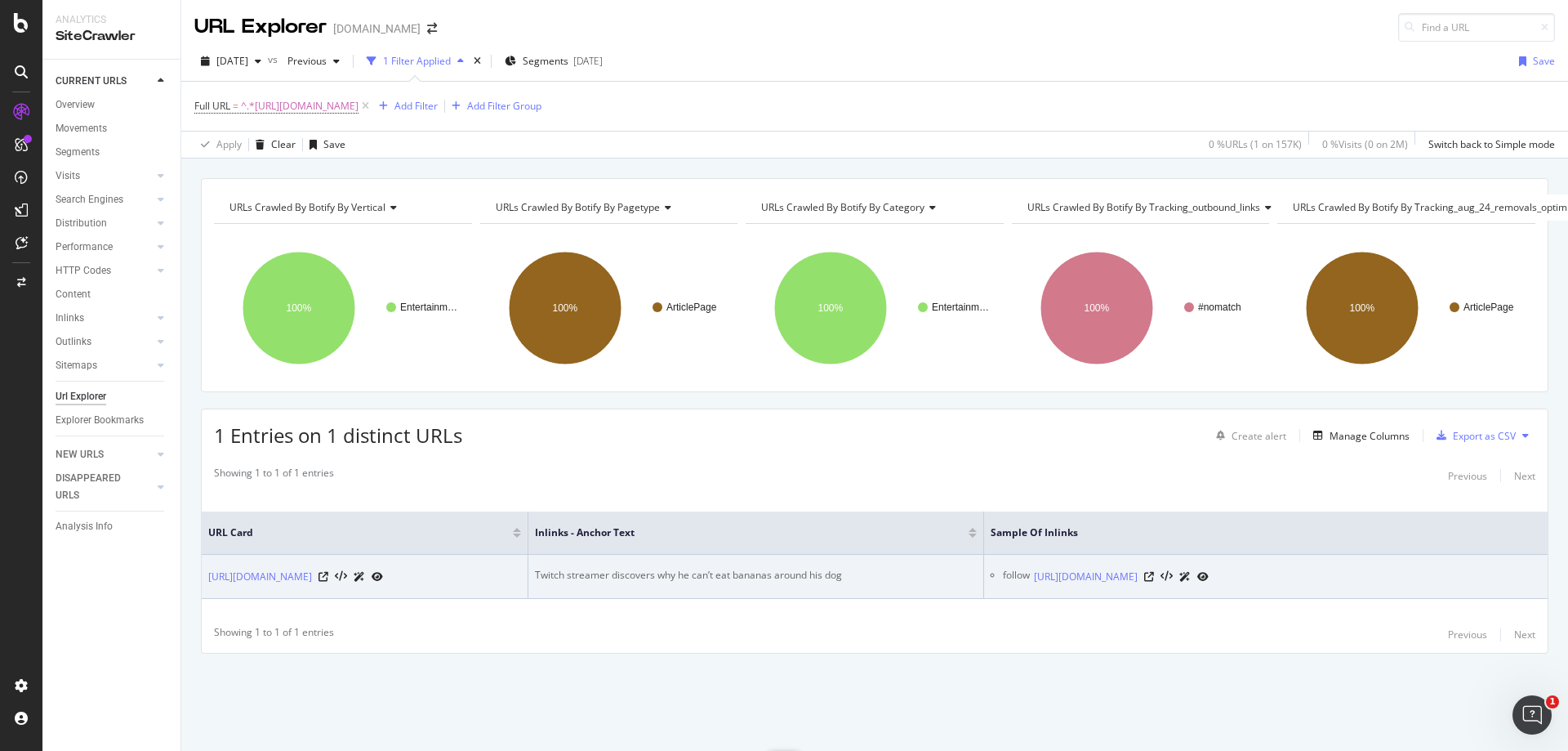
click at [668, 568] on div "Twitch streamer discovers why he can’t eat bananas around his dog" at bounding box center [755, 575] width 442 height 15
click at [1154, 572] on icon at bounding box center [1148, 576] width 10 height 10
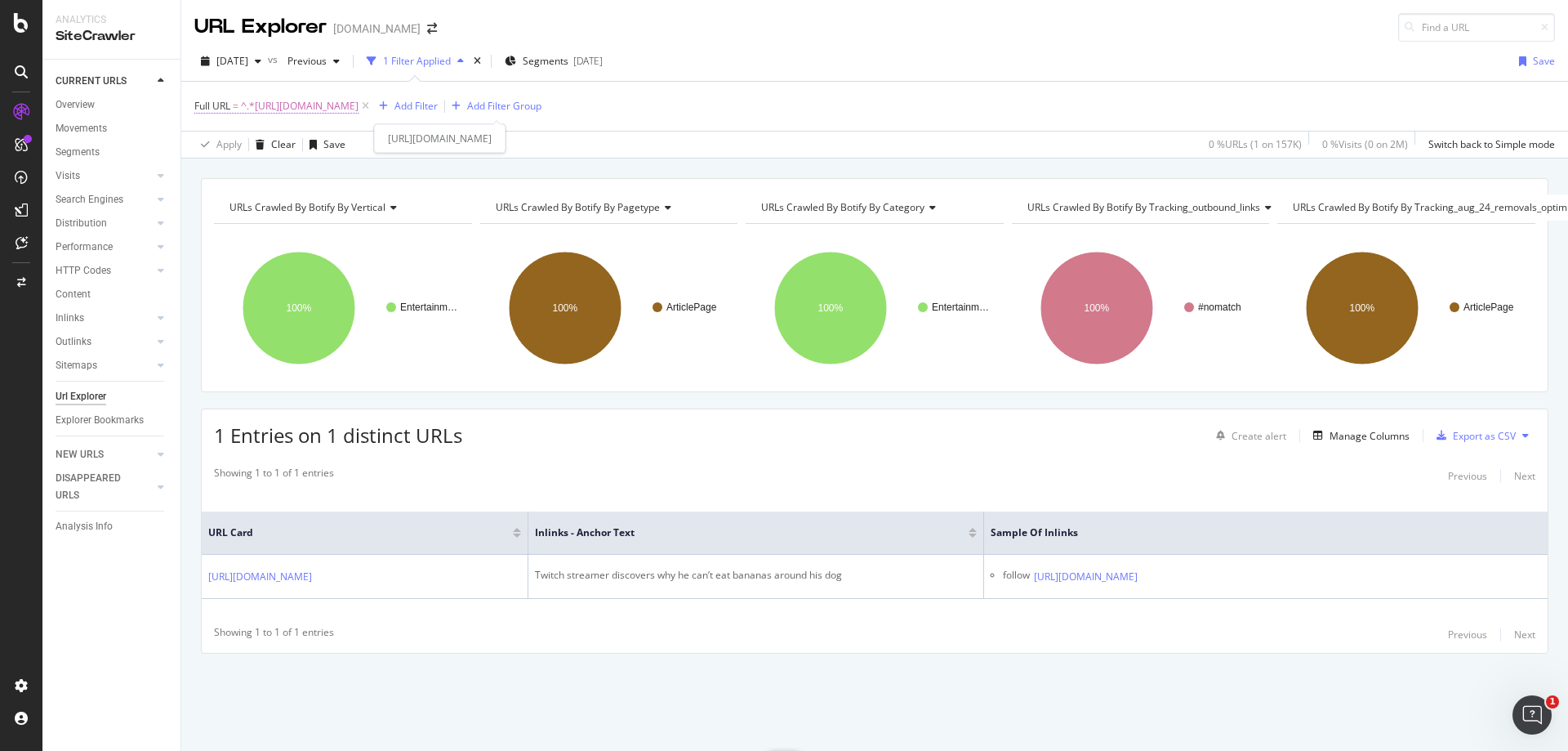
click at [359, 108] on span "^.*[URL][DOMAIN_NAME]" at bounding box center [299, 106] width 117 height 23
click at [322, 162] on input "[URL][DOMAIN_NAME]" at bounding box center [286, 175] width 154 height 26
paste input "overwatch/dallas-fuel-player-goes-on-massive-killstreak-during-overwatch-match-…"
type input "[URL][DOMAIN_NAME]"
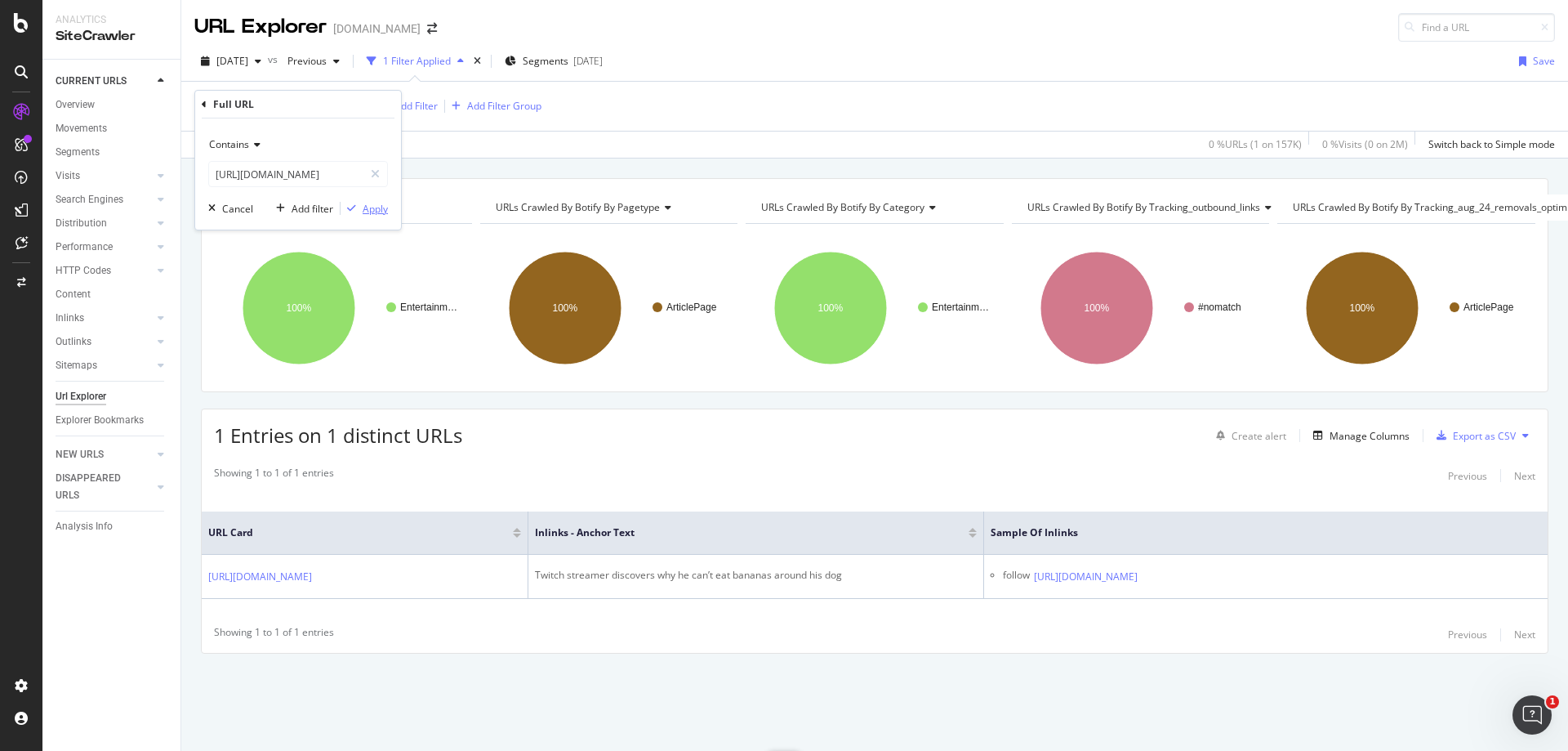
click at [373, 204] on div "Apply" at bounding box center [375, 209] width 26 height 14
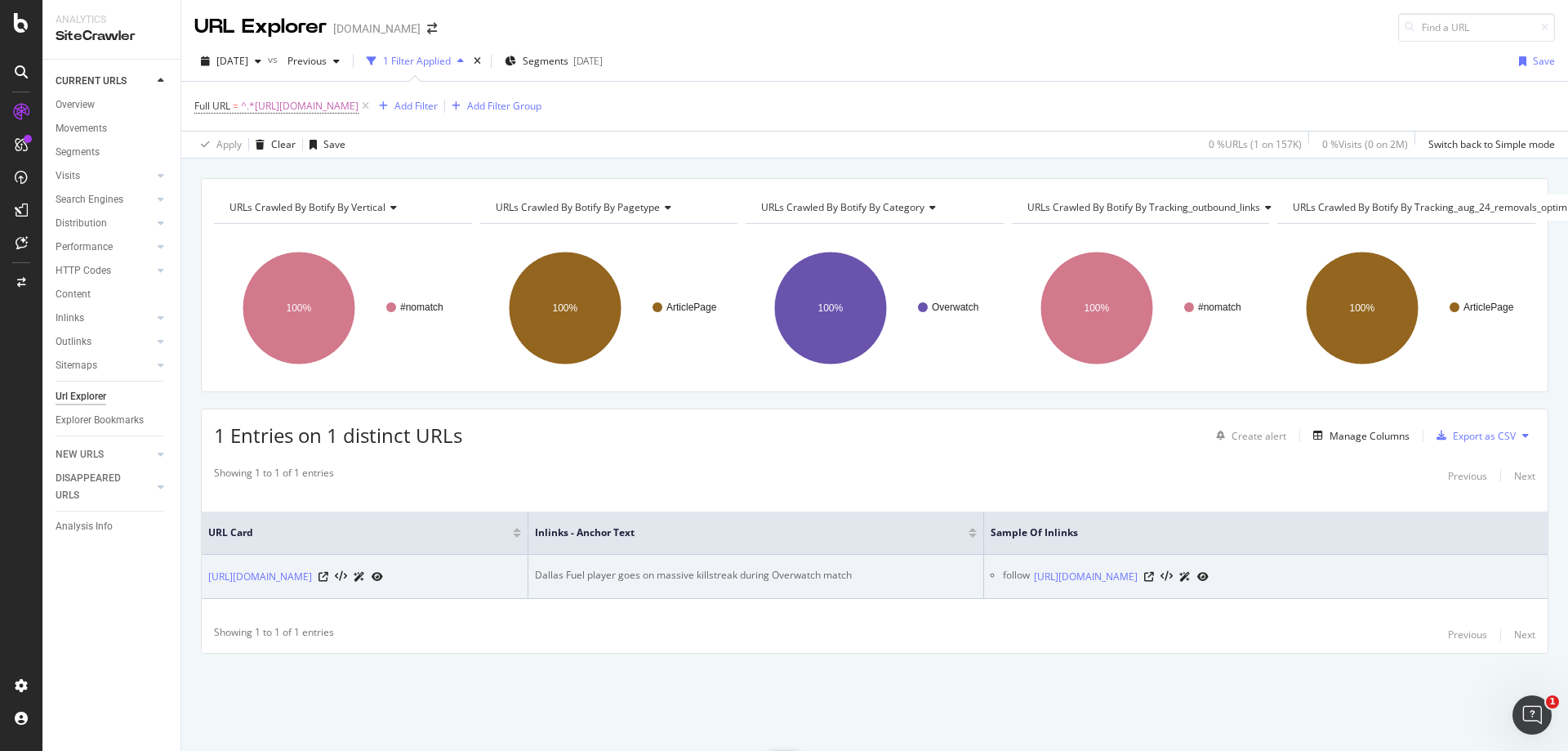
click at [735, 568] on div "Dallas Fuel player goes on massive killstreak during Overwatch match" at bounding box center [755, 575] width 442 height 15
click at [1154, 572] on icon at bounding box center [1148, 576] width 10 height 10
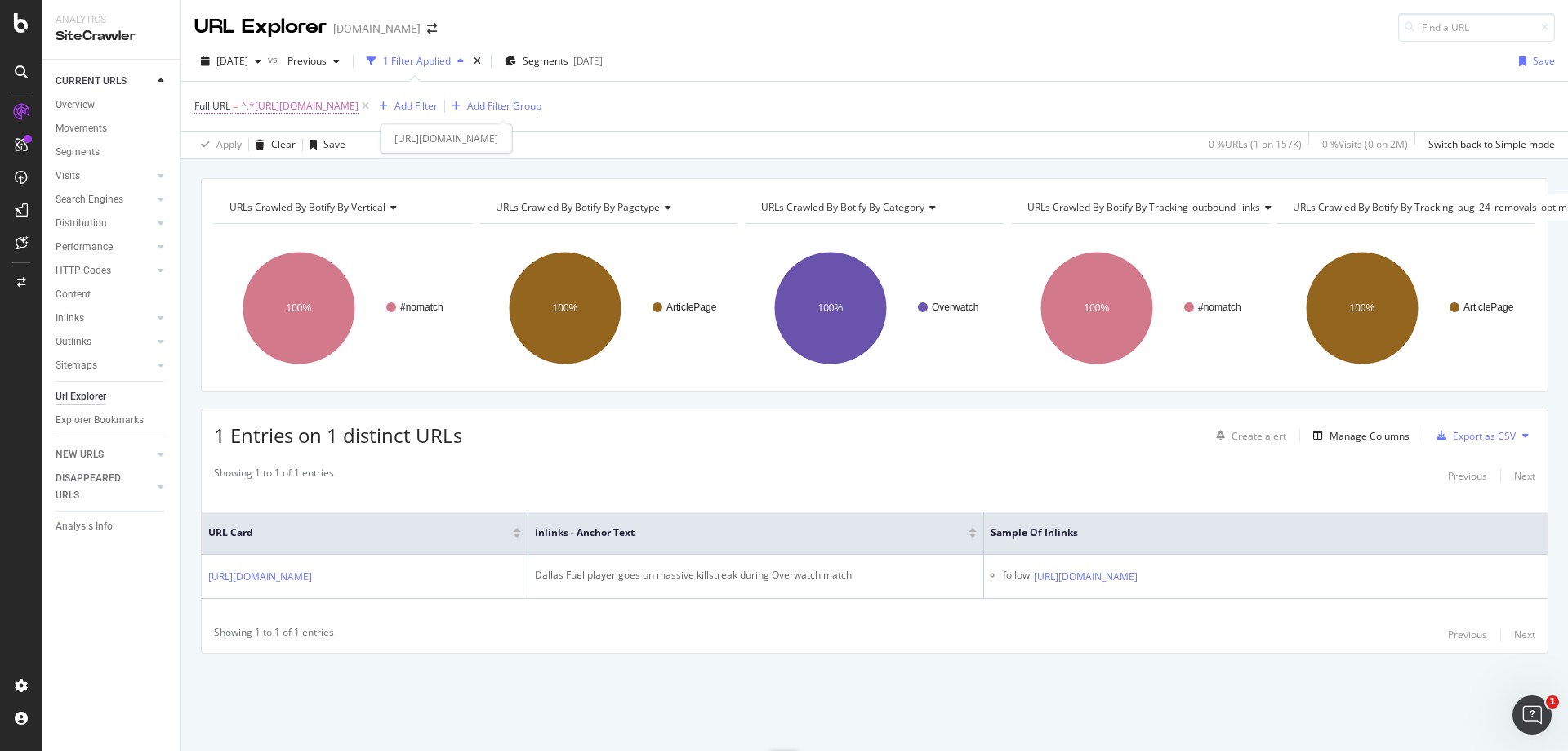
click at [359, 105] on span "^.*[URL][DOMAIN_NAME]" at bounding box center [299, 106] width 117 height 23
click at [316, 187] on input "[URL][DOMAIN_NAME]" at bounding box center [286, 175] width 154 height 26
paste input "csgo/steels-redemption-how-a-banned-csgo-pro-became-a-role-model-1421289"
type input "[URL][DOMAIN_NAME]"
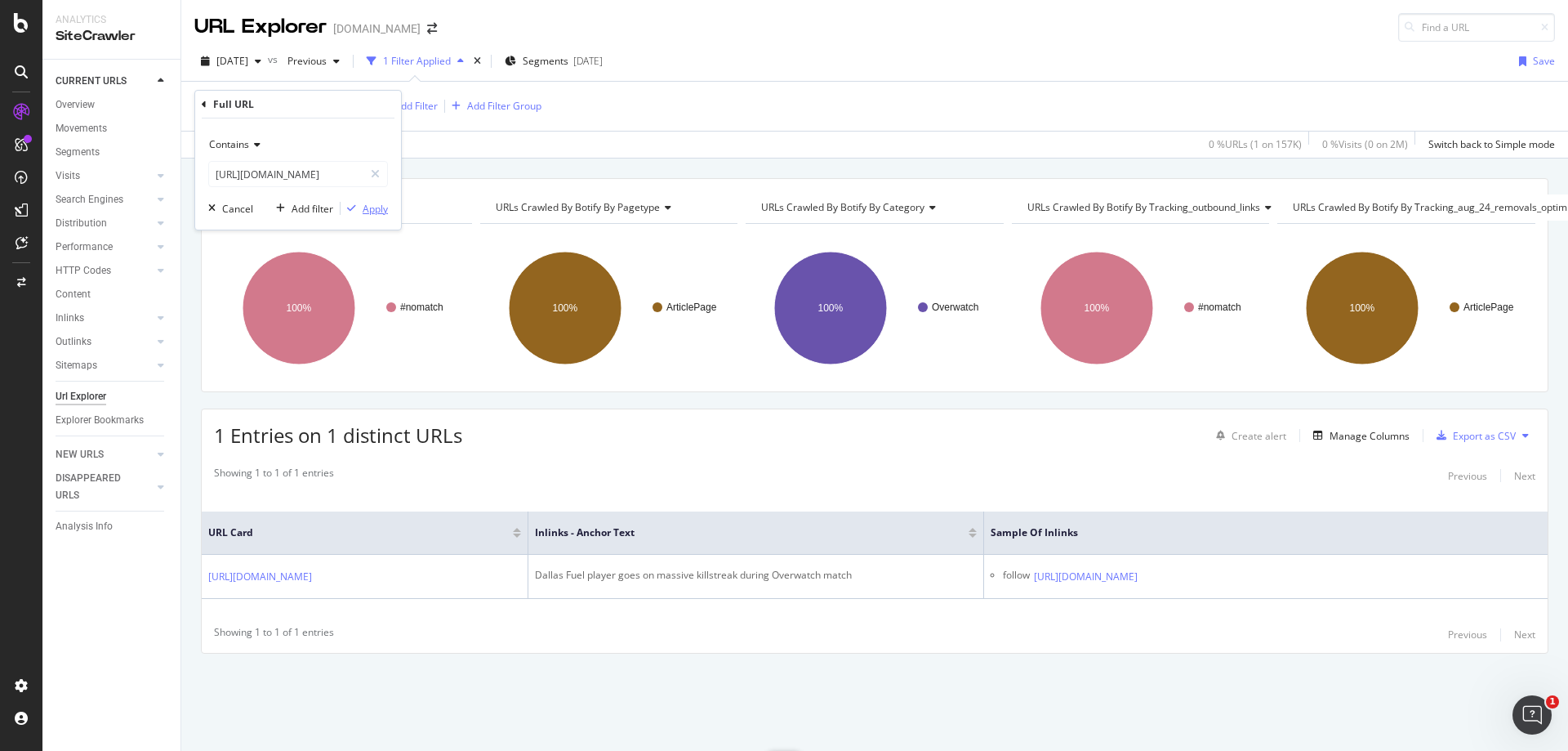
scroll to position [0, 0]
click at [371, 206] on div "Apply" at bounding box center [375, 209] width 26 height 14
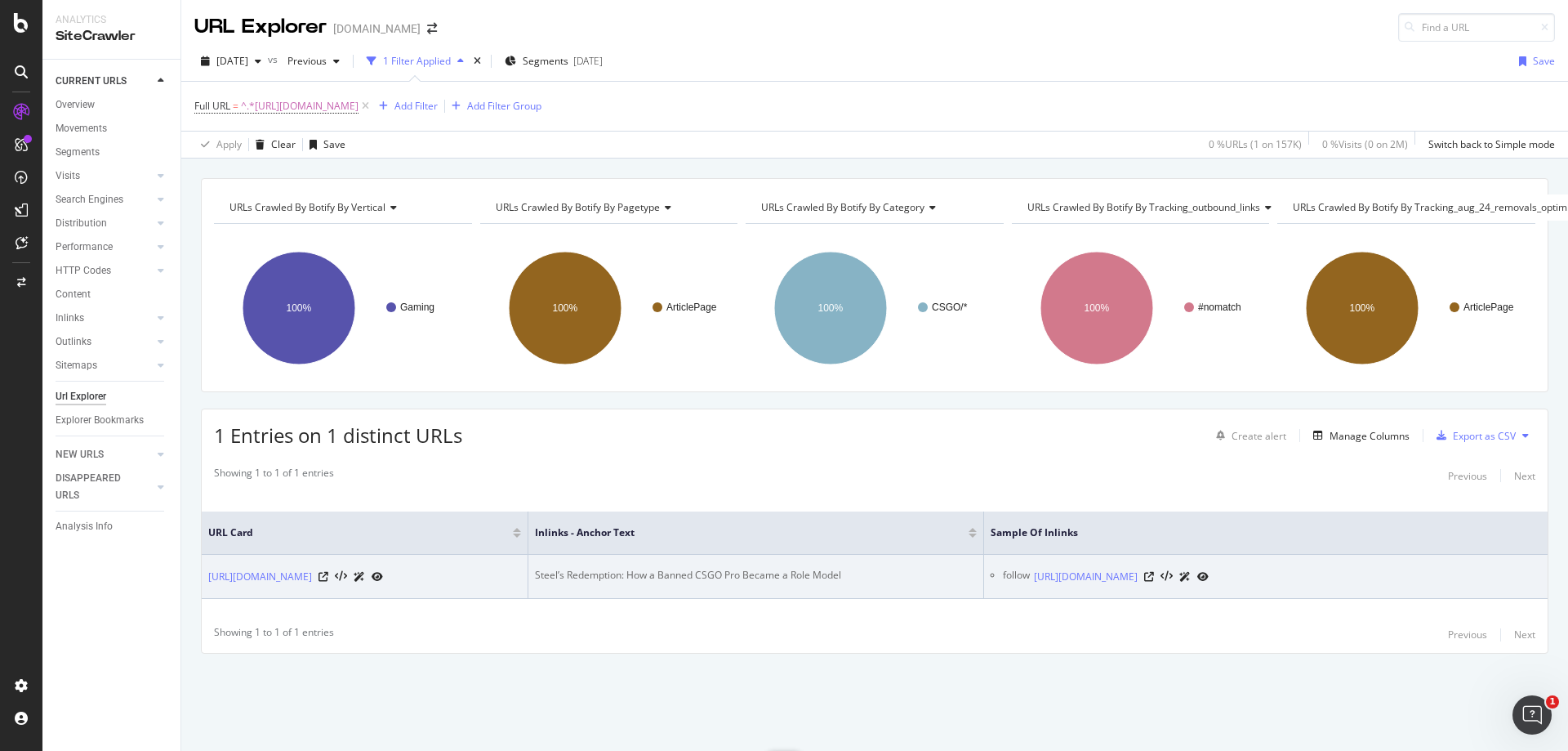
click at [641, 568] on div "Steel’s Redemption: How a Banned CSGO Pro Became a Role Model" at bounding box center [755, 575] width 442 height 15
click at [642, 568] on div "Steel’s Redemption: How a Banned CSGO Pro Became a Role Model" at bounding box center [755, 575] width 442 height 15
click at [1154, 572] on icon at bounding box center [1148, 576] width 10 height 10
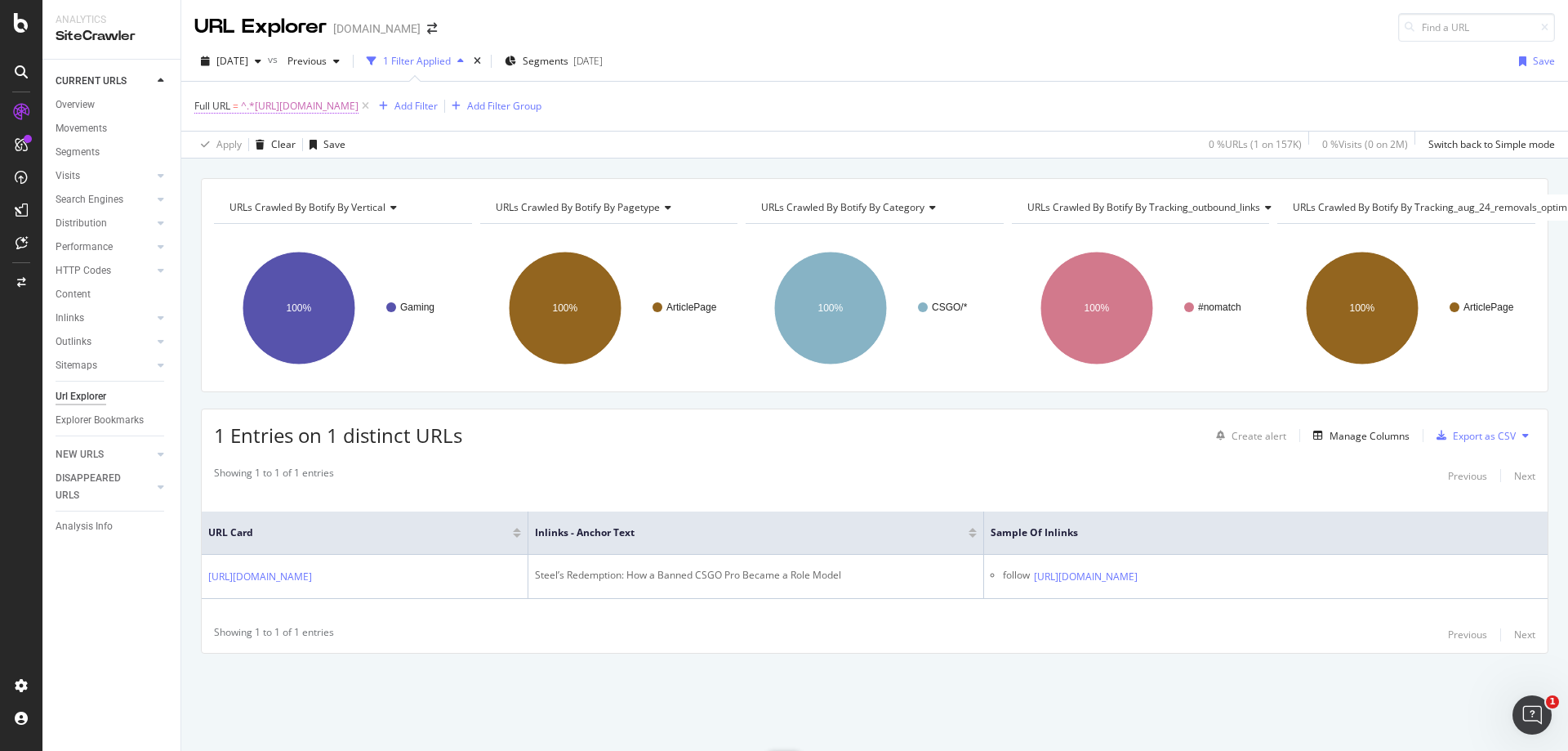
click at [359, 111] on span "^.*[URL][DOMAIN_NAME]" at bounding box center [299, 106] width 117 height 23
click at [322, 169] on input "[URL][DOMAIN_NAME]" at bounding box center [286, 175] width 154 height 26
paste input "ars/tge-tv-unveils-his-rare-1-million-porsche-carrera-gt-hypercar-1342060"
type input "[URL][DOMAIN_NAME]"
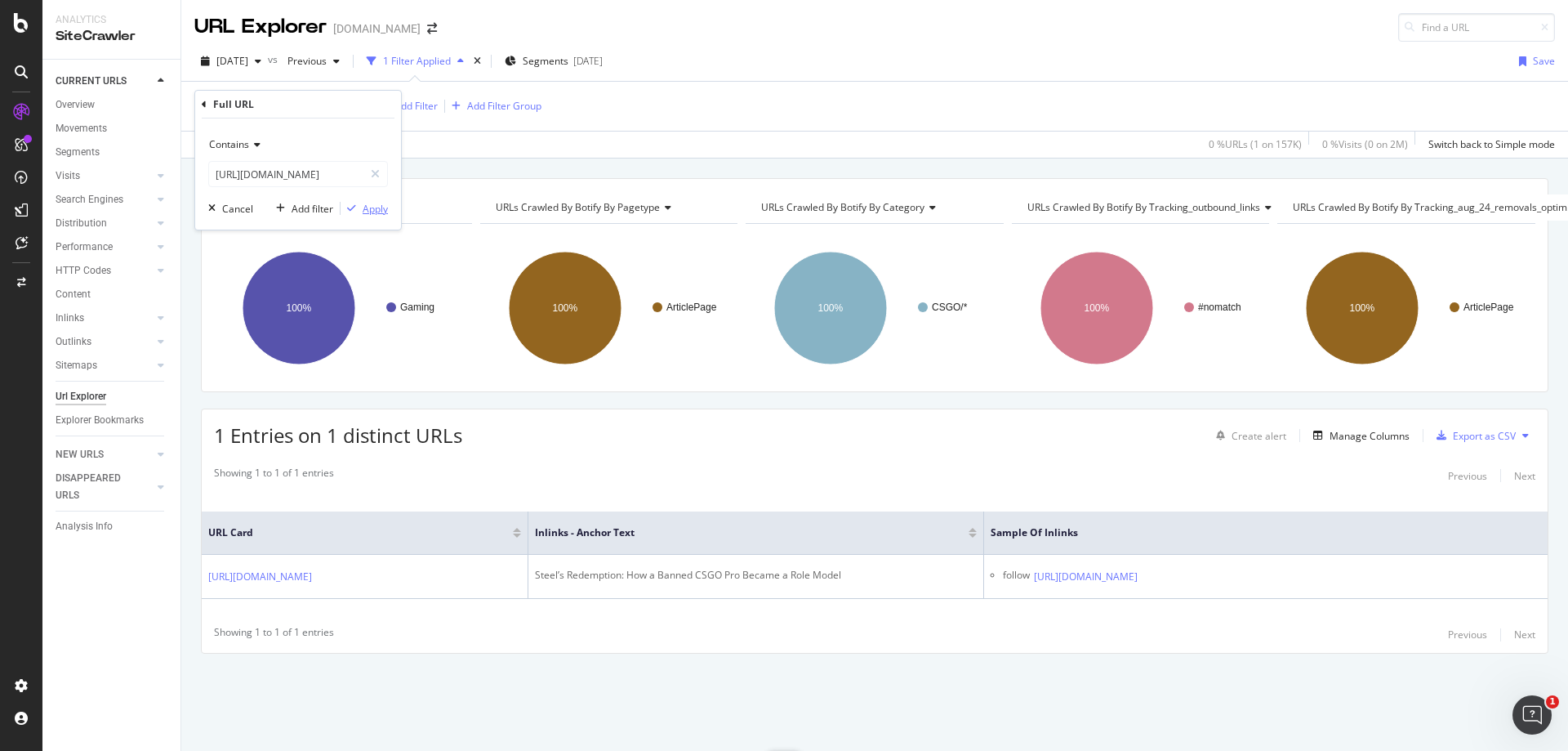
click at [369, 214] on div "Apply" at bounding box center [375, 209] width 26 height 14
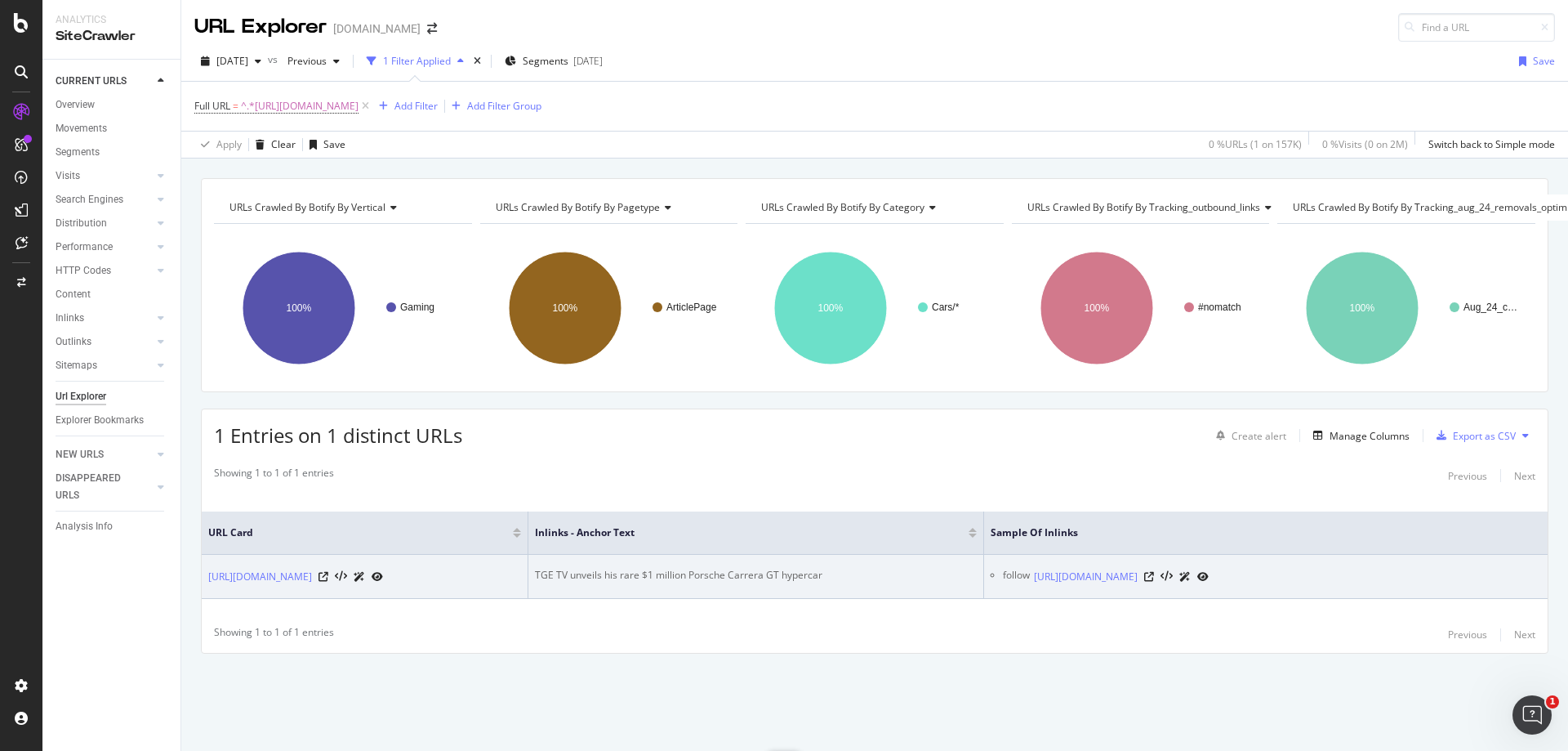
click at [776, 571] on div "TGE TV unveils his rare $1 million Porsche Carrera GT hypercar" at bounding box center [755, 575] width 442 height 15
click at [1154, 581] on icon at bounding box center [1148, 576] width 10 height 10
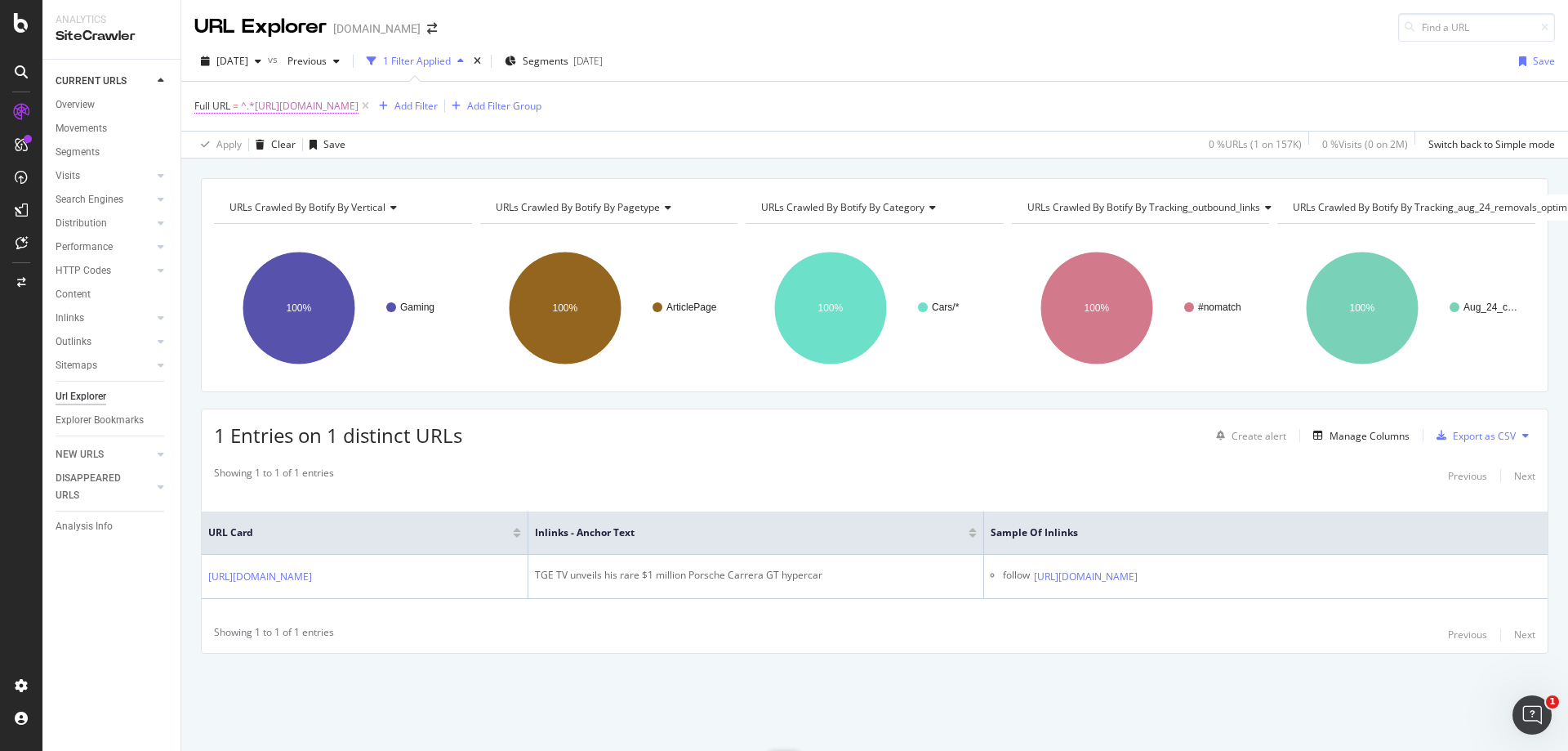
click at [359, 110] on span "^.*[URL][DOMAIN_NAME]" at bounding box center [299, 106] width 117 height 23
click at [334, 173] on input "[URL][DOMAIN_NAME]" at bounding box center [286, 175] width 154 height 26
paste input "entertainment/x-qc-slams-[PERSON_NAME]-and-[PERSON_NAME]-for-promoting-scam-gam…"
type input "[URL][DOMAIN_NAME][PERSON_NAME][PERSON_NAME]"
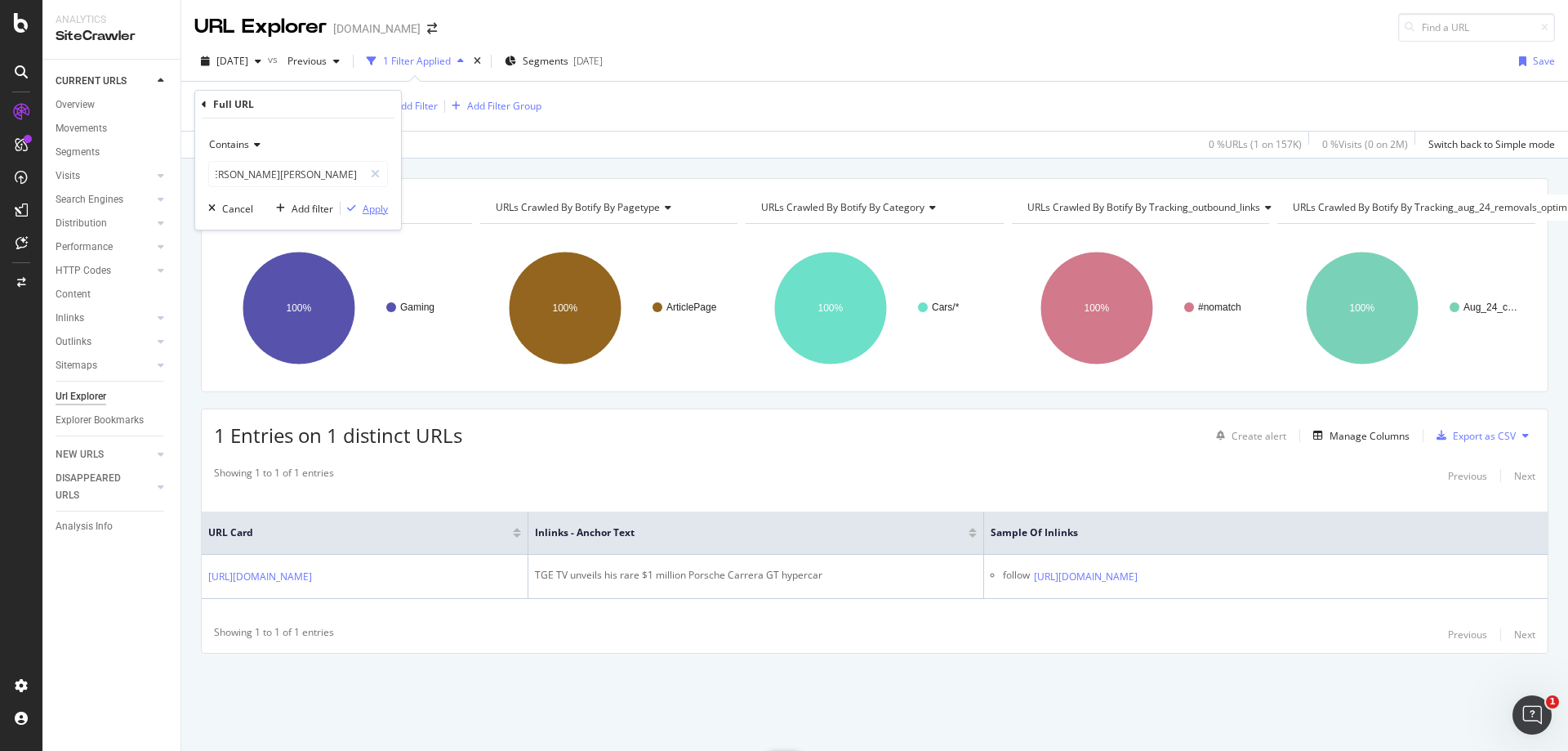
click at [372, 205] on div "Apply" at bounding box center [375, 209] width 26 height 14
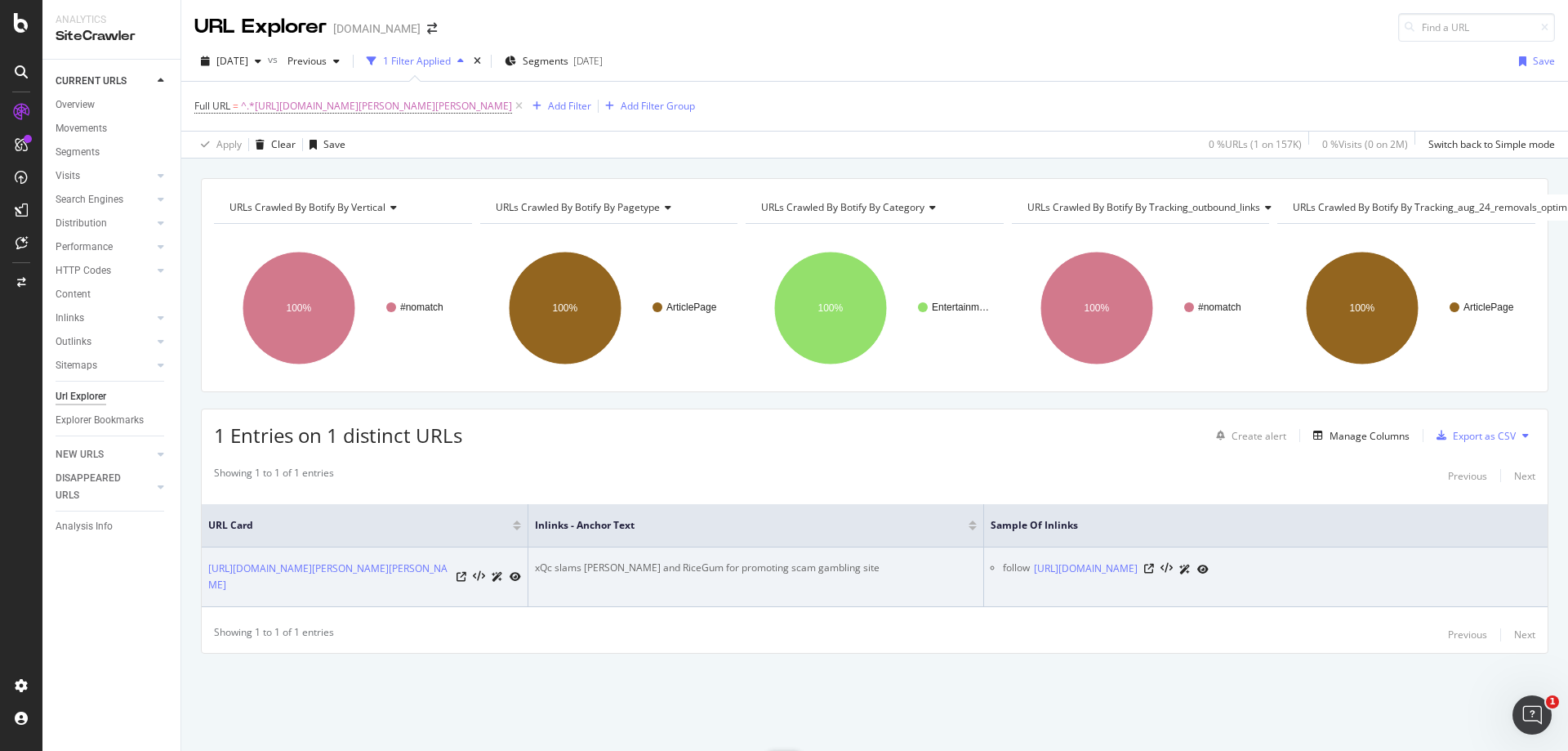
click at [782, 561] on div "xQc slams [PERSON_NAME] and RiceGum for promoting scam gambling site" at bounding box center [755, 568] width 442 height 15
click at [1154, 566] on icon at bounding box center [1148, 568] width 10 height 10
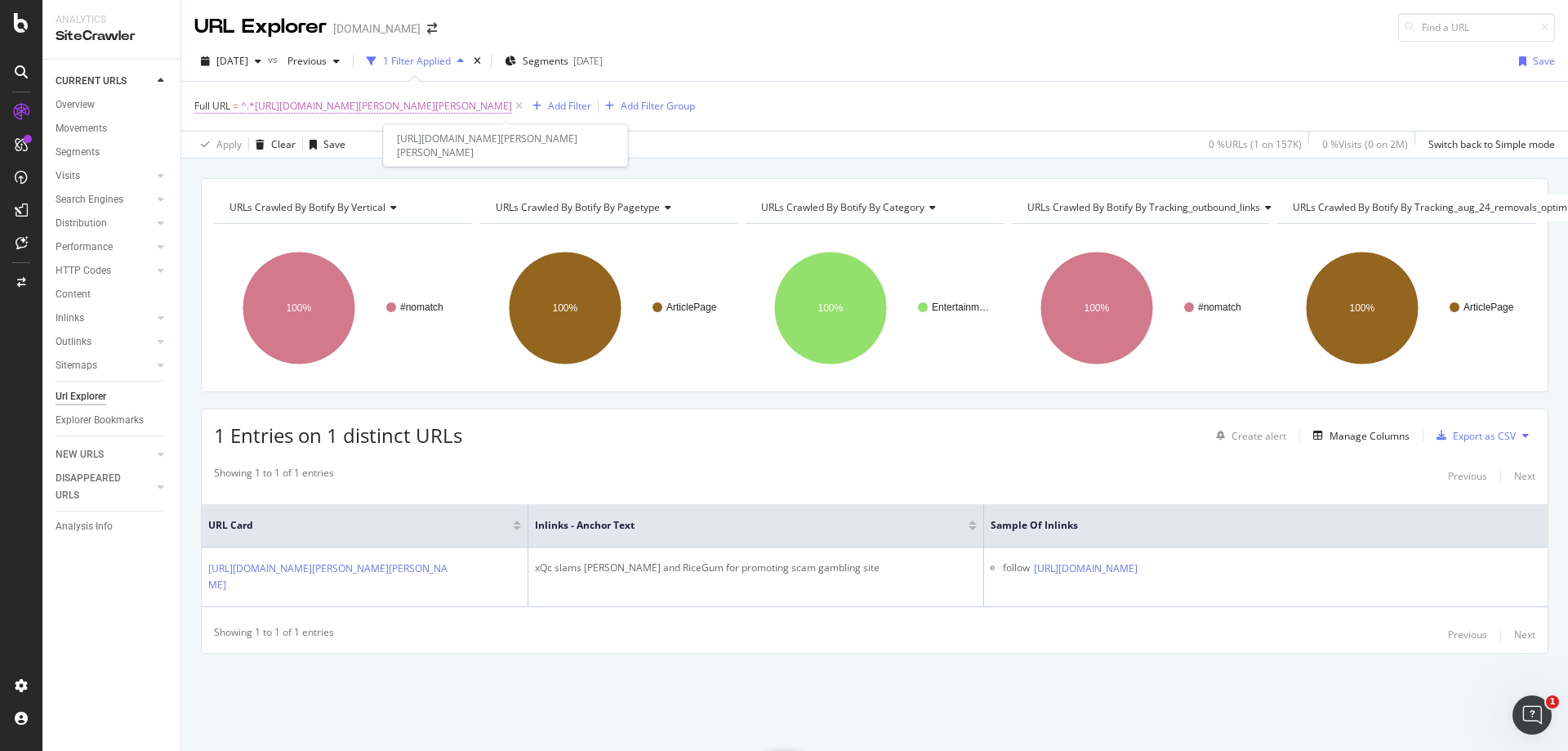
click at [512, 107] on span "^.*[URL][DOMAIN_NAME][PERSON_NAME][PERSON_NAME]" at bounding box center [376, 106] width 271 height 23
click at [318, 169] on input "[URL][DOMAIN_NAME][PERSON_NAME][PERSON_NAME]" at bounding box center [286, 175] width 154 height 26
paste input "fortnite/a-video-of-the-fully-customization-football-world-cup-skins-for-fortni…"
type input "[URL][DOMAIN_NAME]"
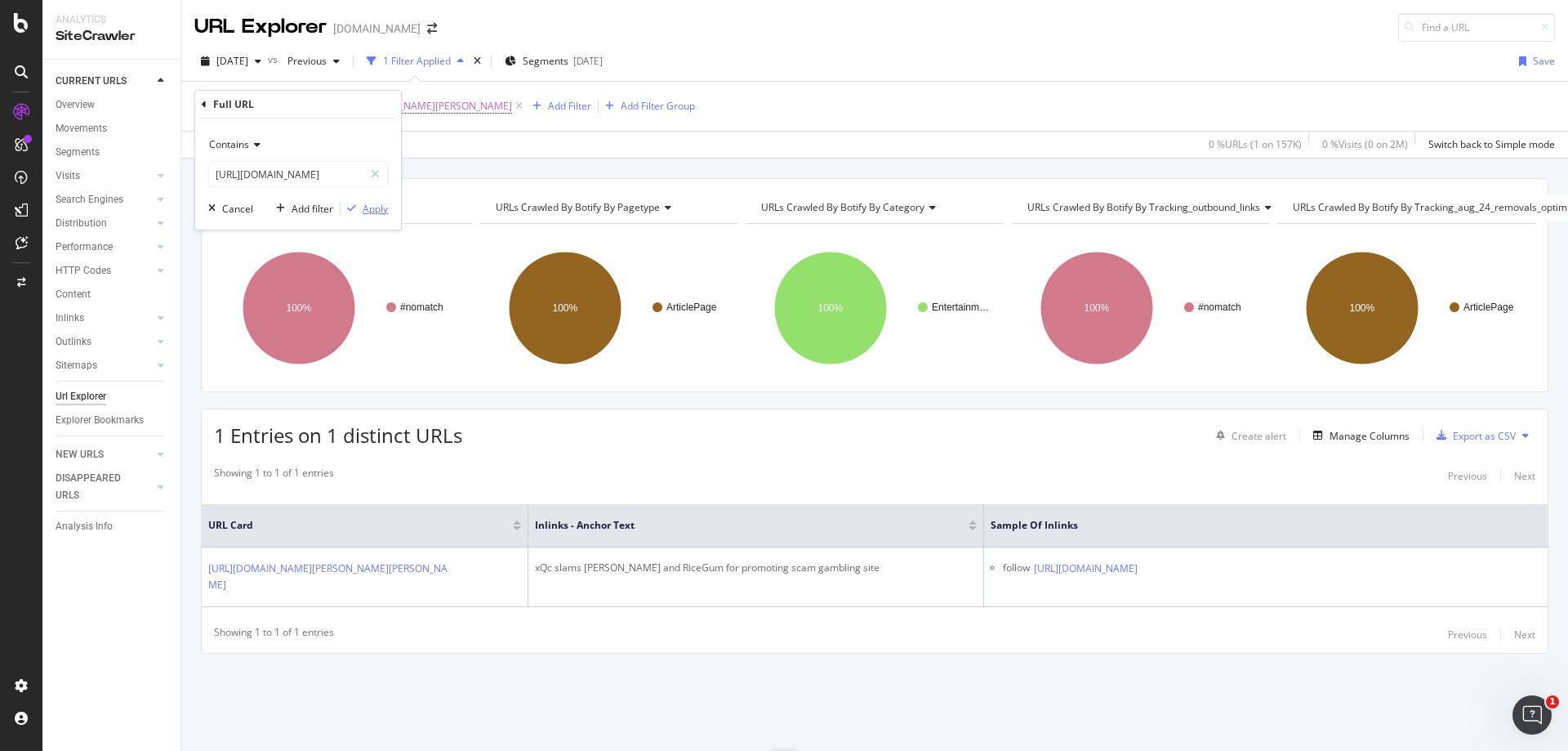
scroll to position [0, 0]
click at [363, 205] on div "Apply" at bounding box center [375, 209] width 26 height 14
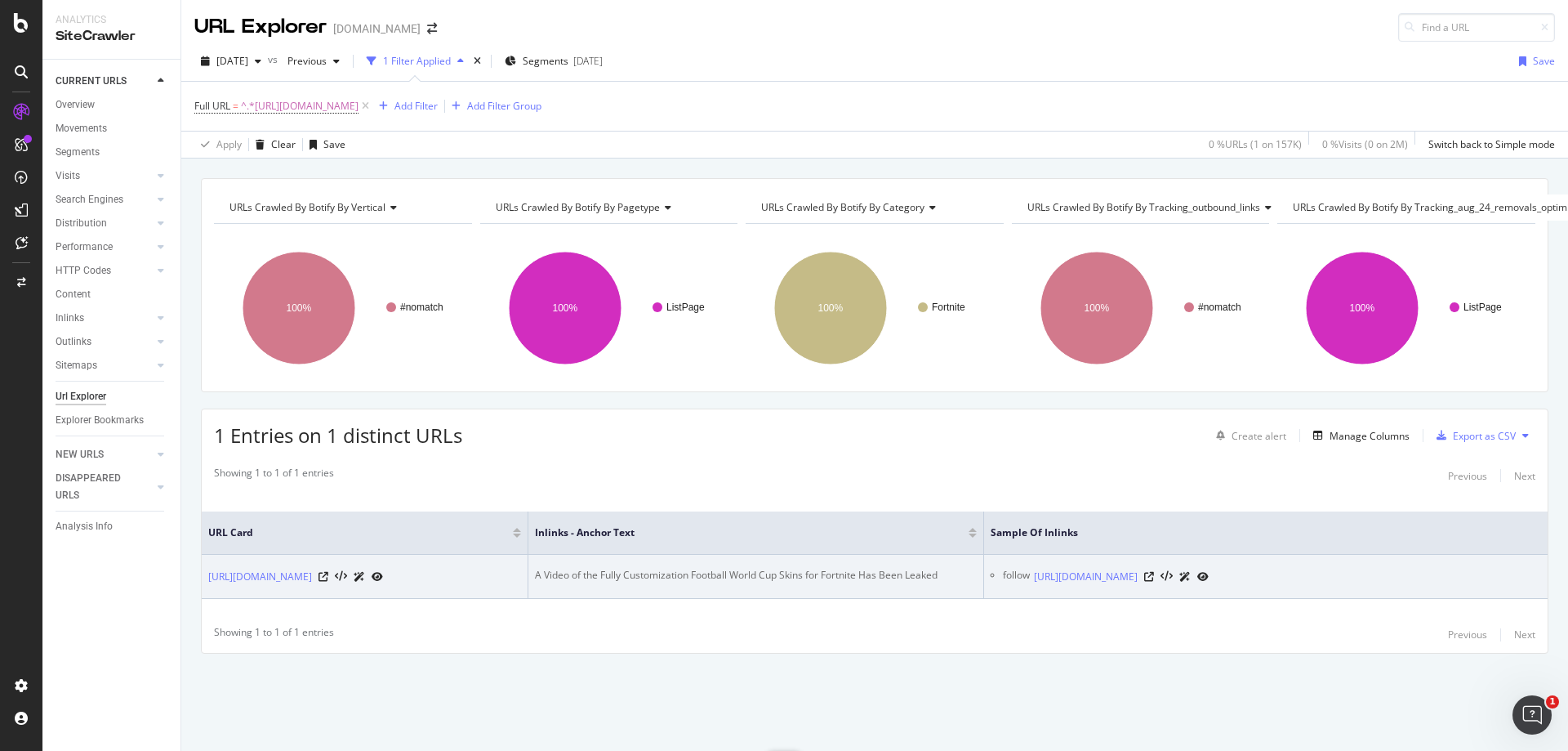
click at [895, 568] on div "A Video of the Fully Customization Football World Cup Skins for Fortnite Has Be…" at bounding box center [755, 575] width 442 height 15
click at [1154, 572] on icon at bounding box center [1148, 576] width 10 height 10
